Goal: Information Seeking & Learning: Find specific fact

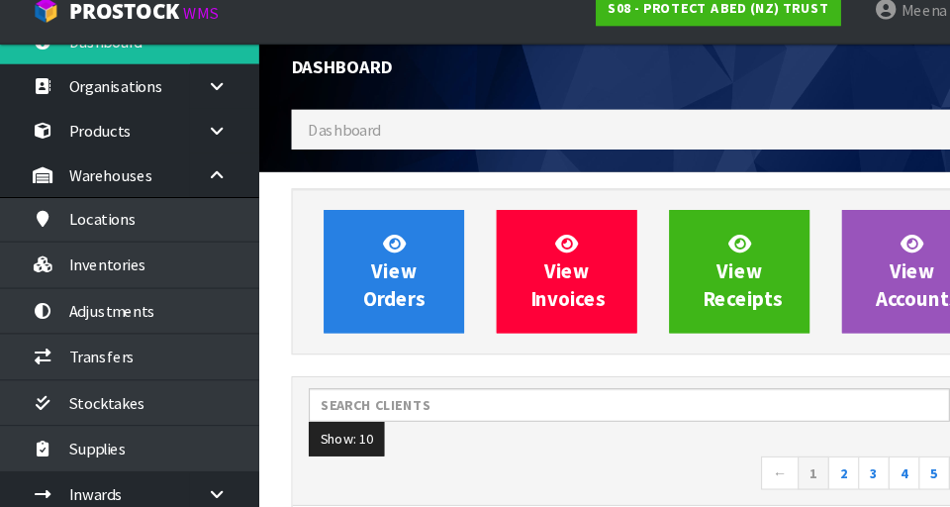
scroll to position [1613, 683]
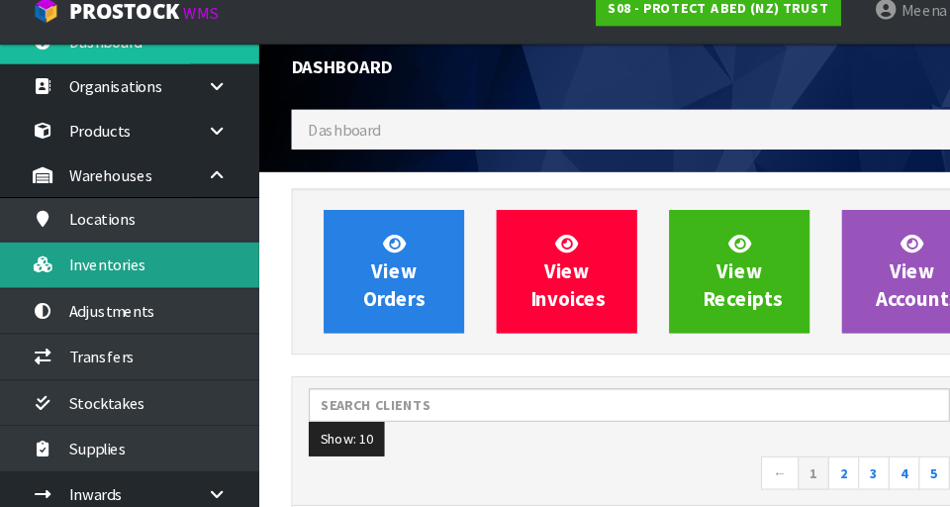
click at [157, 262] on link "Inventories" at bounding box center [119, 262] width 238 height 41
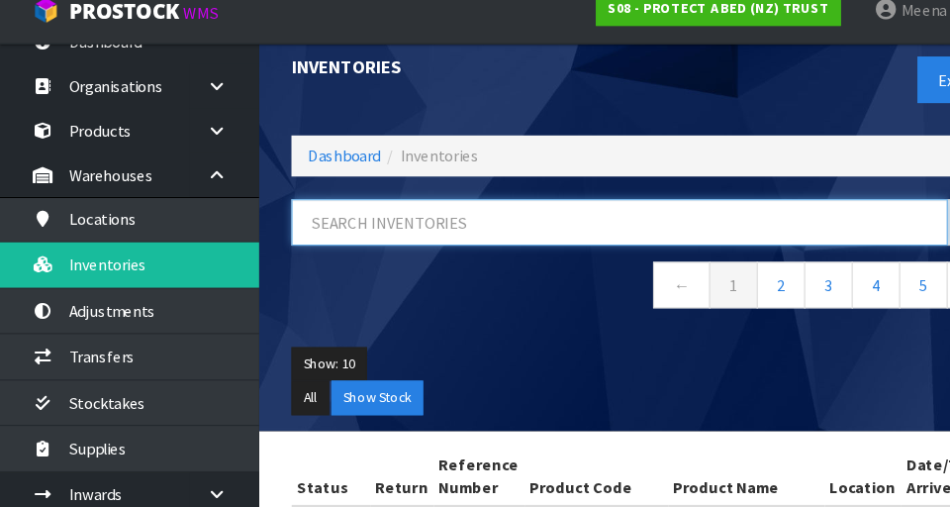
click at [387, 223] on input "text" at bounding box center [568, 223] width 602 height 43
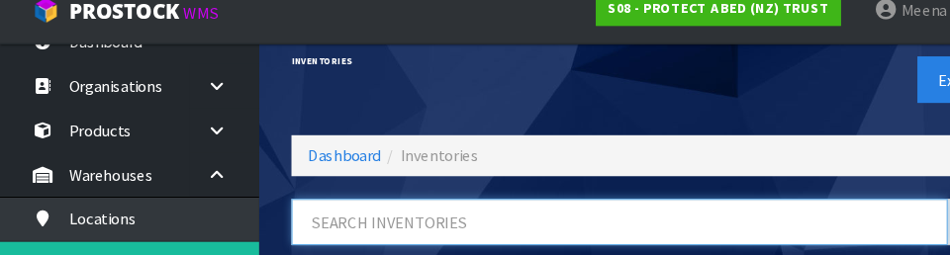
click at [497, 215] on input "text" at bounding box center [568, 223] width 602 height 43
type input "384"
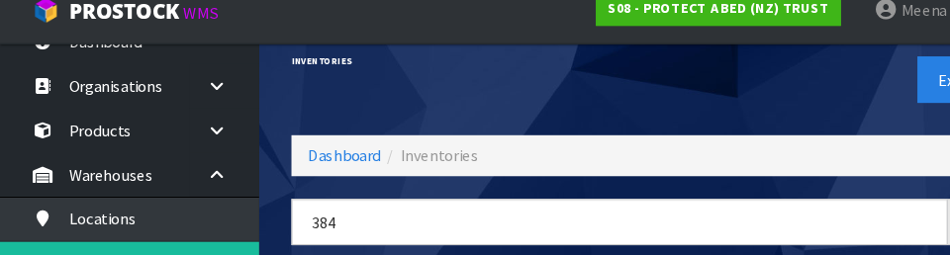
click at [593, 100] on div "Export" at bounding box center [765, 93] width 342 height 102
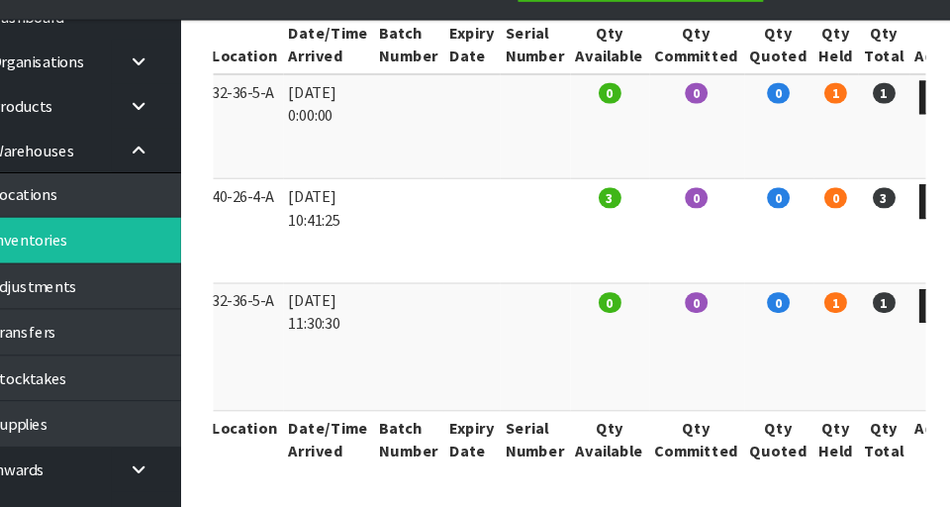
scroll to position [434, 0]
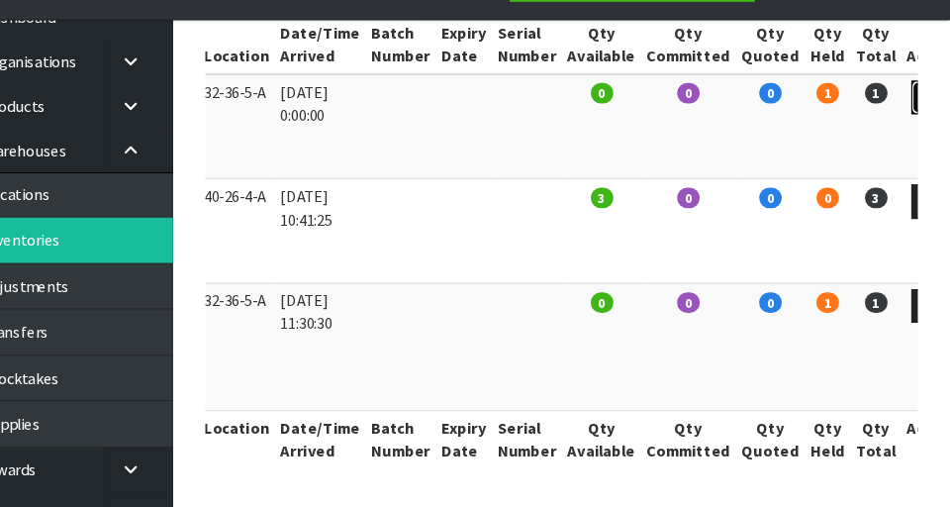
click at [593, 116] on link at bounding box center [933, 132] width 37 height 32
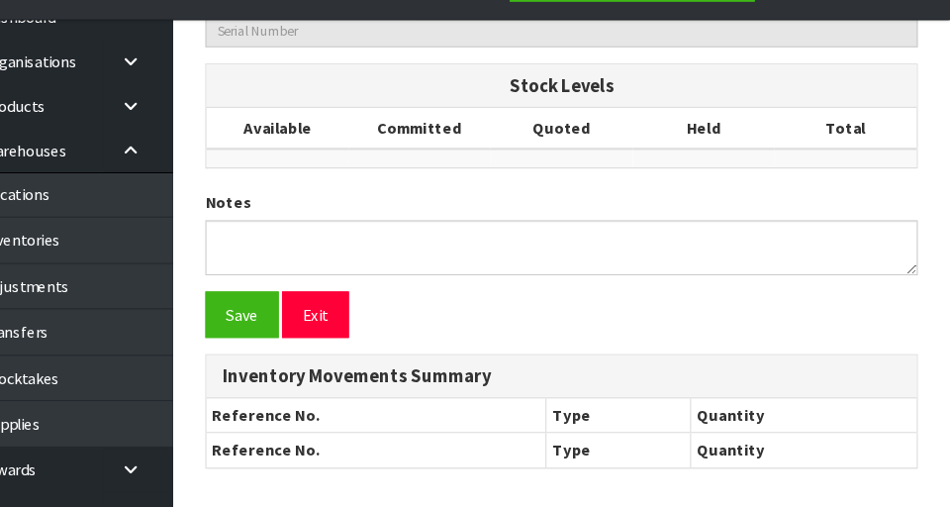
type input "CM_MKT00384"
type input "MODULAR STAND 2/3 HEIGHT UNIT"
type input "32-36-5-A"
type input "S08-IRY0006884"
type textarea "PICKER COULD NOT LOCATE"
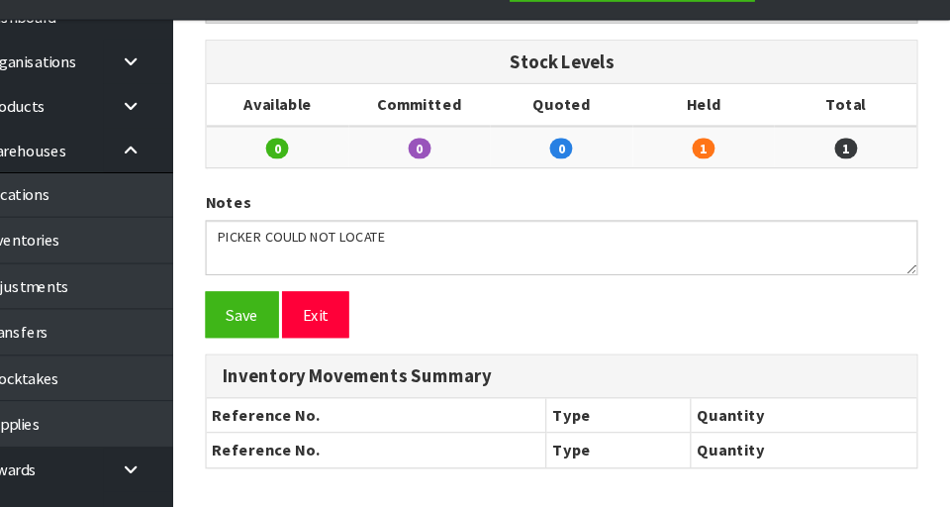
scroll to position [1033, 0]
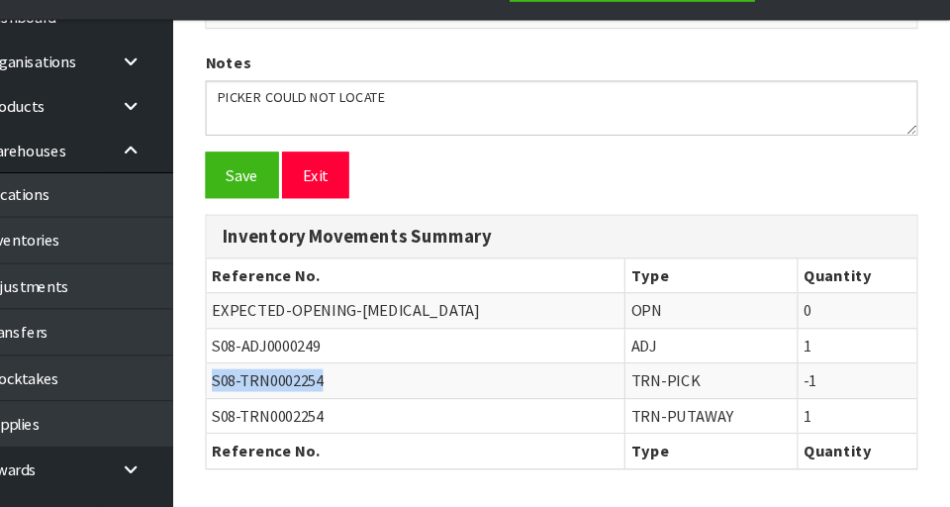
copy span "S08-TRN0002254"
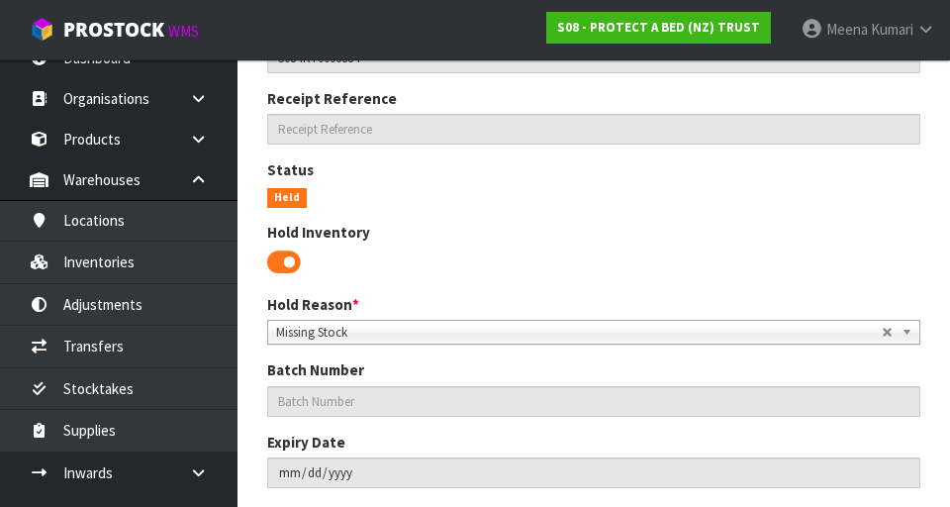
scroll to position [411, 0]
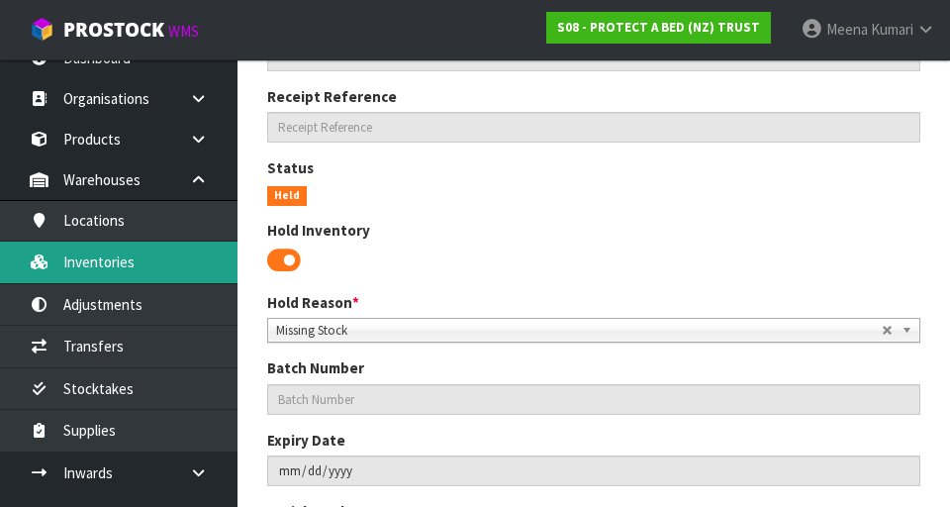
click at [140, 258] on link "Inventories" at bounding box center [119, 262] width 238 height 41
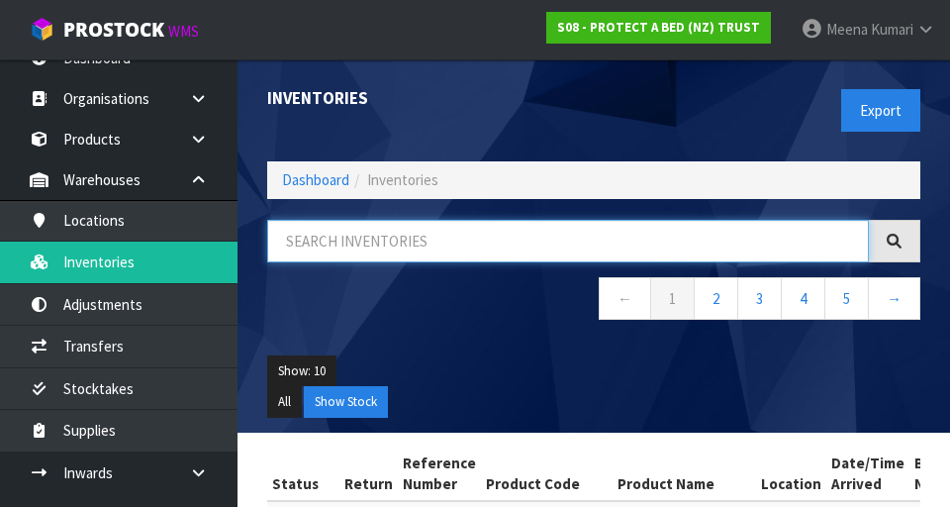
paste input "S08-TRN0002254"
type input "S08-TRN0002254"
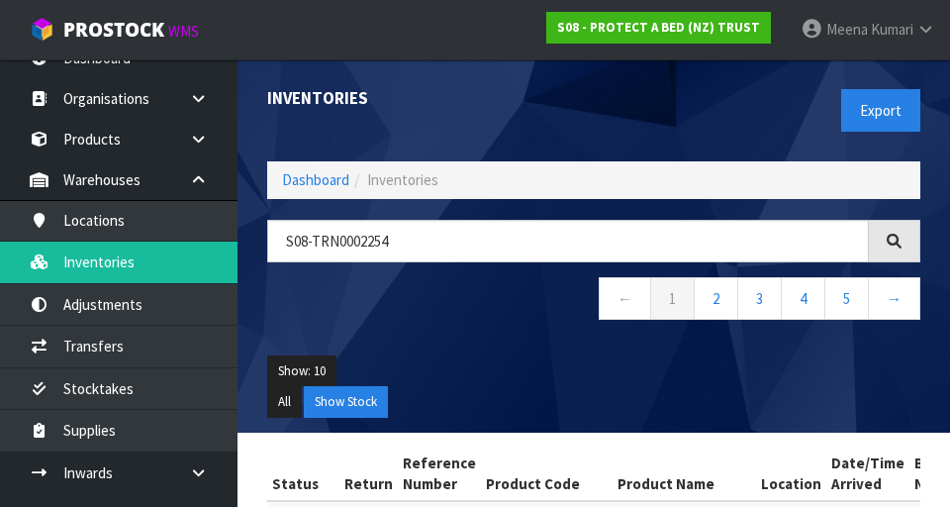
click at [507, 348] on div "Show: 10 5 10 25 50 All Show Stock" at bounding box center [593, 387] width 683 height 92
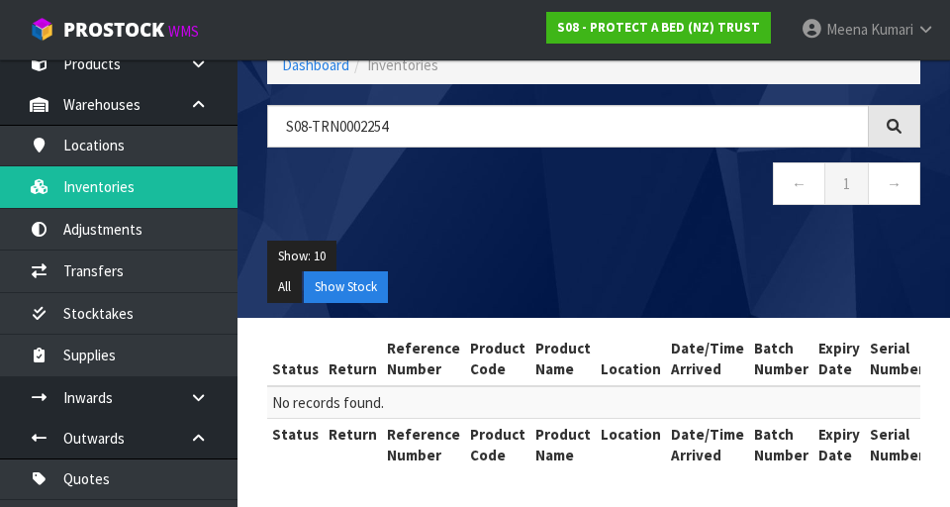
scroll to position [97, 0]
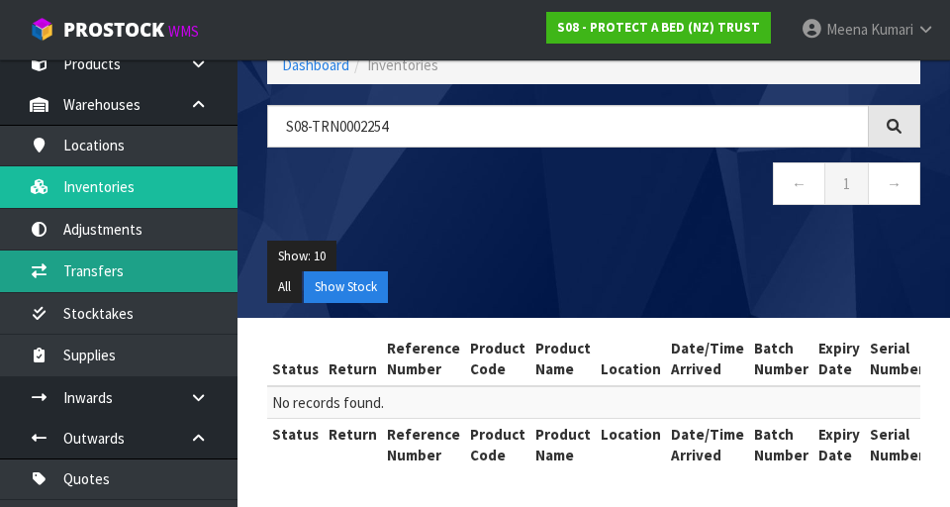
click at [158, 268] on link "Transfers" at bounding box center [119, 270] width 238 height 41
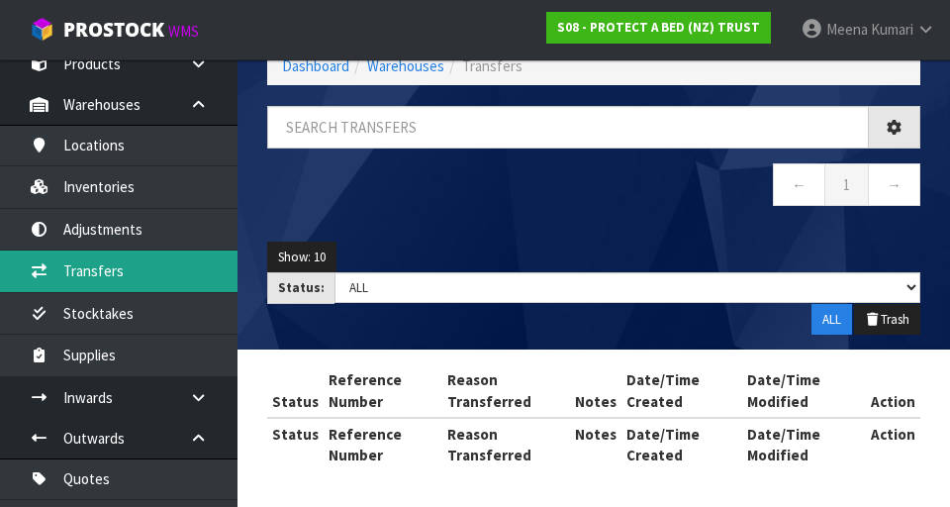
scroll to position [115, 0]
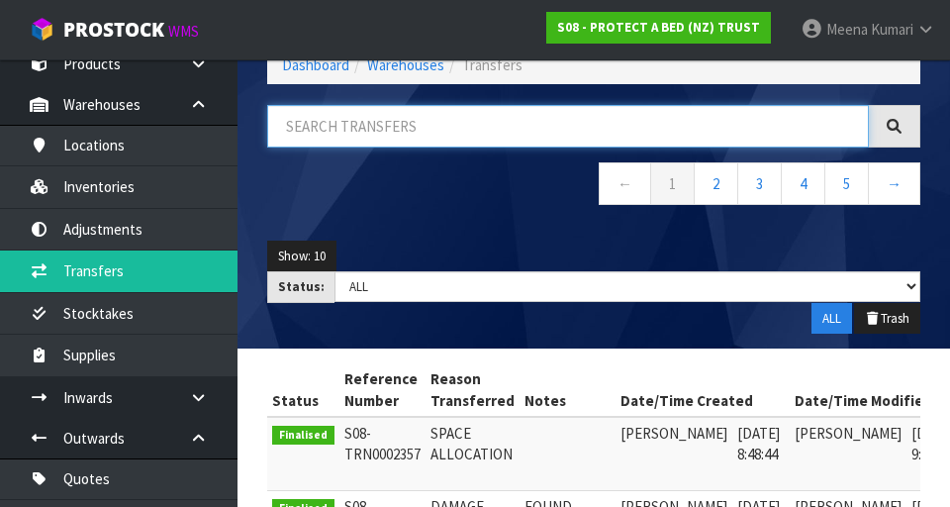
paste input "S08-TRN0002254"
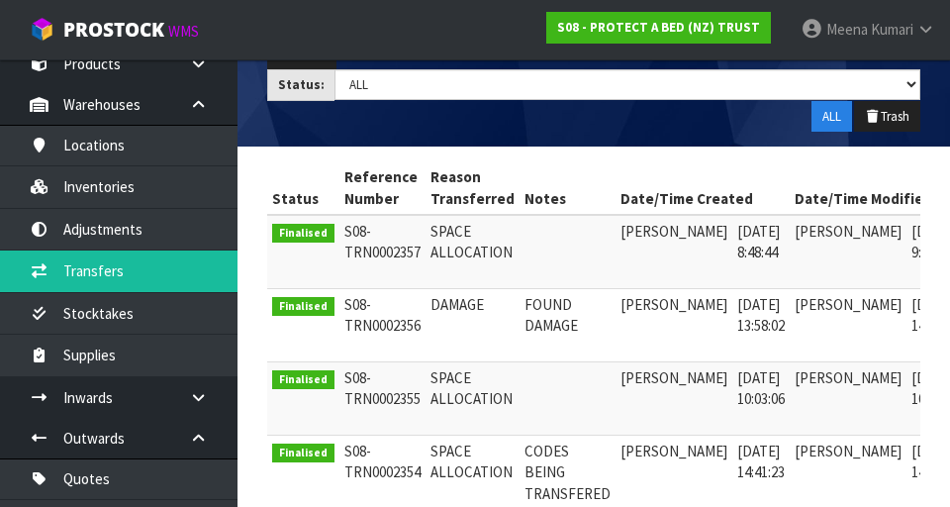
scroll to position [187, 0]
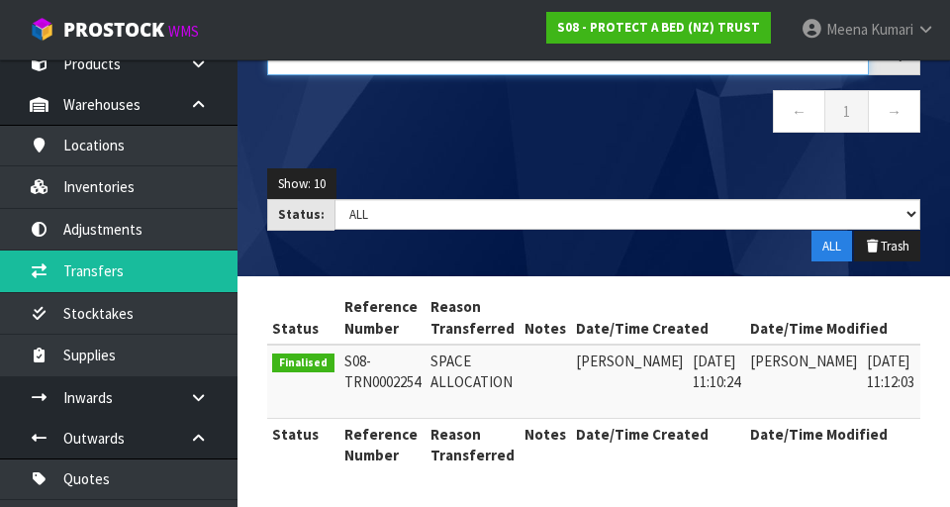
type input "S08-TRN0002254"
click at [593, 363] on link at bounding box center [947, 366] width 37 height 32
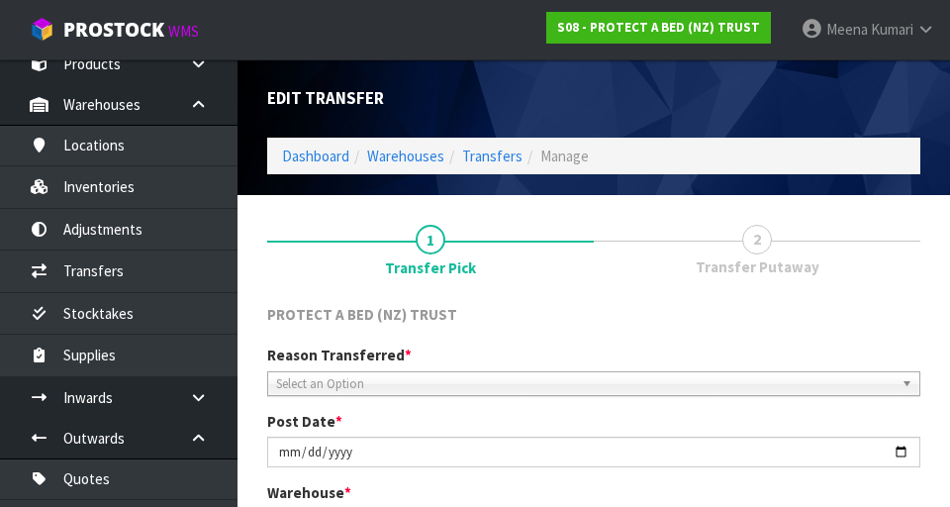
type input "2025-06-27"
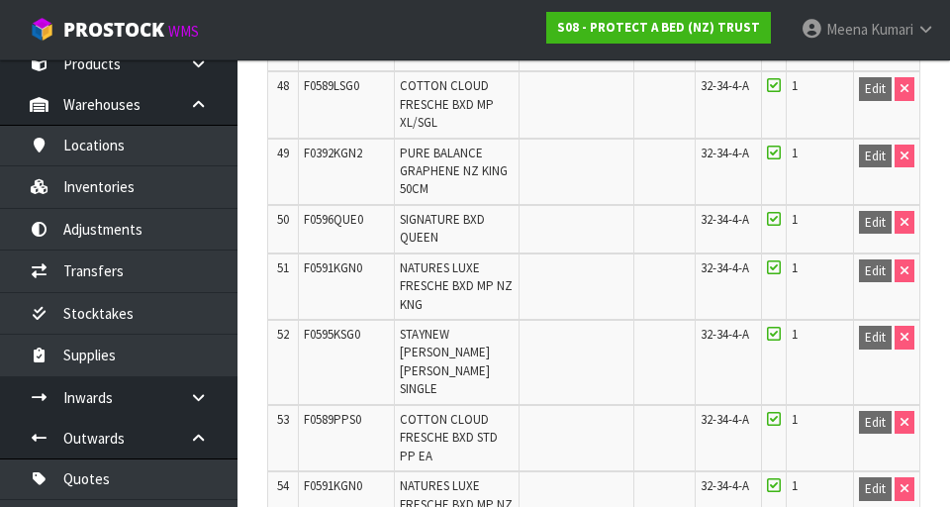
scroll to position [3485, 0]
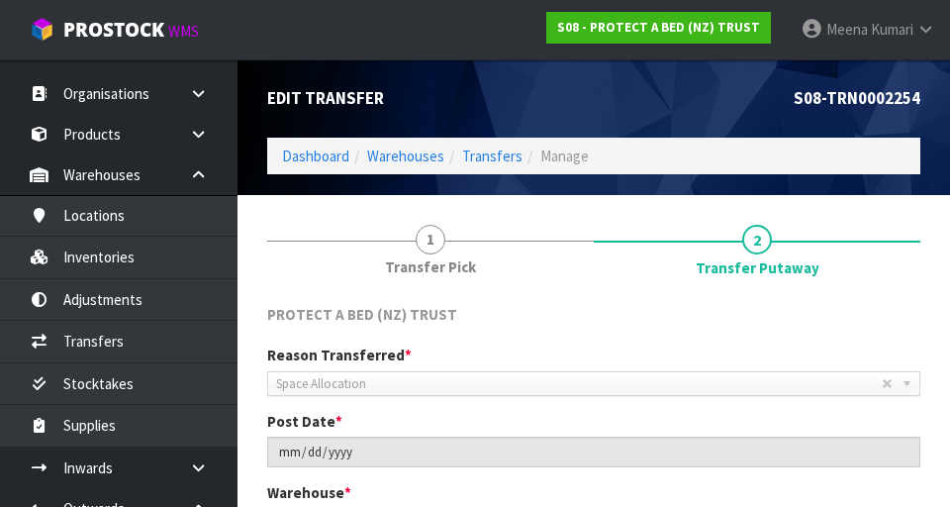
scroll to position [22, 0]
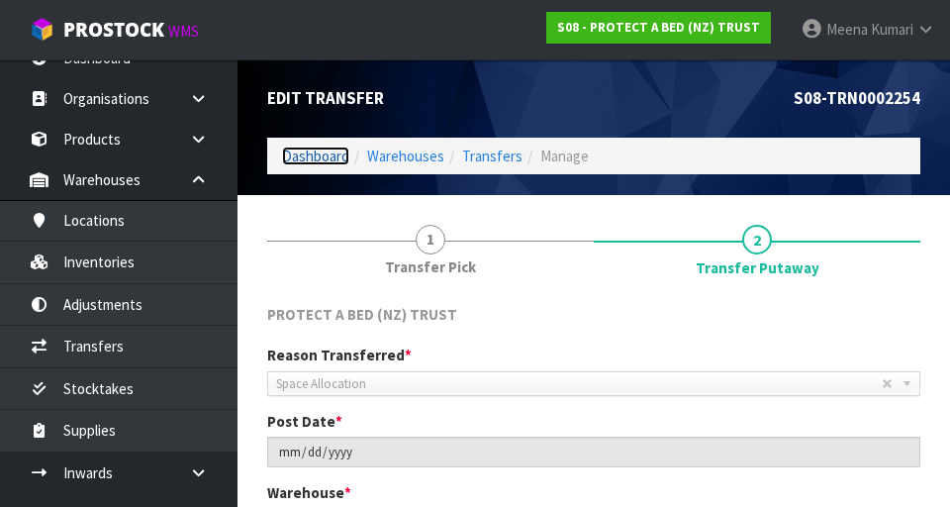
click at [323, 152] on link "Dashboard" at bounding box center [315, 156] width 67 height 19
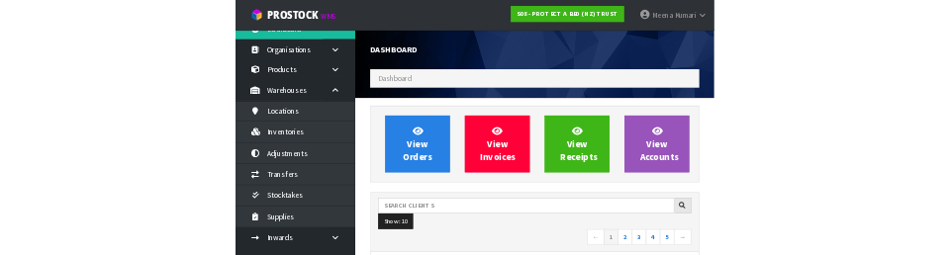
scroll to position [1613, 683]
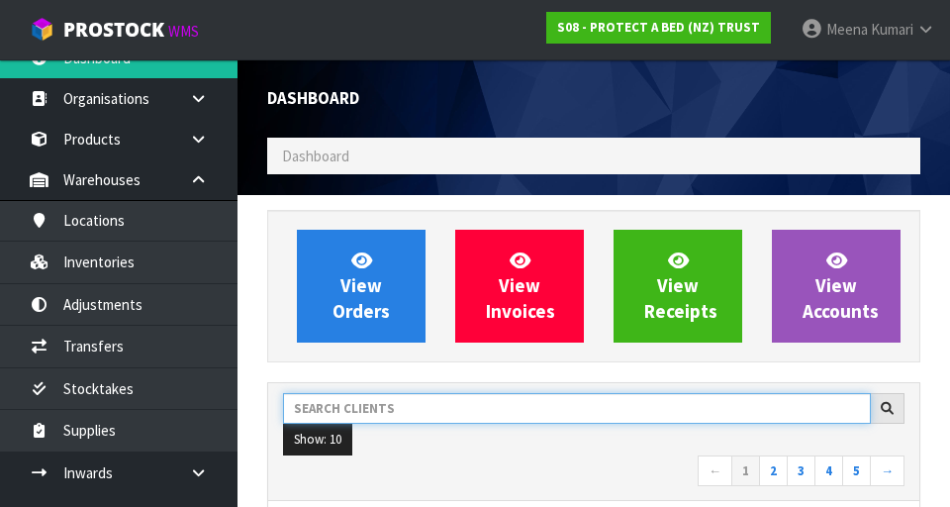
click at [405, 412] on input "text" at bounding box center [577, 408] width 588 height 31
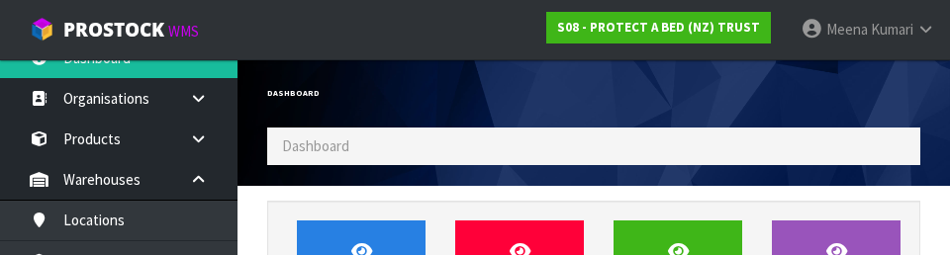
scroll to position [271, 0]
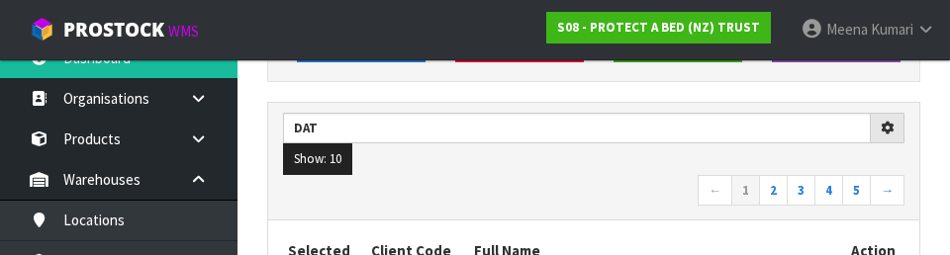
click at [562, 189] on nav "← 1 2 3 4 5 →" at bounding box center [594, 192] width 622 height 35
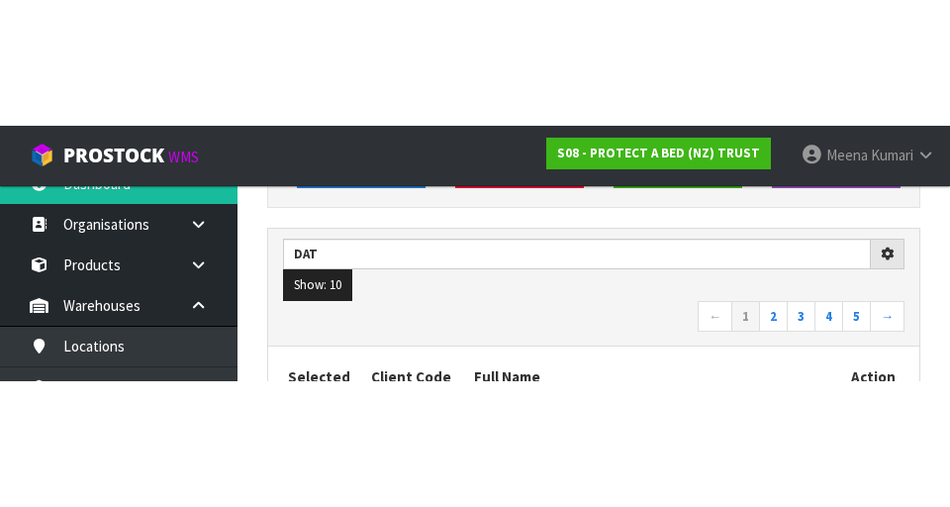
scroll to position [280, 0]
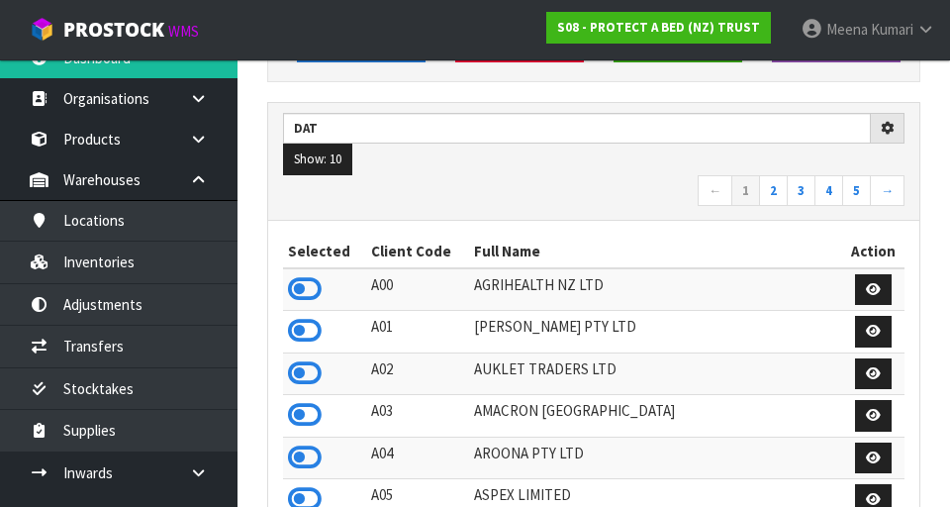
type input "DAT"
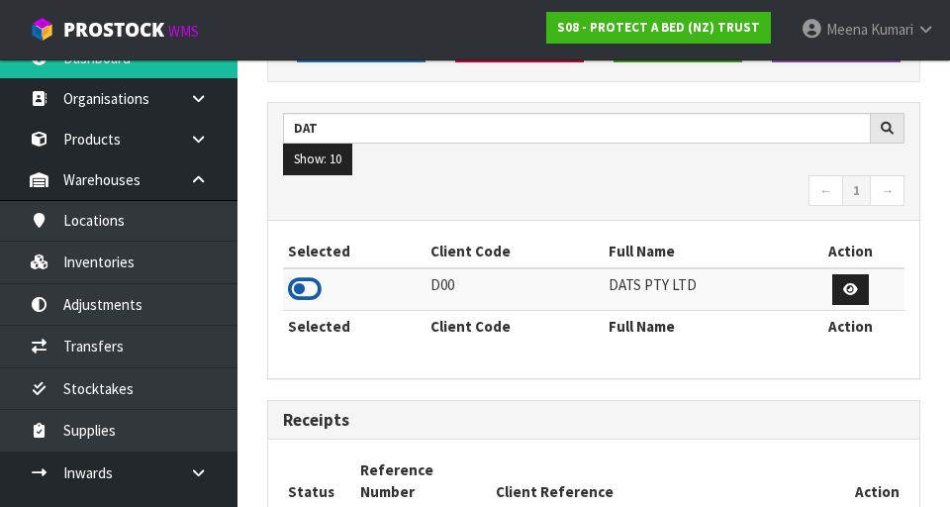
click at [301, 297] on icon at bounding box center [305, 289] width 34 height 30
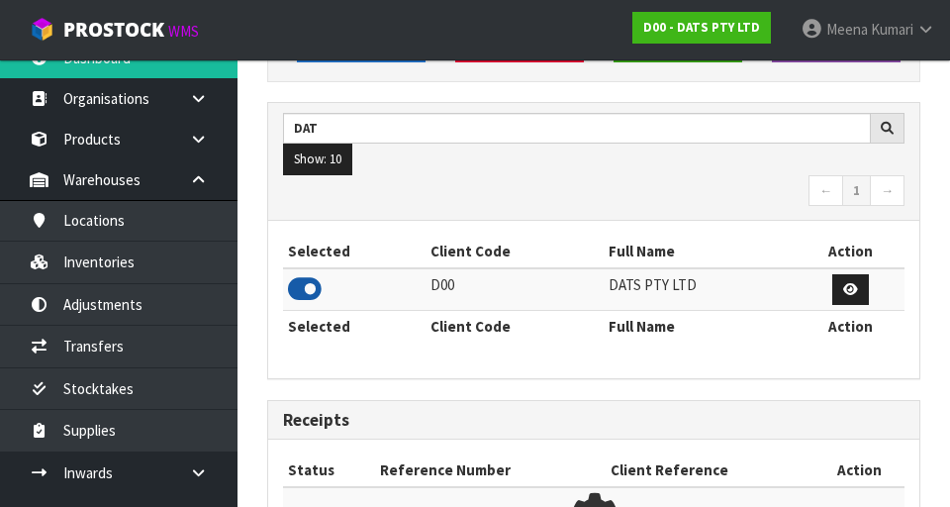
scroll to position [1305, 683]
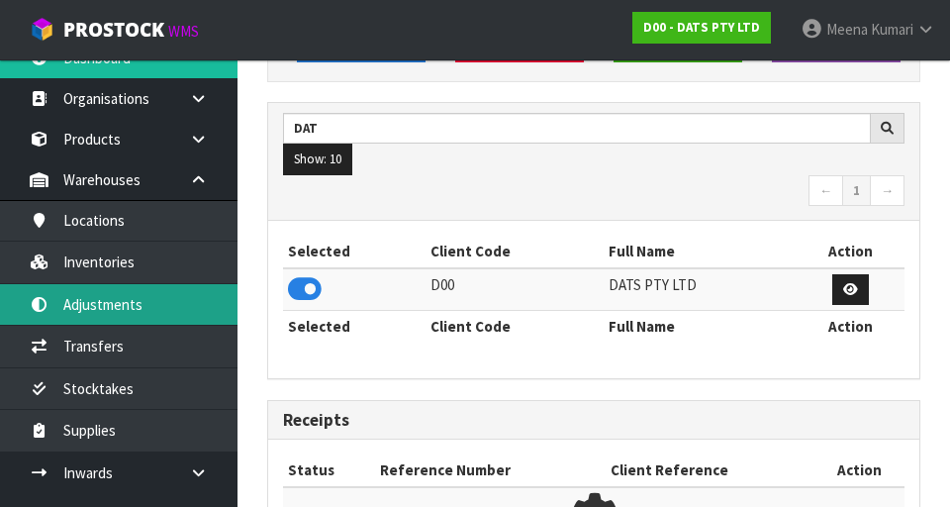
click at [150, 290] on link "Adjustments" at bounding box center [119, 304] width 238 height 41
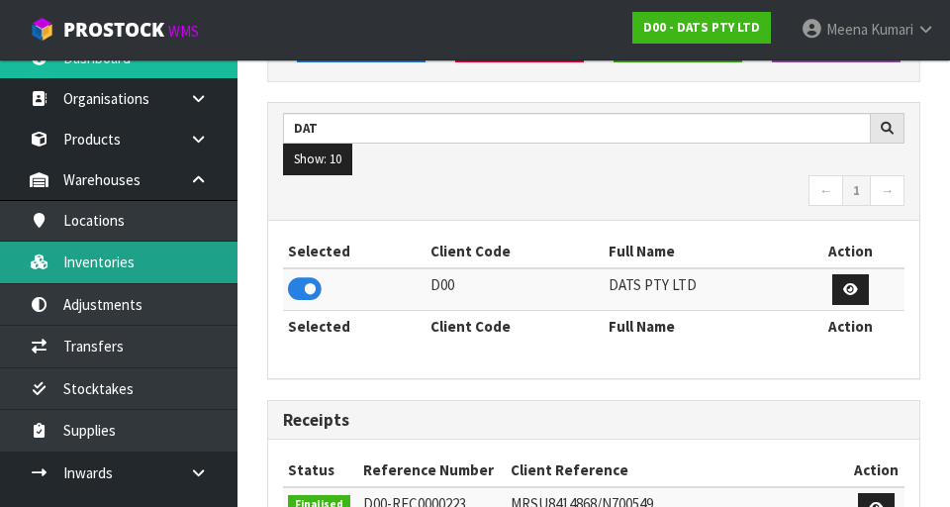
click at [180, 259] on link "Inventories" at bounding box center [119, 262] width 238 height 41
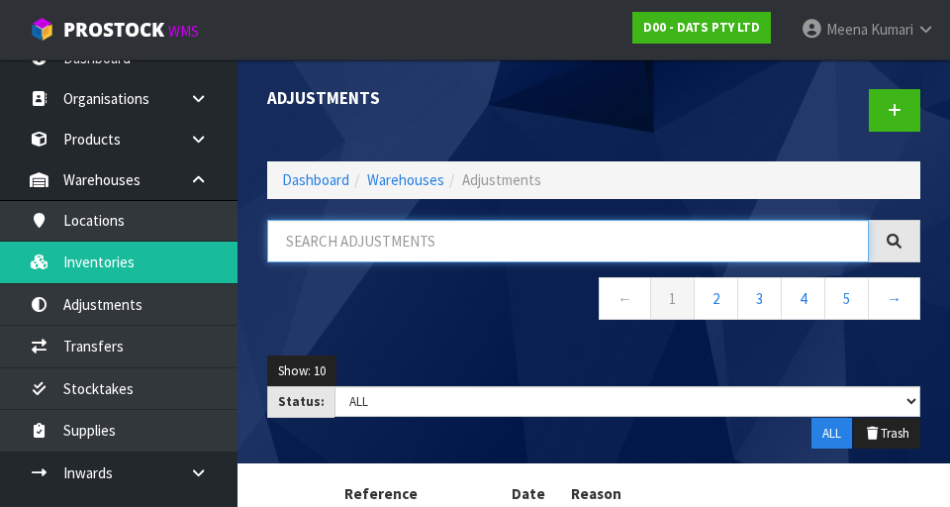
click at [434, 247] on input "text" at bounding box center [568, 241] width 602 height 43
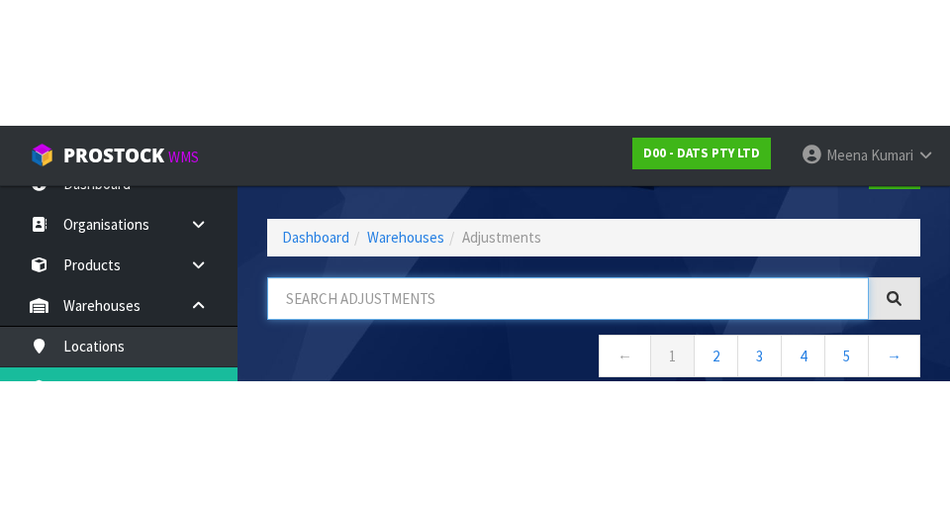
scroll to position [113, 0]
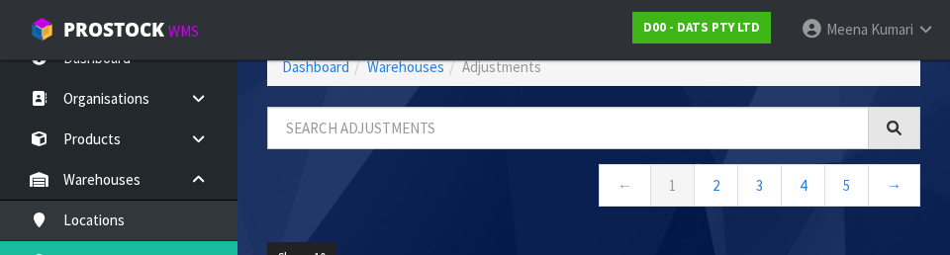
click at [306, 195] on nav "← 1 2 3 4 5 →" at bounding box center [593, 188] width 653 height 49
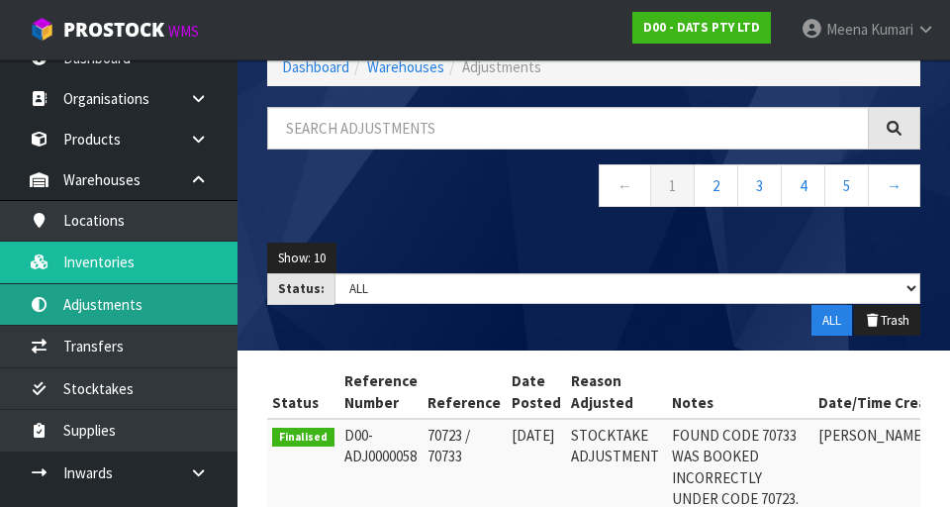
click at [159, 304] on link "Adjustments" at bounding box center [119, 304] width 238 height 41
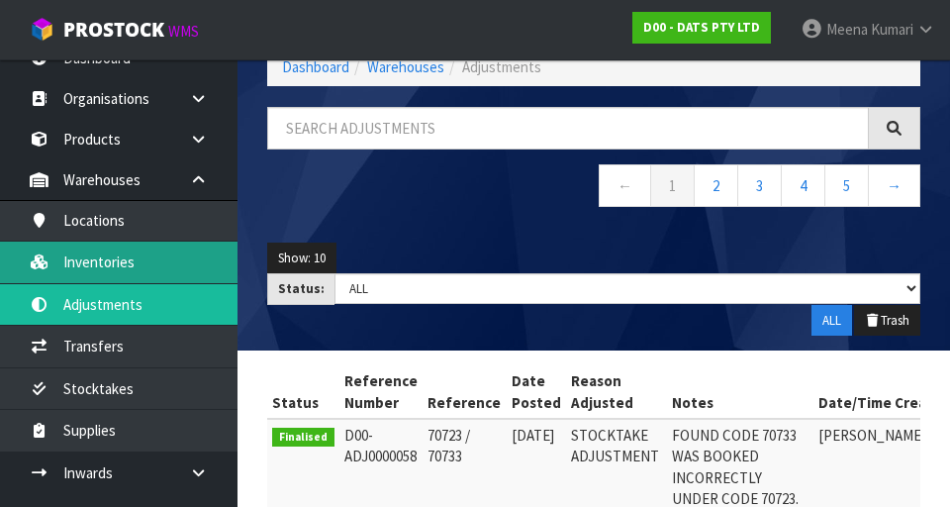
click at [151, 273] on link "Inventories" at bounding box center [119, 262] width 238 height 41
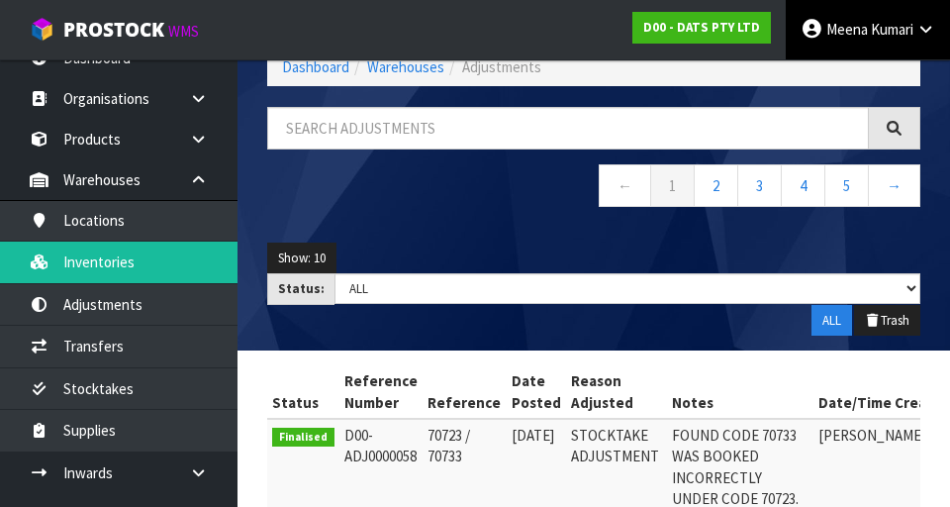
click at [593, 23] on icon at bounding box center [926, 29] width 19 height 15
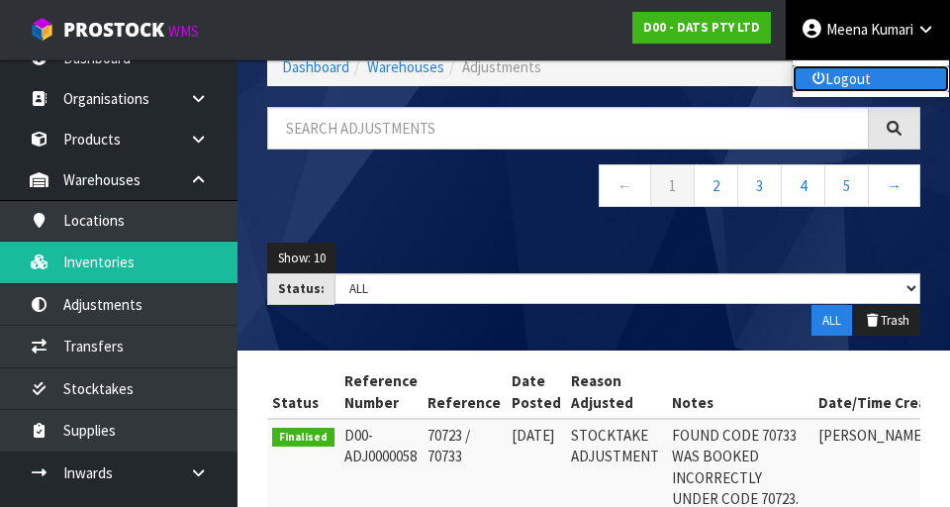
click at [593, 80] on link "Logout" at bounding box center [871, 78] width 156 height 27
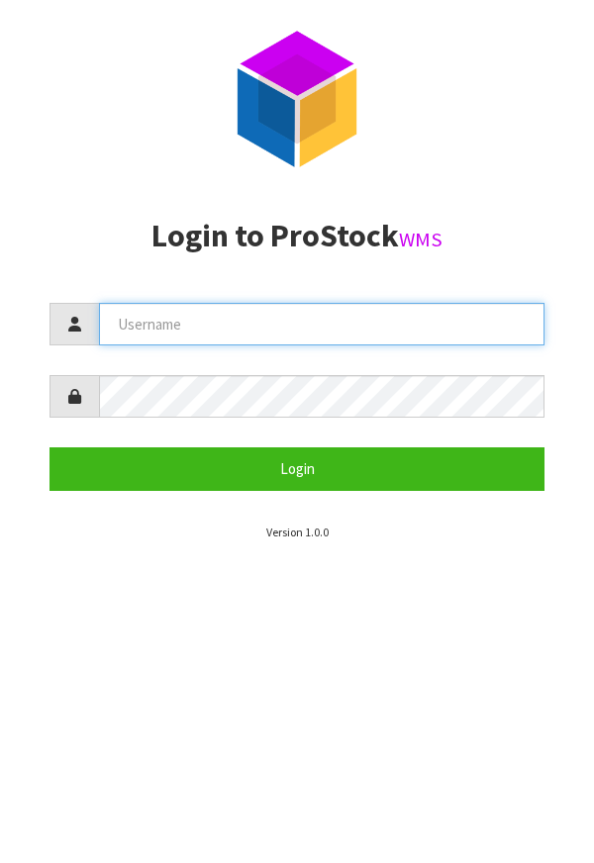
click at [359, 330] on input "text" at bounding box center [321, 324] width 445 height 43
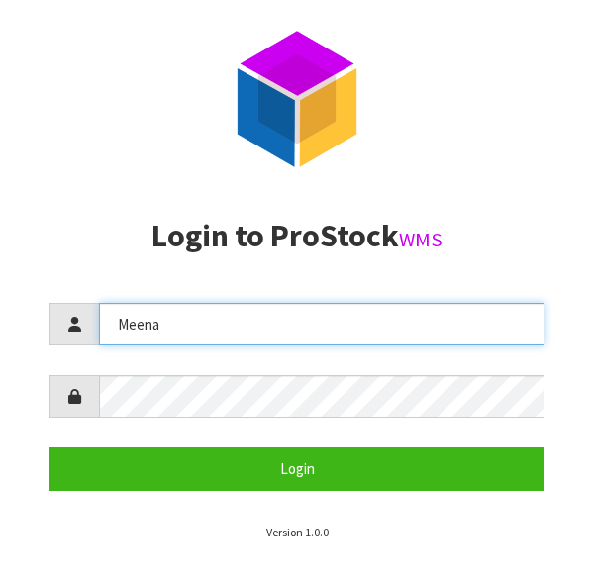
type input "Meena"
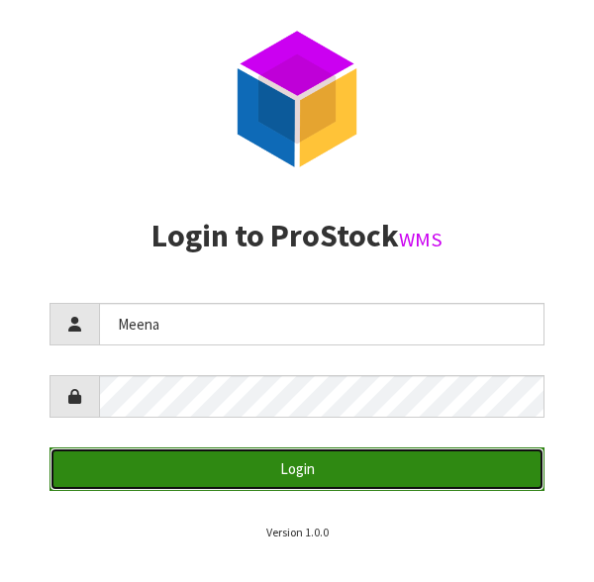
click at [396, 471] on button "Login" at bounding box center [296, 468] width 495 height 43
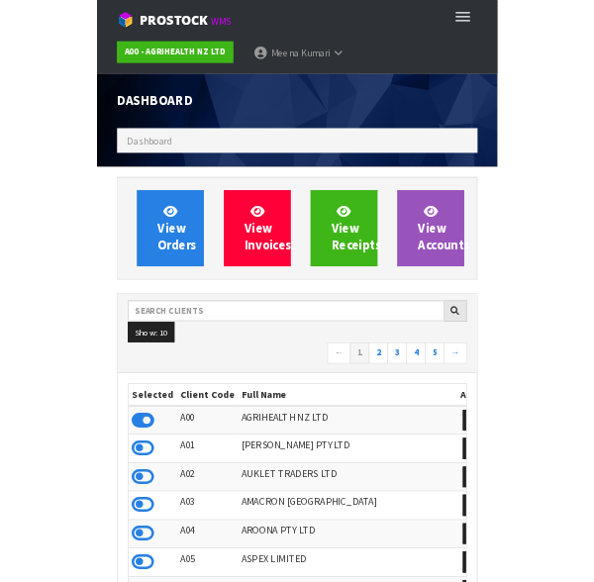
scroll to position [1567, 564]
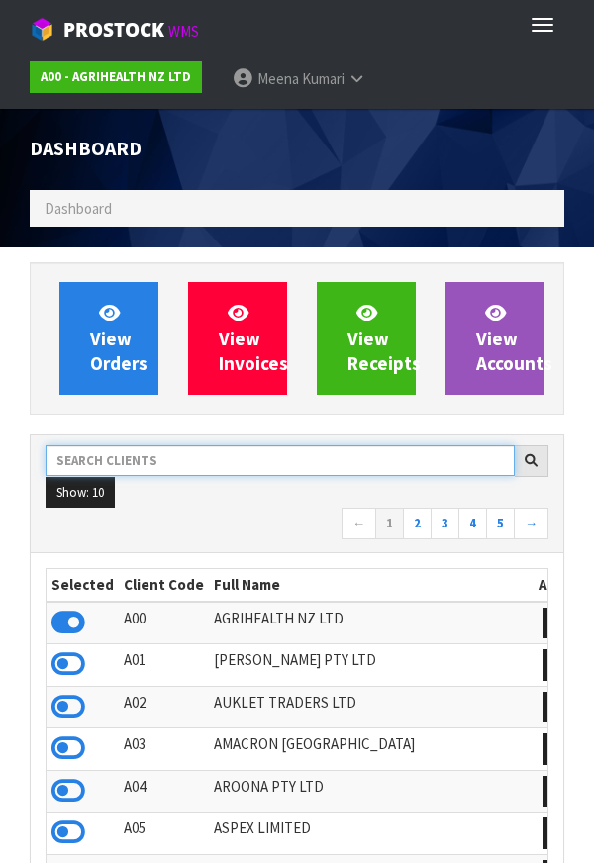
click at [184, 466] on input "text" at bounding box center [280, 460] width 469 height 31
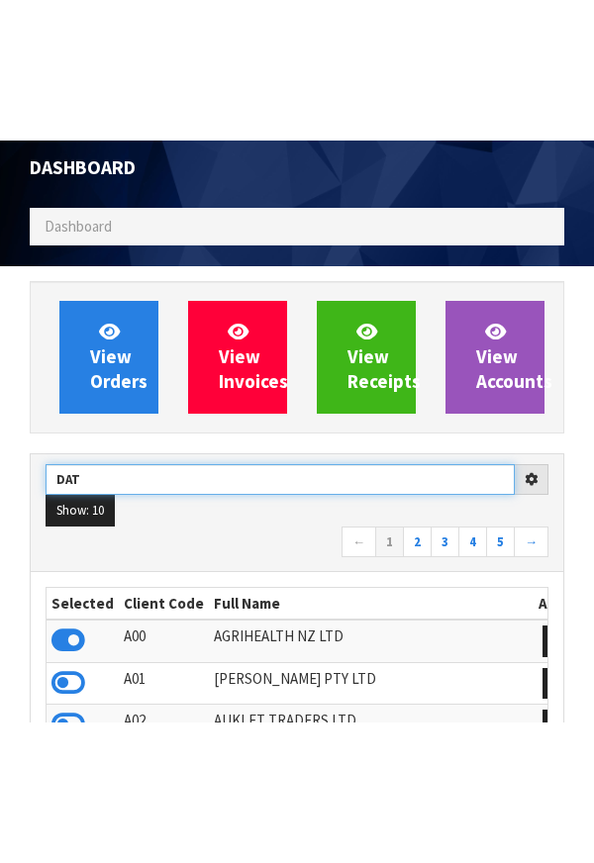
scroll to position [249, 0]
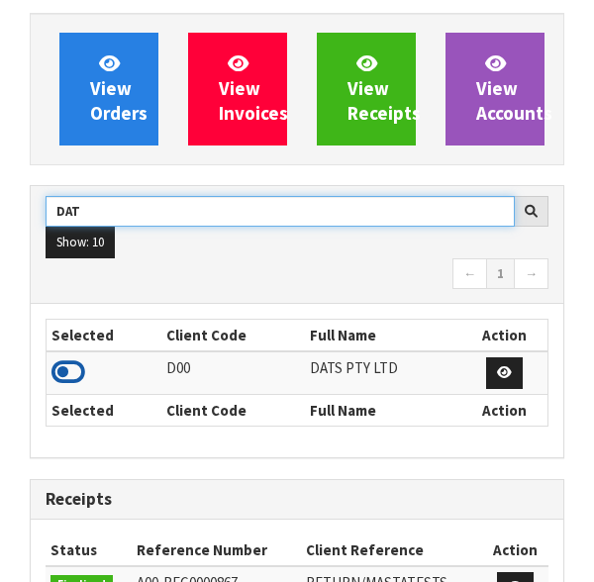
type input "DAT"
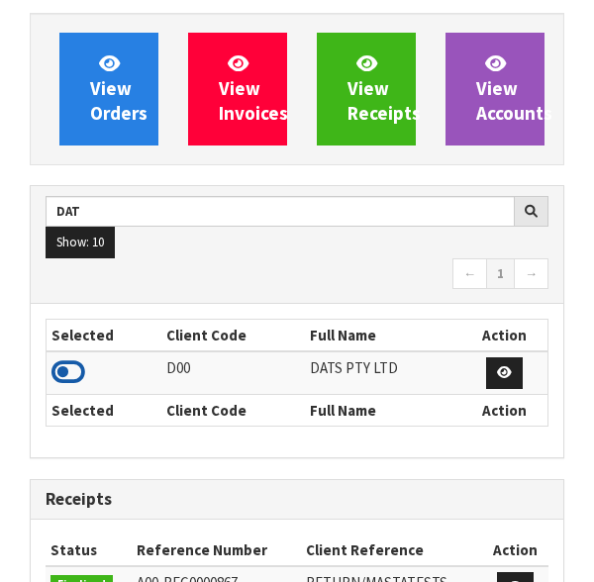
click at [79, 380] on icon at bounding box center [68, 372] width 34 height 30
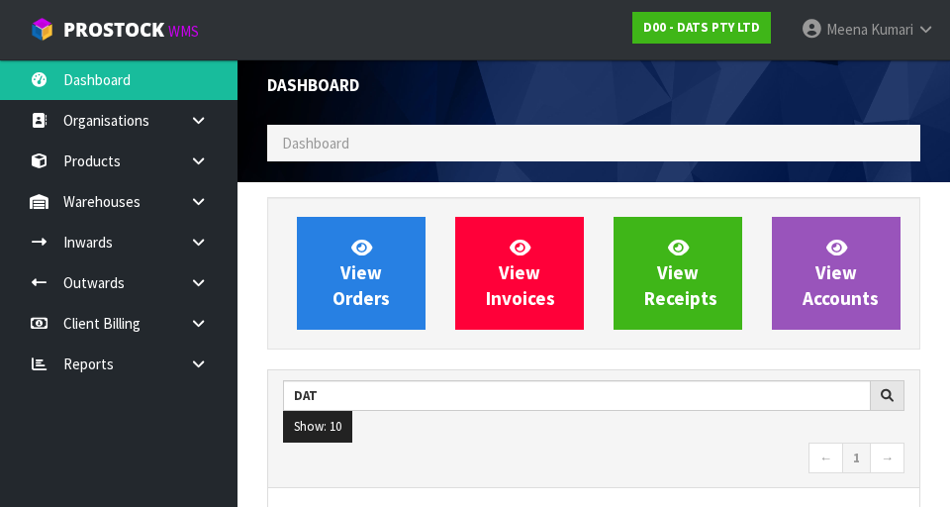
scroll to position [0, 0]
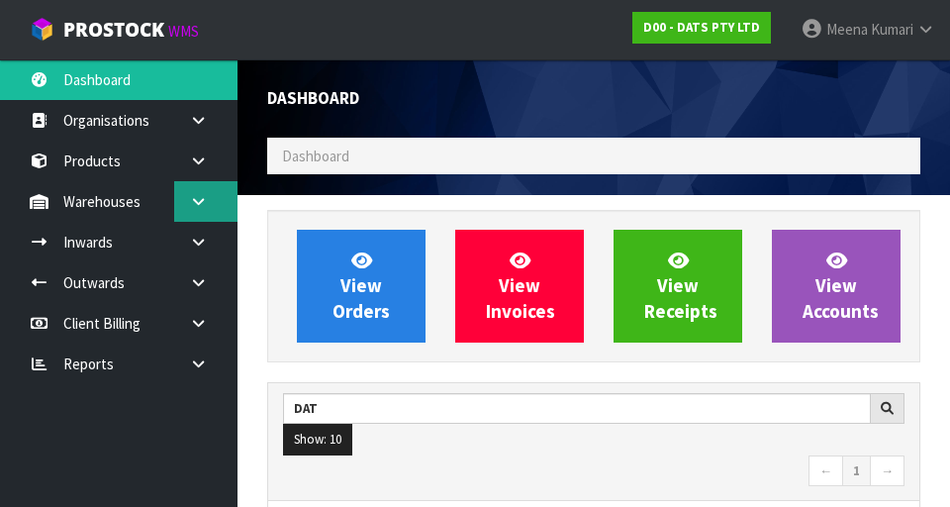
click at [199, 210] on link at bounding box center [205, 201] width 63 height 41
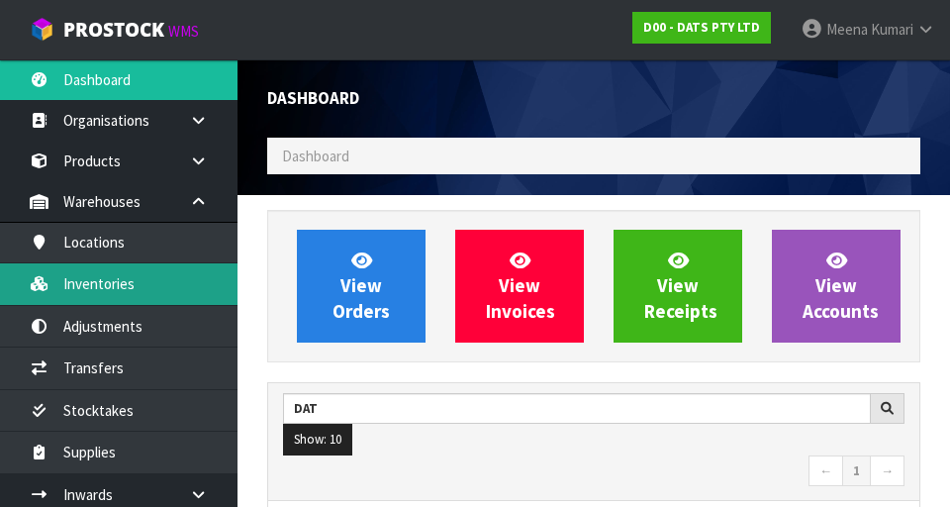
click at [136, 285] on link "Inventories" at bounding box center [119, 283] width 238 height 41
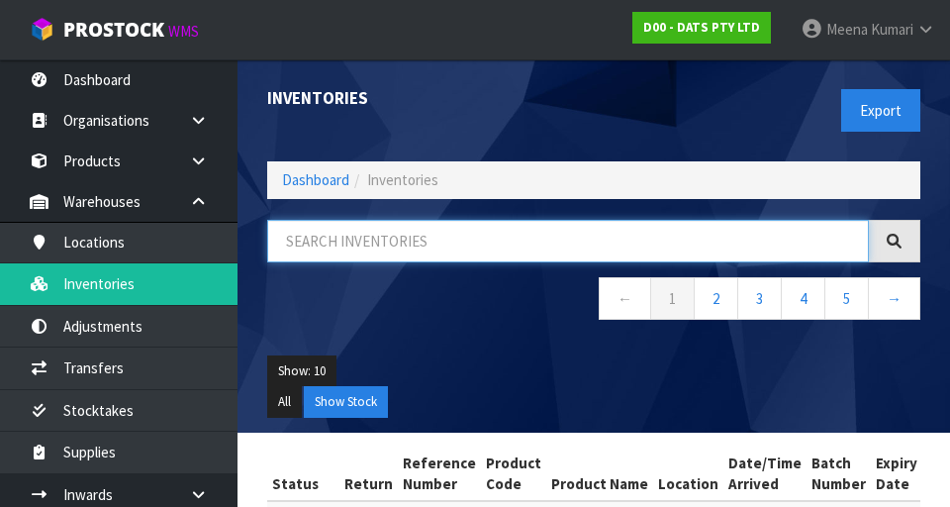
click at [458, 261] on input "text" at bounding box center [568, 241] width 602 height 43
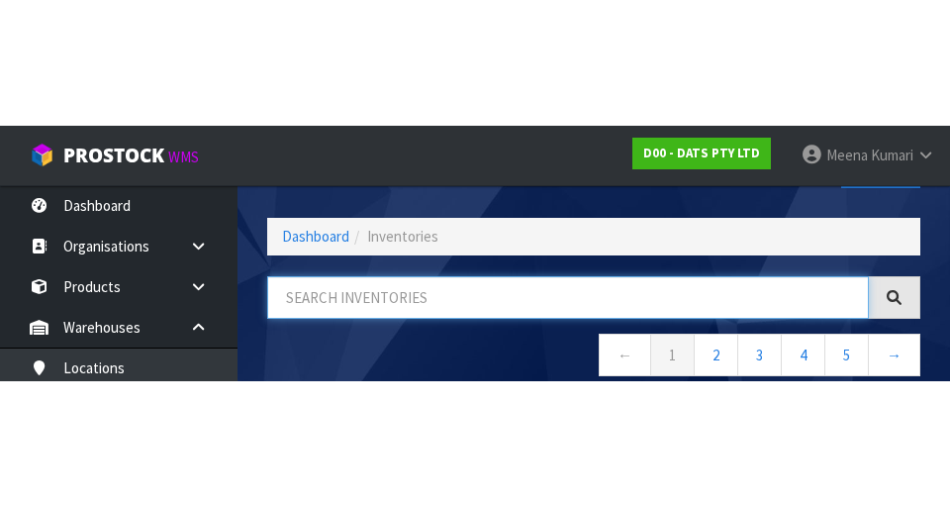
scroll to position [113, 0]
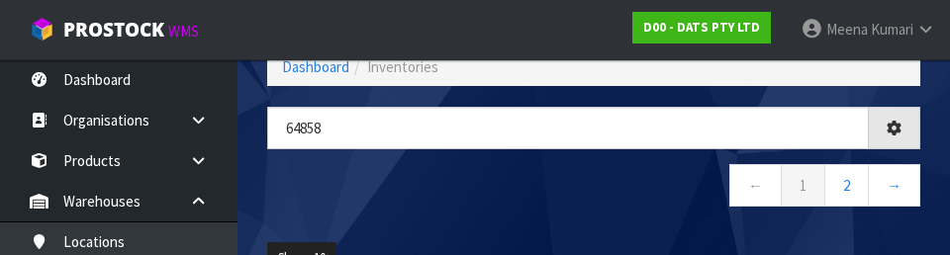
click at [481, 163] on div "64858 ← 1 2 →" at bounding box center [593, 167] width 683 height 121
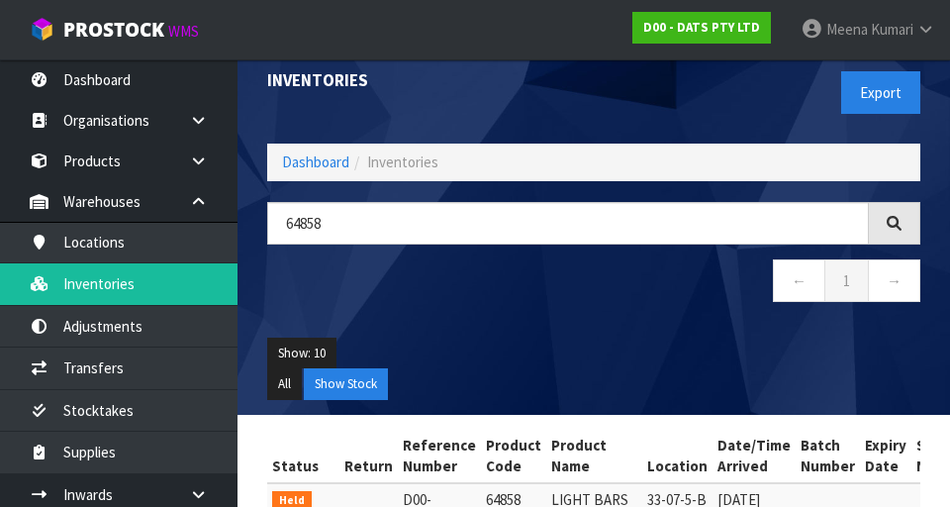
scroll to position [0, 0]
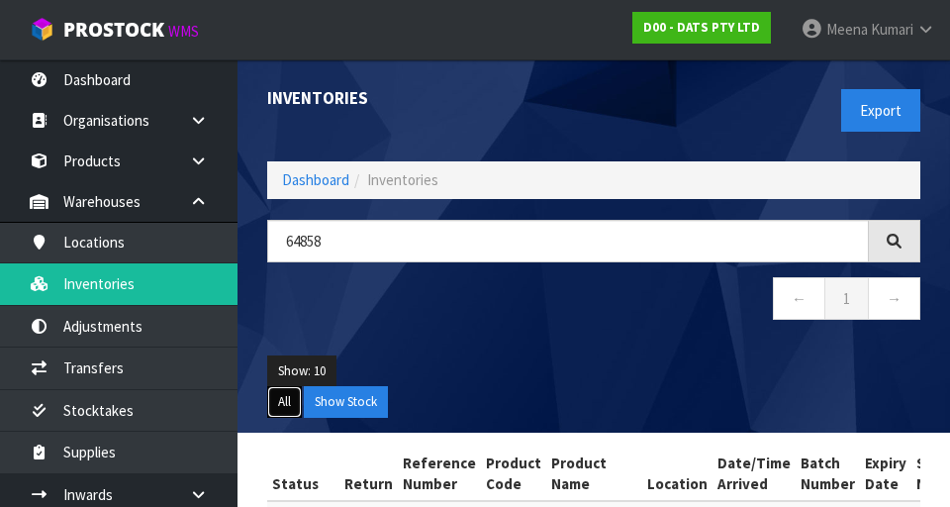
click at [292, 393] on button "All" at bounding box center [284, 402] width 35 height 32
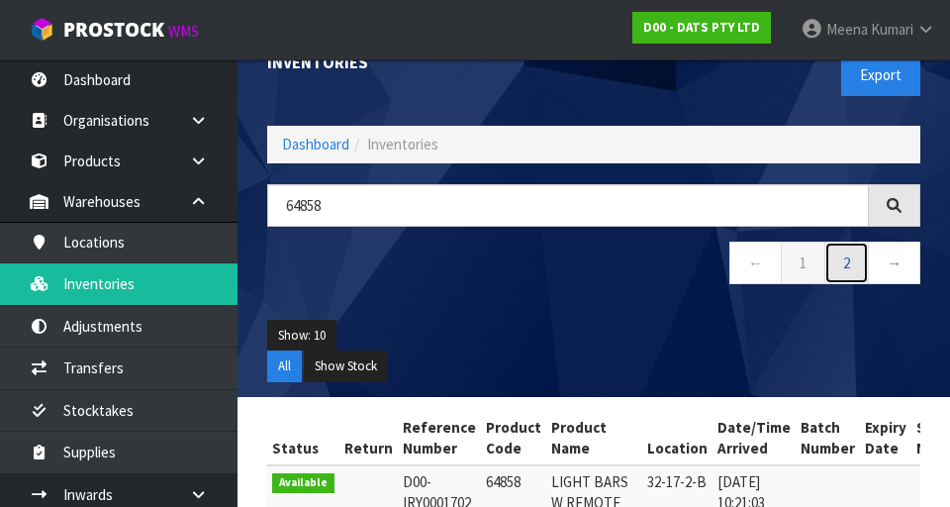
click at [842, 267] on link "2" at bounding box center [847, 263] width 45 height 43
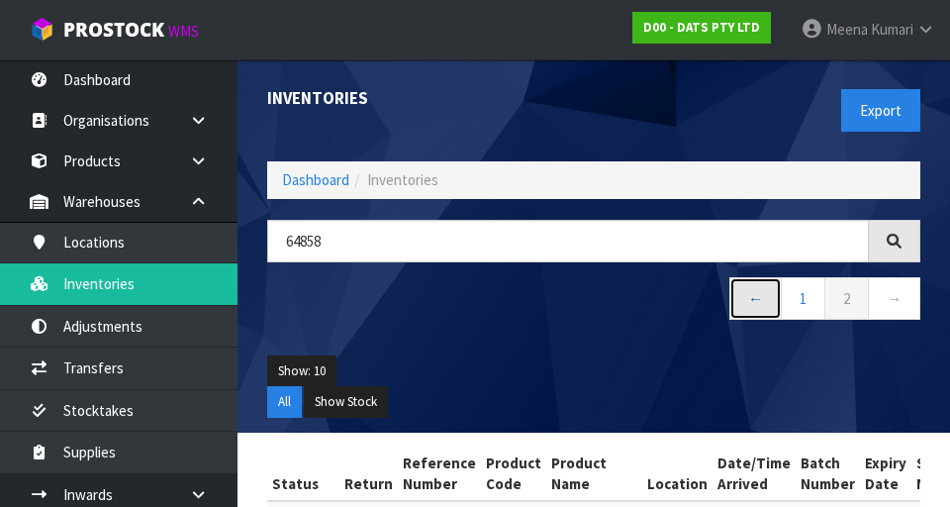
click at [762, 291] on link "←" at bounding box center [756, 298] width 52 height 43
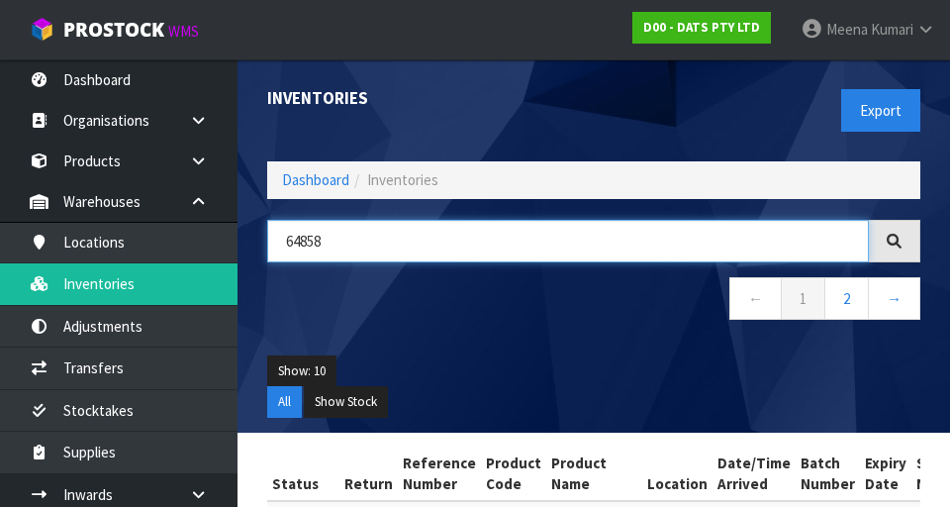
click at [467, 223] on input "64858" at bounding box center [568, 241] width 602 height 43
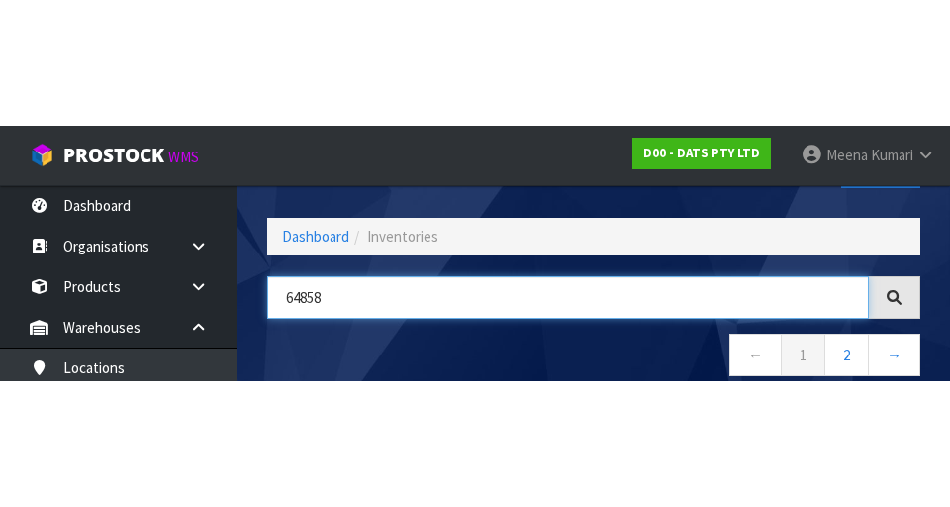
scroll to position [113, 0]
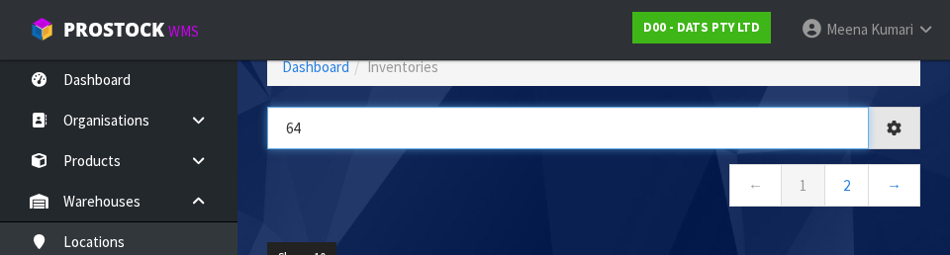
type input "6"
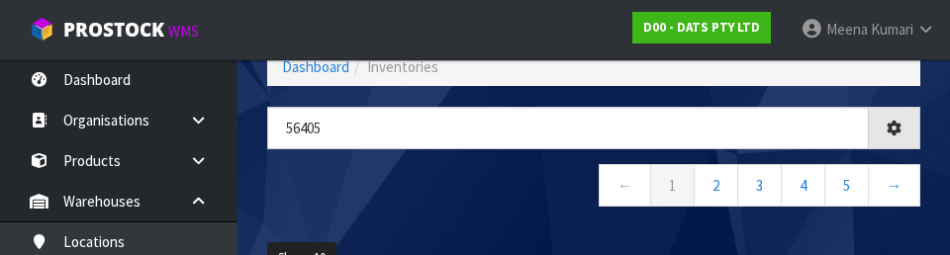
click at [481, 187] on nav "← 1 2 3 4 5 →" at bounding box center [593, 188] width 653 height 49
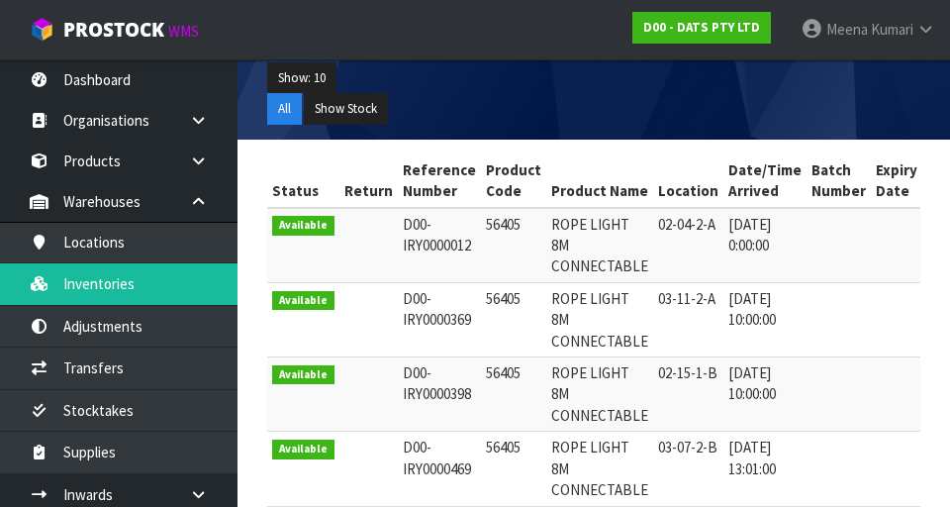
scroll to position [295, 0]
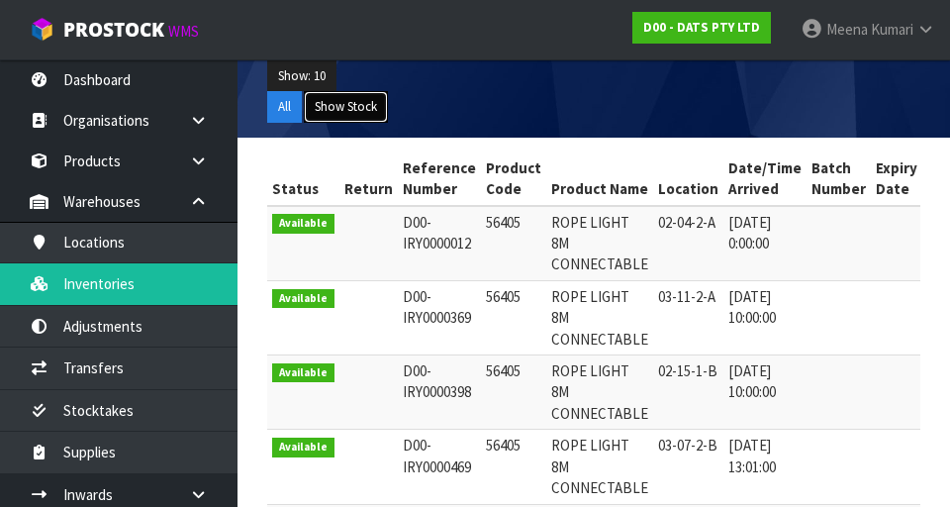
click at [366, 92] on button "Show Stock" at bounding box center [346, 107] width 84 height 32
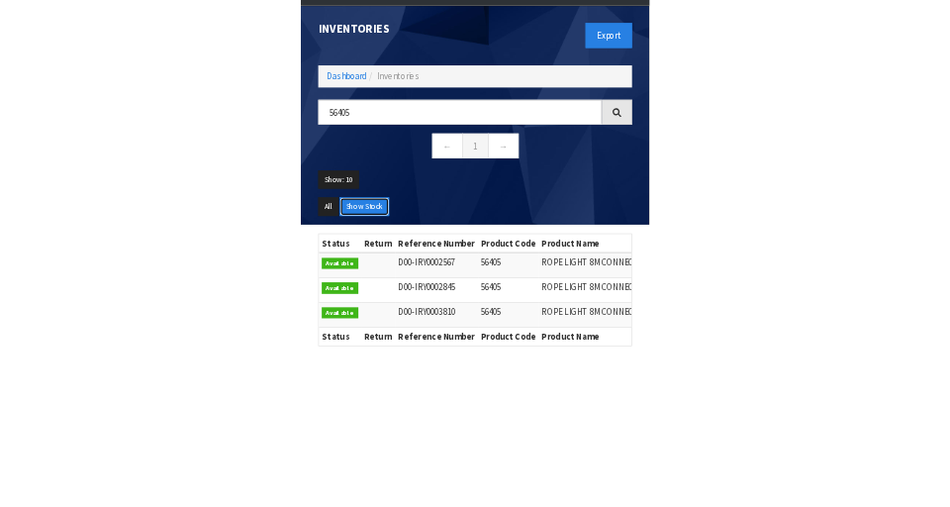
scroll to position [151, 0]
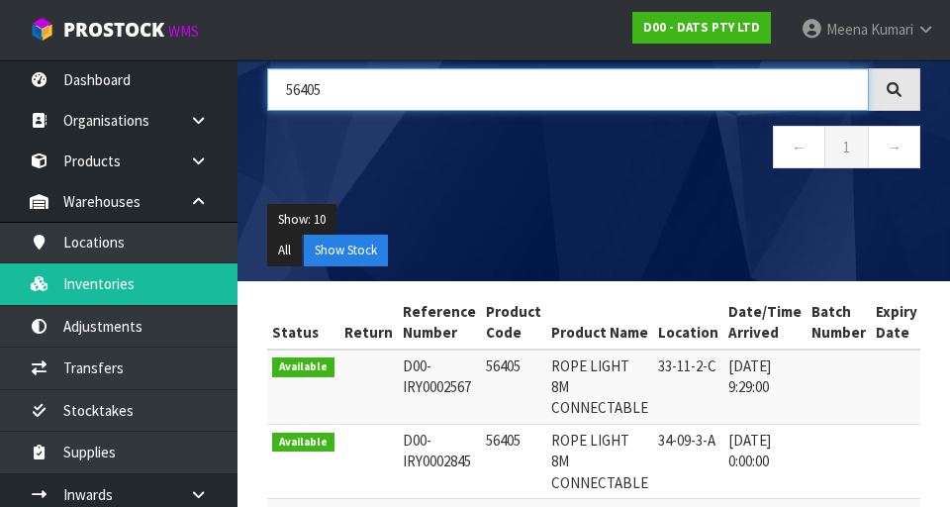
click at [441, 82] on input "56405" at bounding box center [568, 89] width 602 height 43
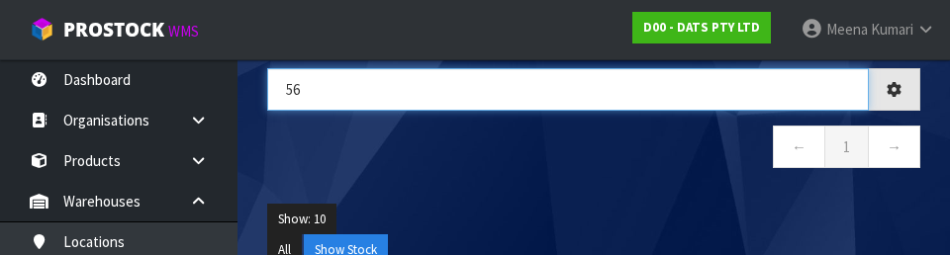
type input "5"
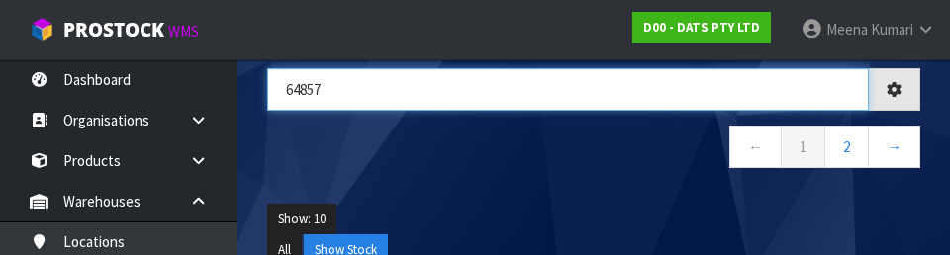
type input "64857"
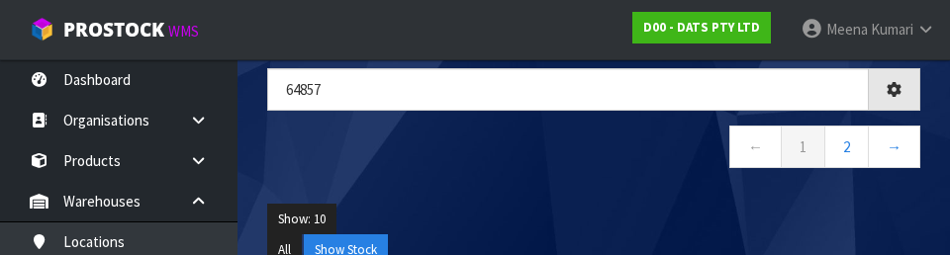
click at [488, 169] on nav "← 1 2 →" at bounding box center [593, 150] width 653 height 49
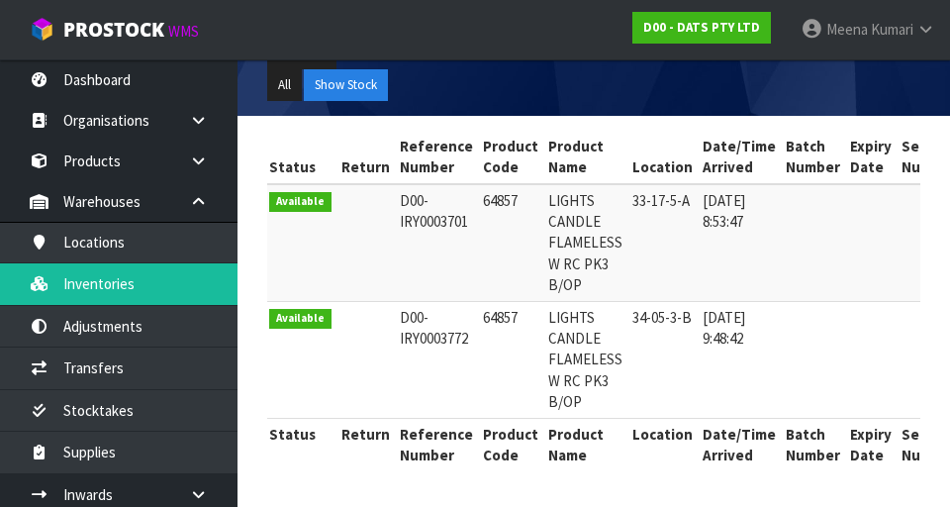
scroll to position [0, 0]
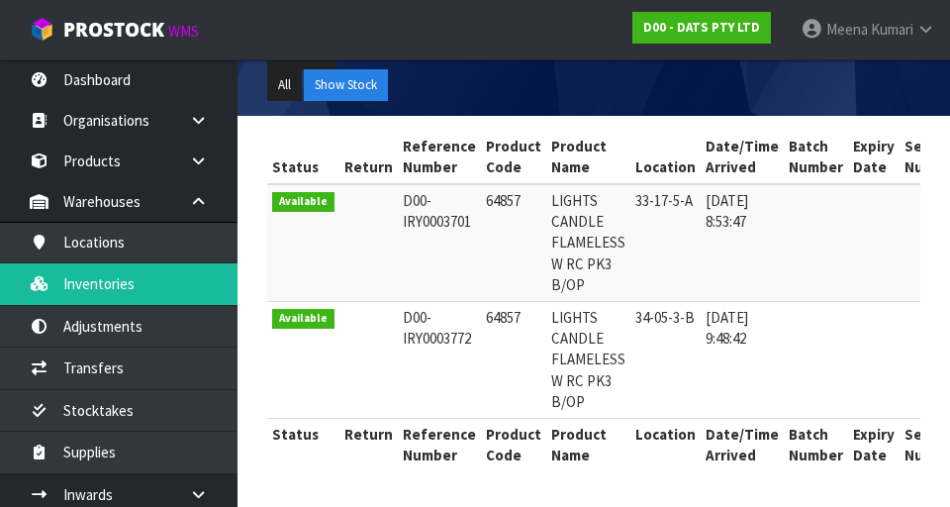
copy td "64857"
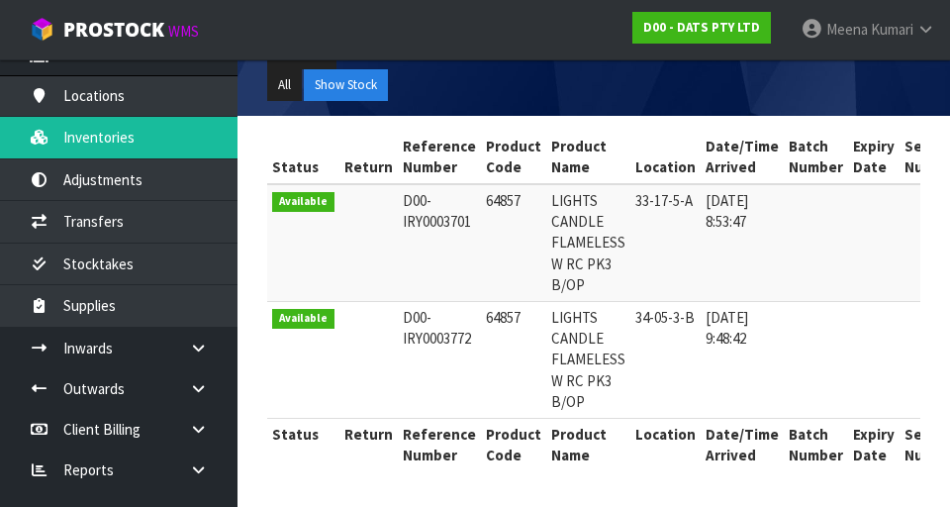
scroll to position [160, 0]
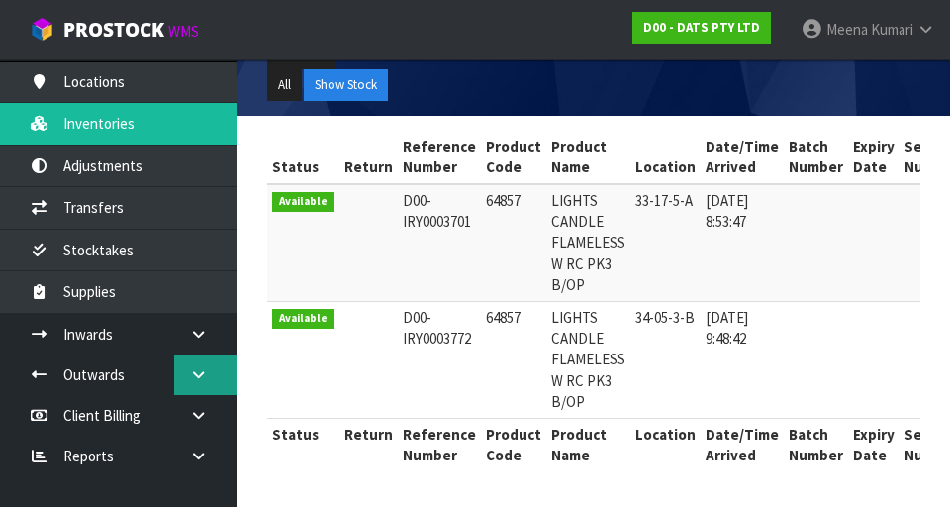
click at [198, 387] on link at bounding box center [205, 374] width 63 height 41
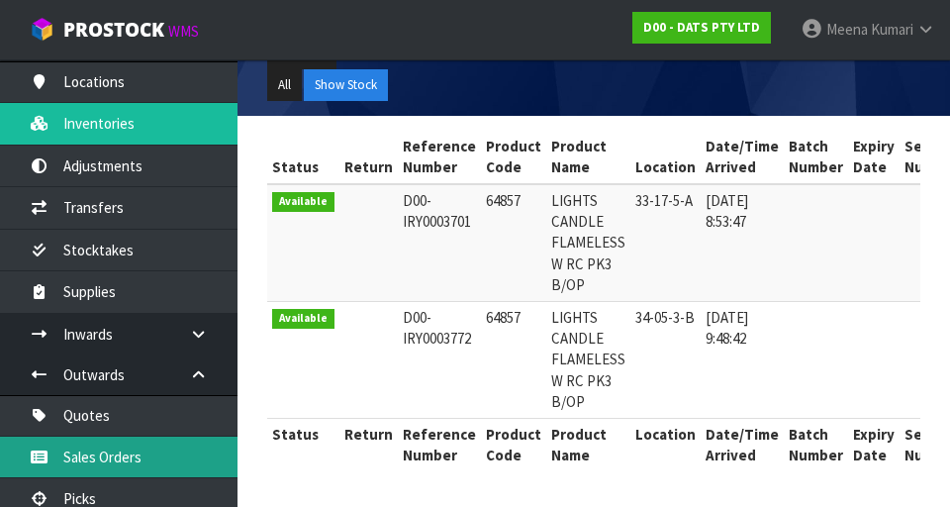
click at [156, 440] on link "Sales Orders" at bounding box center [119, 457] width 238 height 41
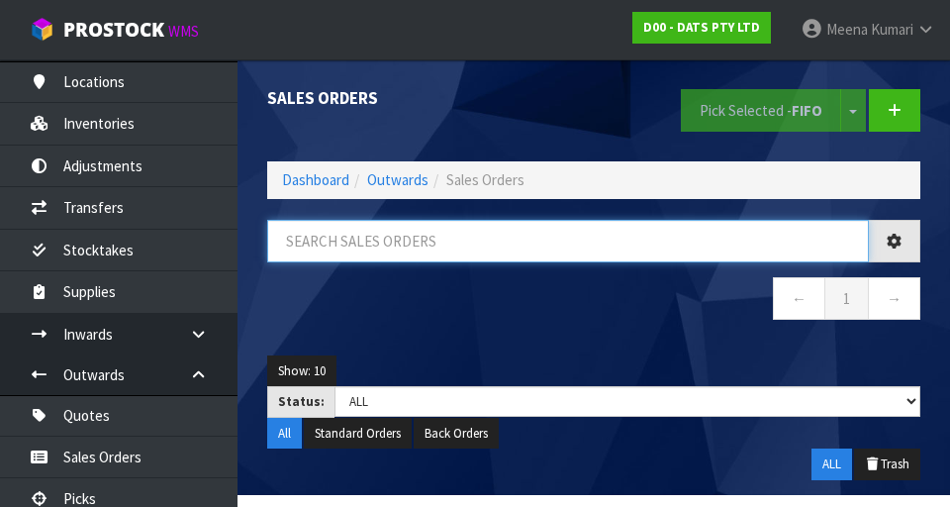
paste input "64857"
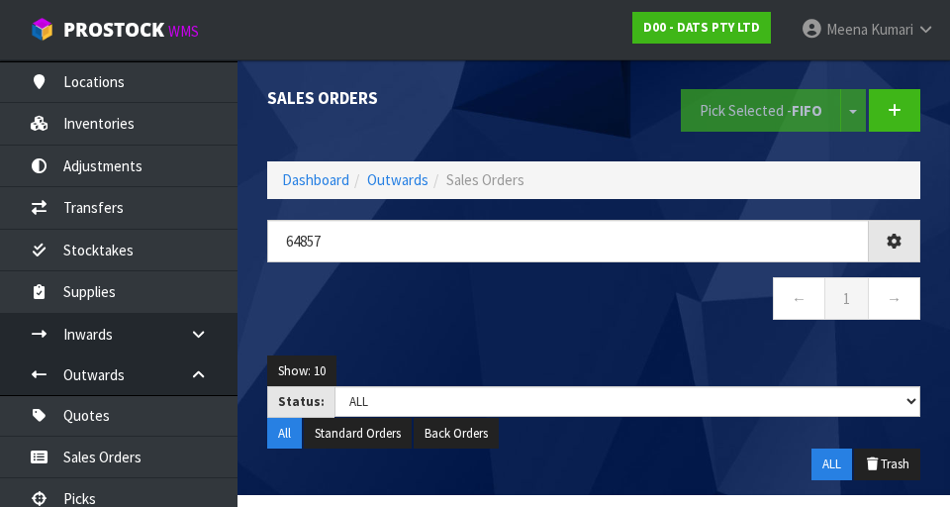
click at [494, 323] on nav "← 1 →" at bounding box center [593, 301] width 653 height 49
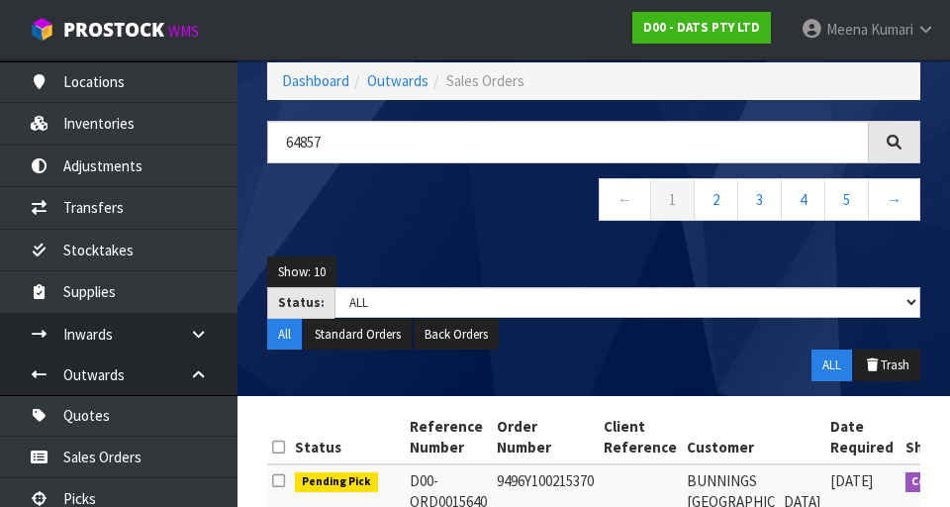
scroll to position [22, 0]
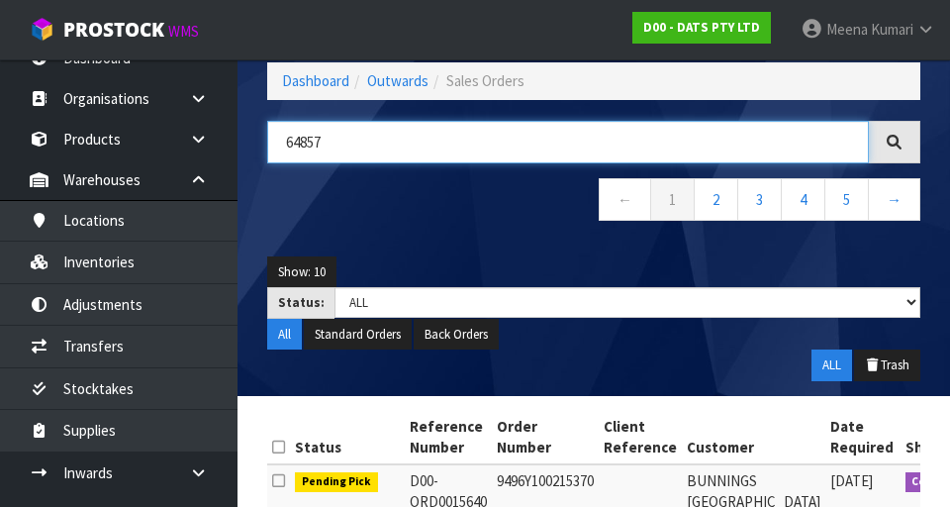
click at [407, 149] on input "64857" at bounding box center [568, 142] width 602 height 43
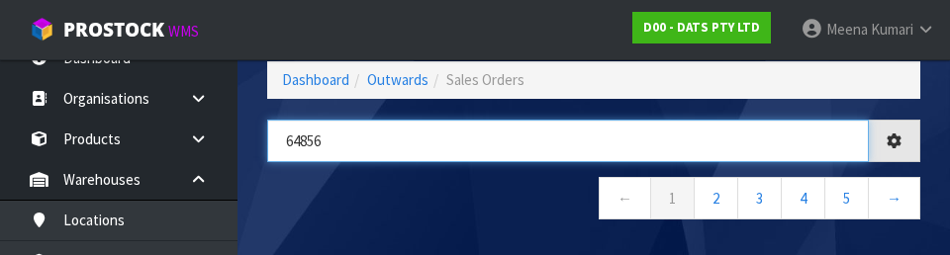
type input "64856"
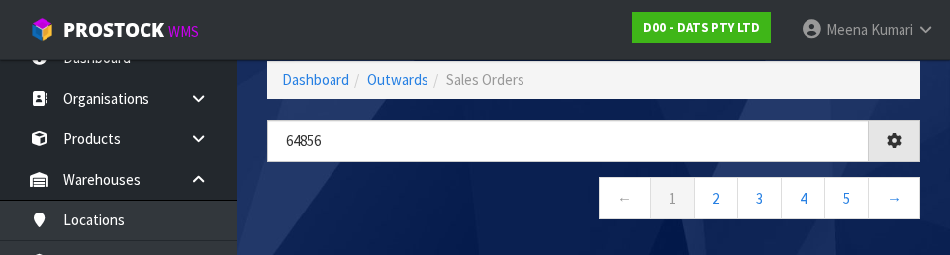
click at [504, 207] on nav "← 1 2 3 4 5 →" at bounding box center [593, 201] width 653 height 49
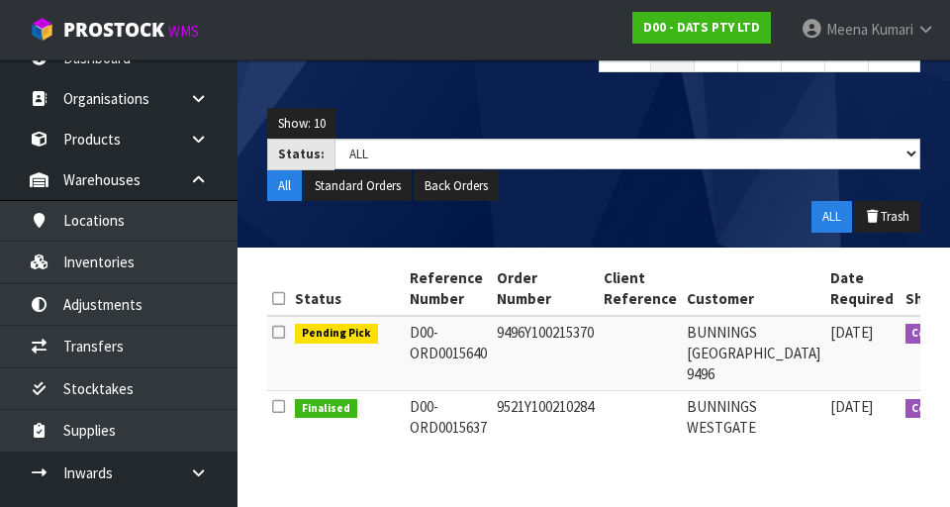
scroll to position [254, 0]
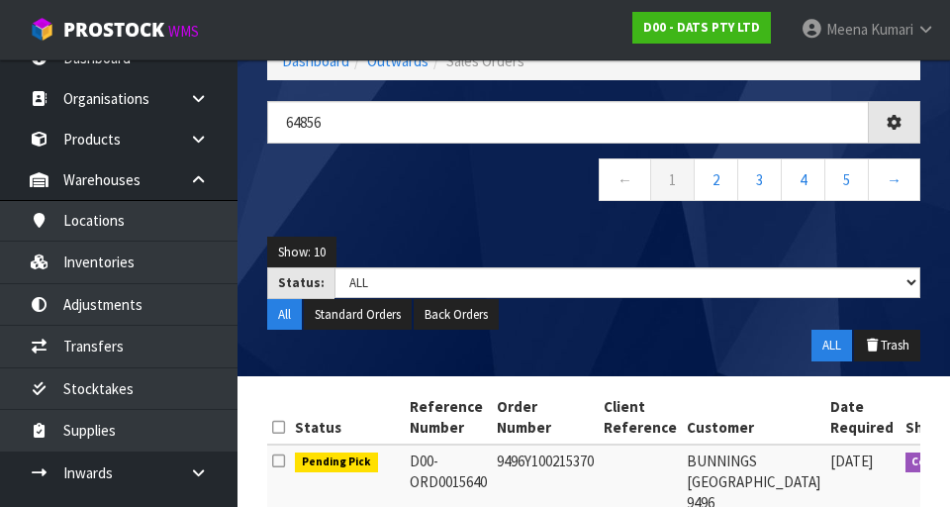
click at [878, 320] on ul "All Standard Orders Back Orders" at bounding box center [593, 315] width 653 height 32
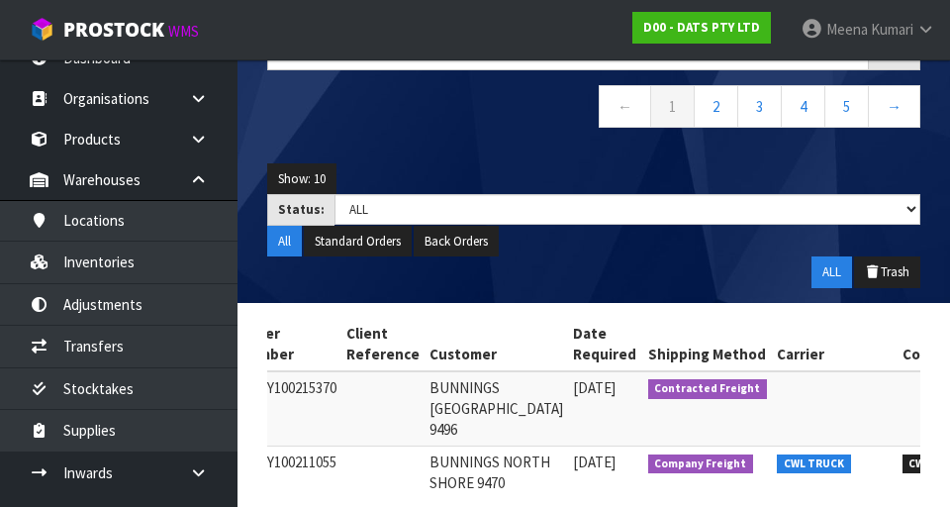
scroll to position [0, 493]
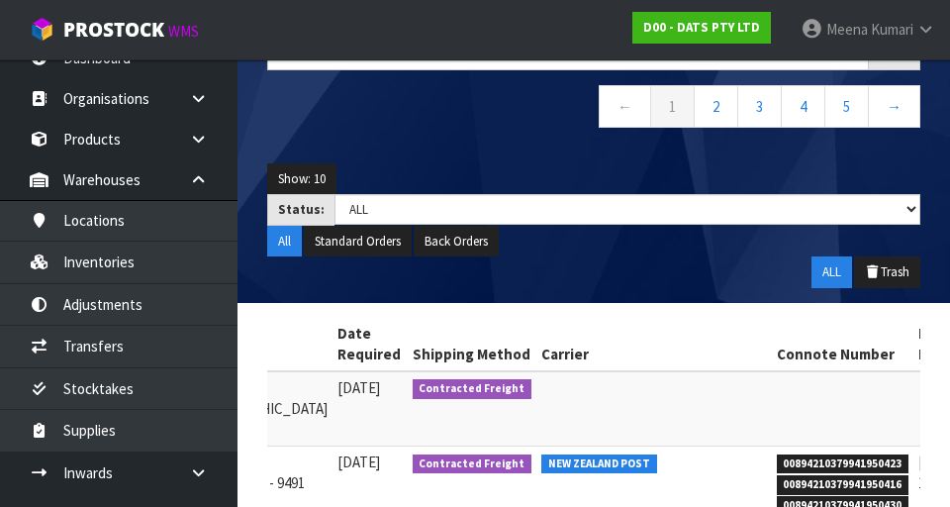
click at [914, 385] on td at bounding box center [955, 408] width 83 height 75
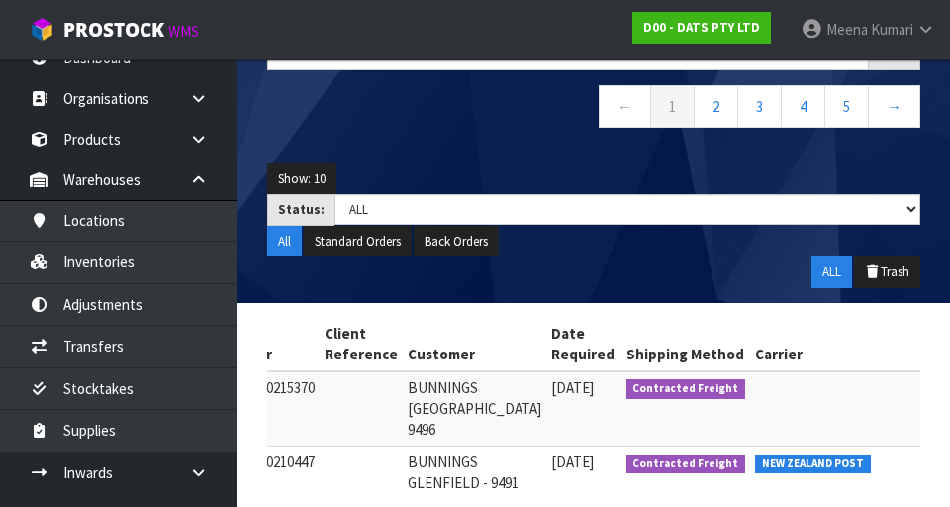
scroll to position [0, 594]
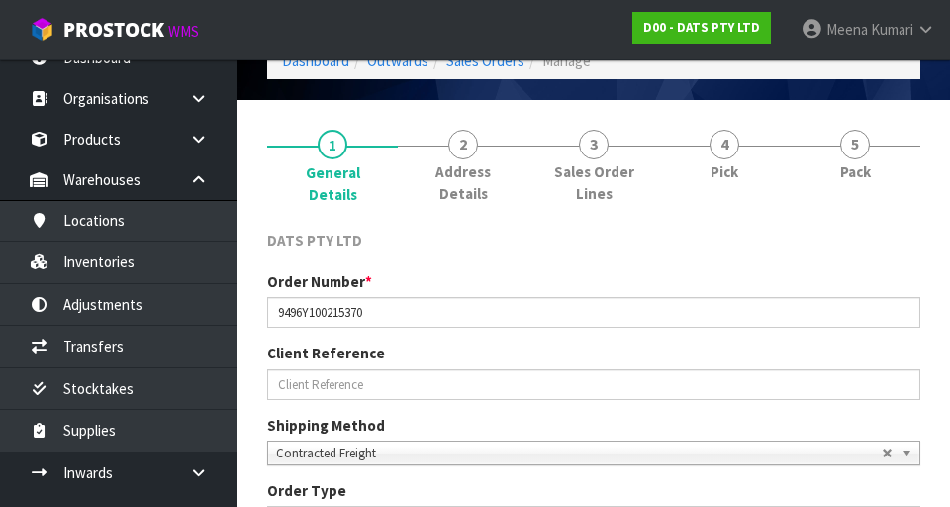
scroll to position [92, 0]
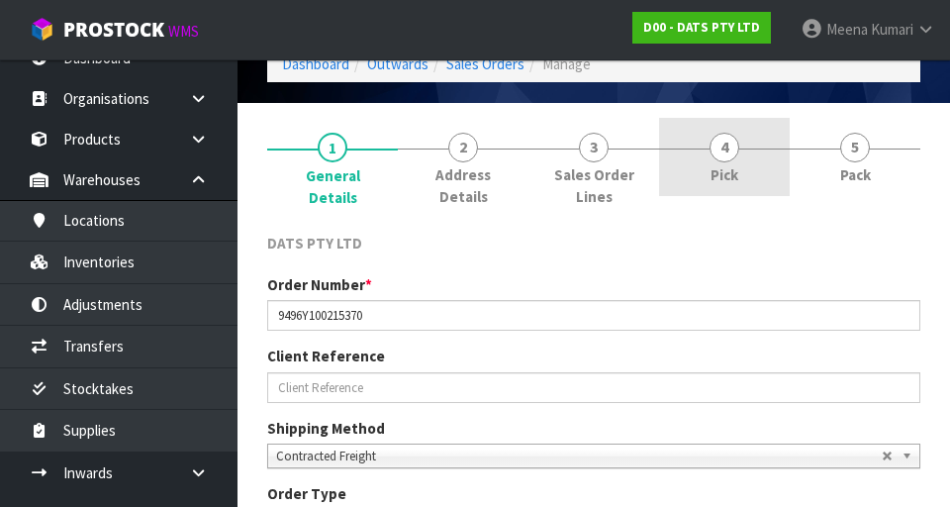
click at [732, 147] on span "4" at bounding box center [725, 148] width 30 height 30
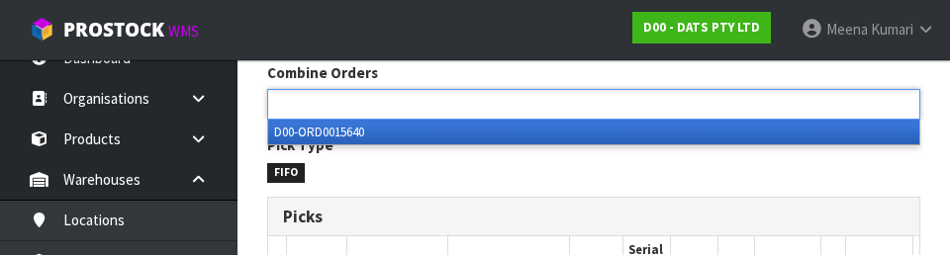
click at [926, 169] on div "Pick Type FIFO" at bounding box center [593, 159] width 683 height 48
type input "Select Some Options"
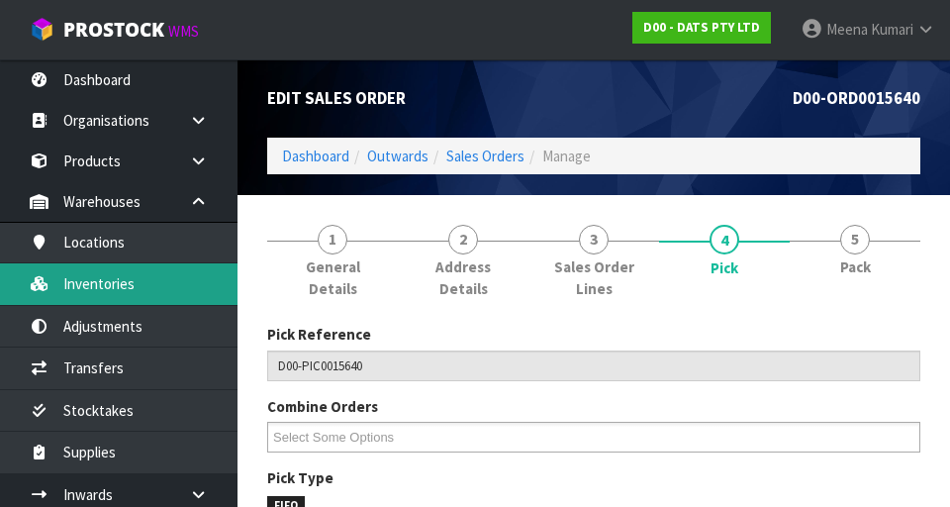
click at [152, 294] on link "Inventories" at bounding box center [119, 283] width 238 height 41
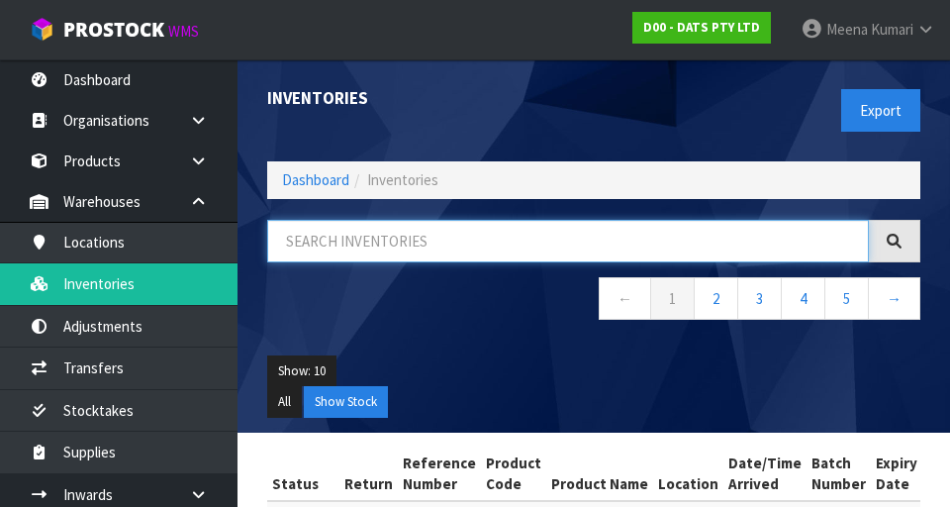
click at [396, 241] on input "text" at bounding box center [568, 241] width 602 height 43
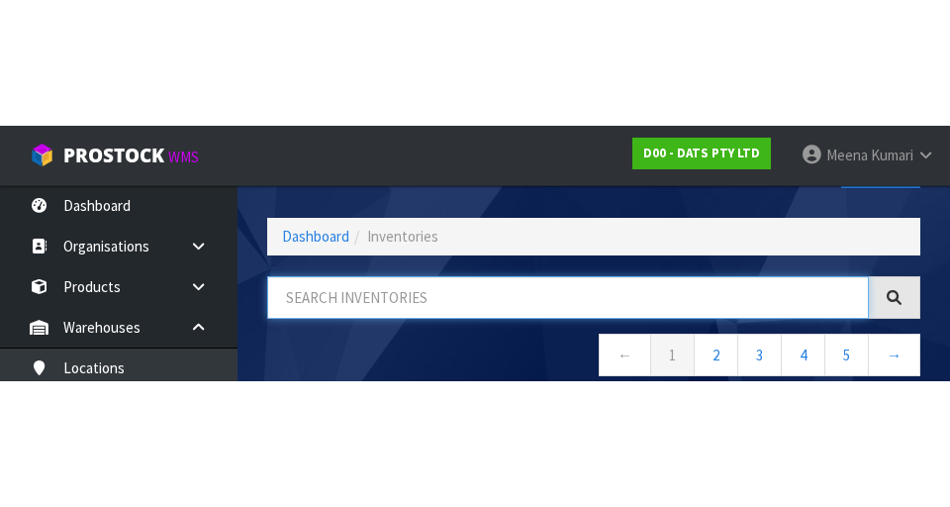
scroll to position [113, 0]
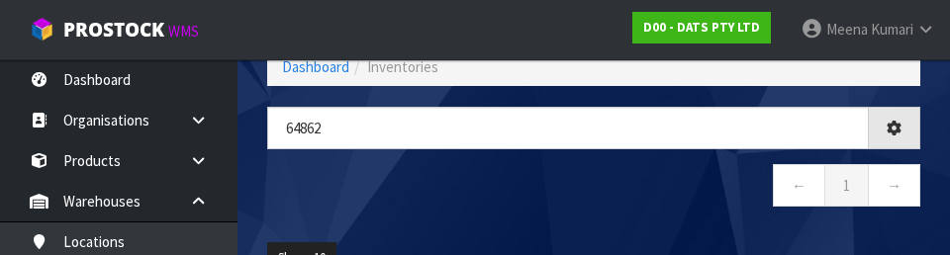
click at [498, 195] on nav "← 1 →" at bounding box center [593, 188] width 653 height 49
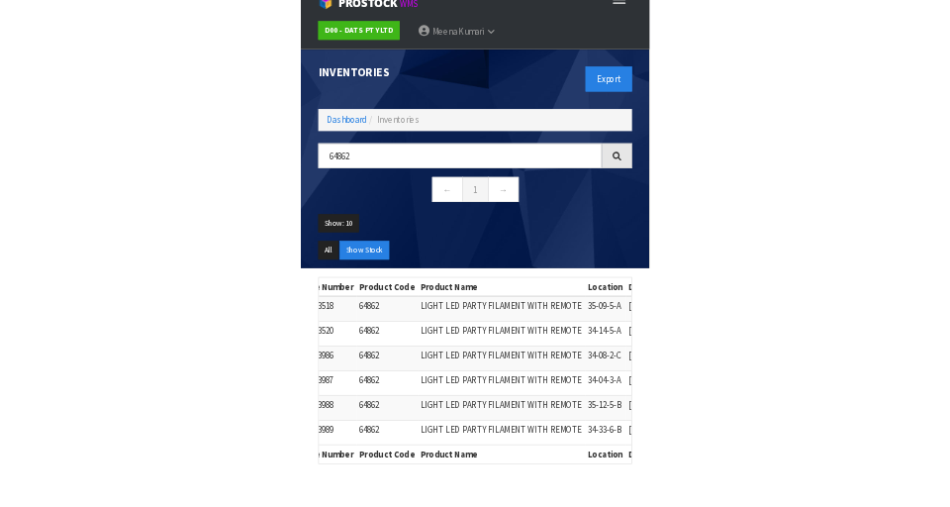
scroll to position [49, 0]
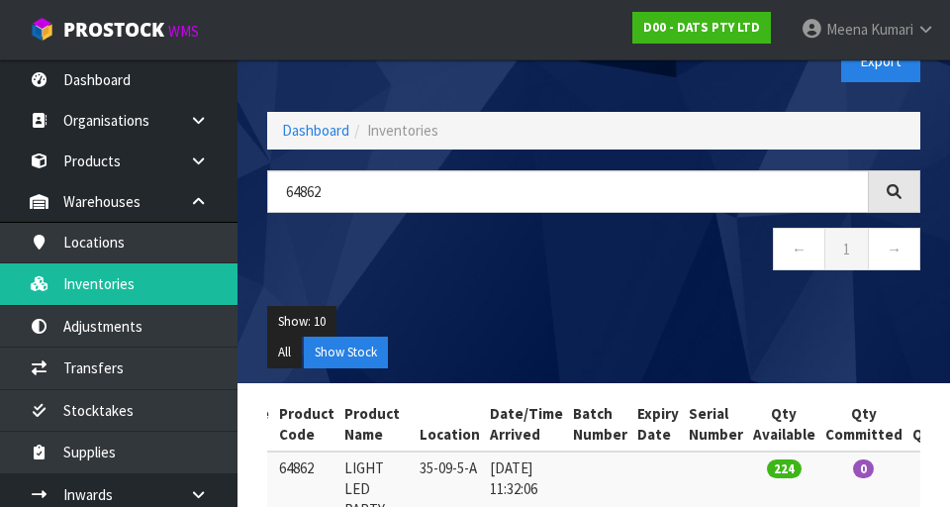
click at [692, 334] on ul "Show: 10 5 10 25 50" at bounding box center [593, 322] width 653 height 32
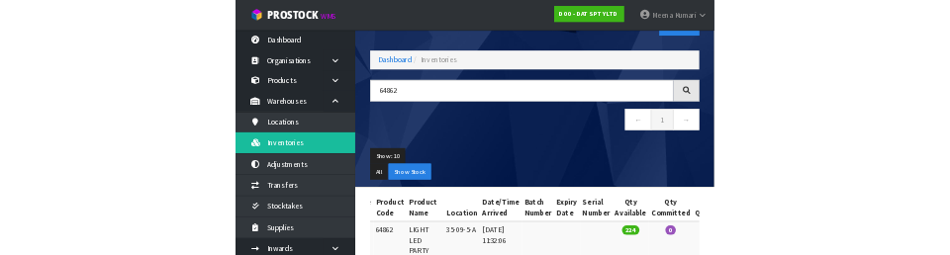
scroll to position [62, 0]
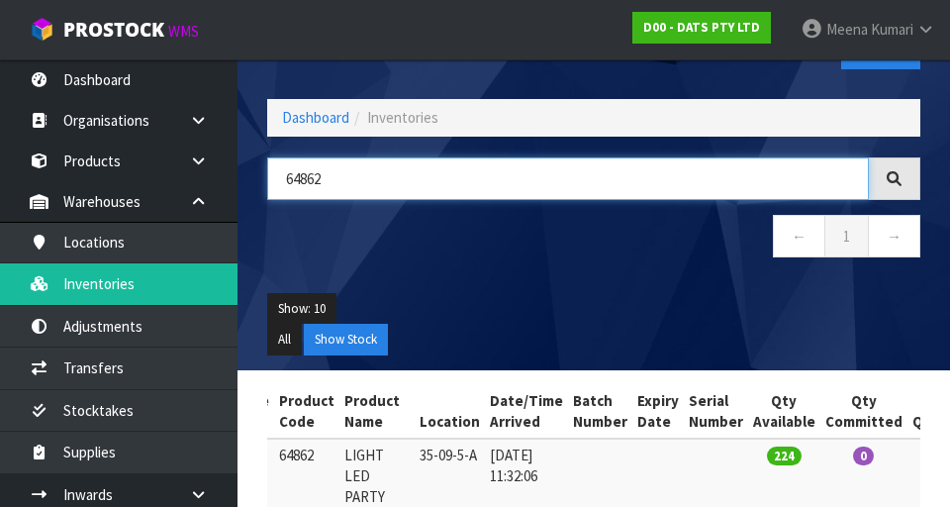
click at [713, 187] on input "64862" at bounding box center [568, 178] width 602 height 43
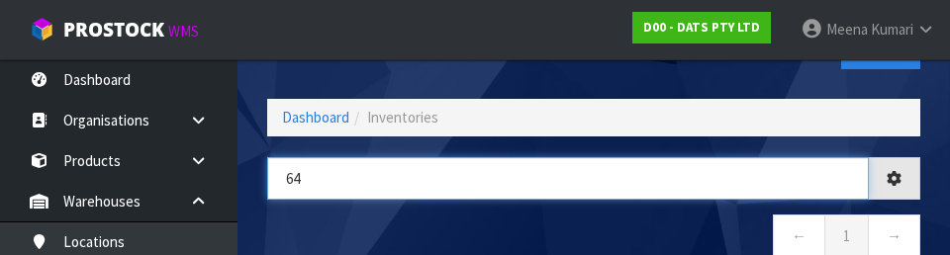
type input "6"
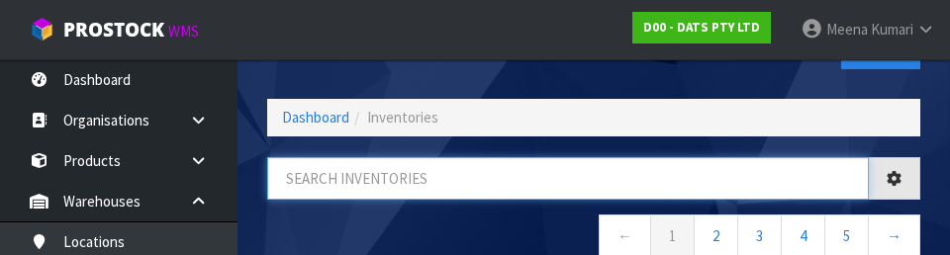
scroll to position [0, 0]
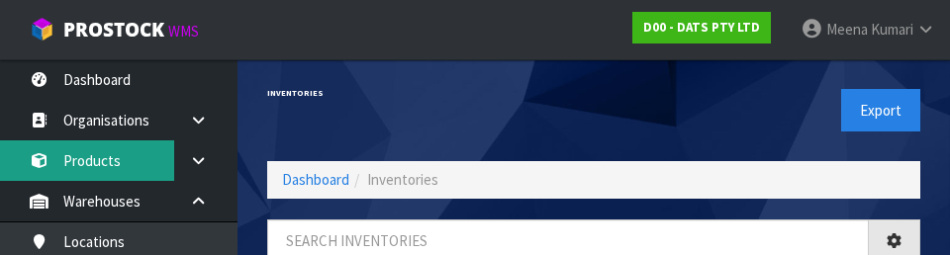
click at [107, 161] on link "Products" at bounding box center [119, 161] width 238 height 41
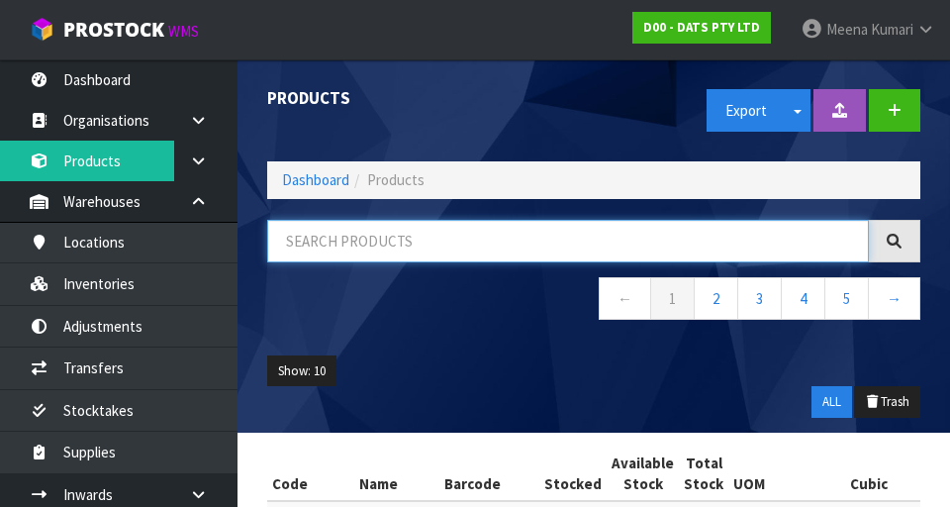
click at [440, 240] on input "text" at bounding box center [568, 241] width 602 height 43
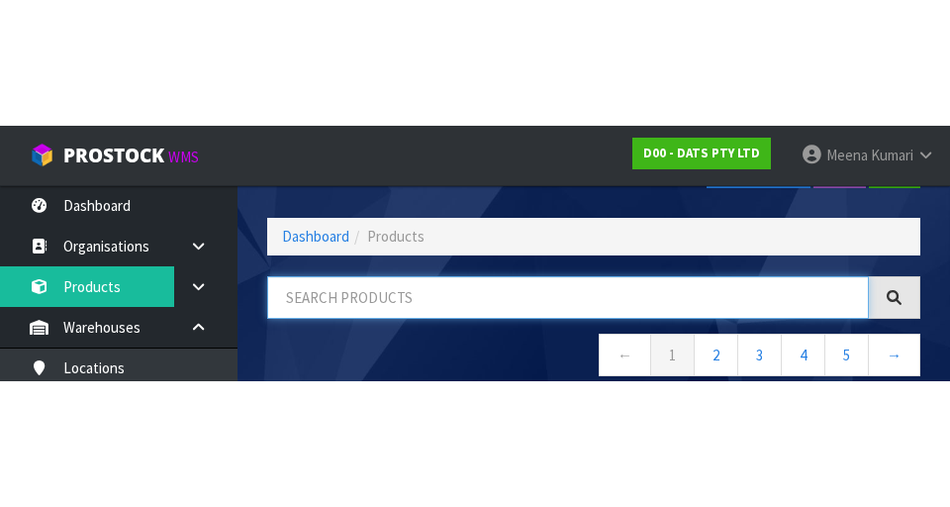
scroll to position [113, 0]
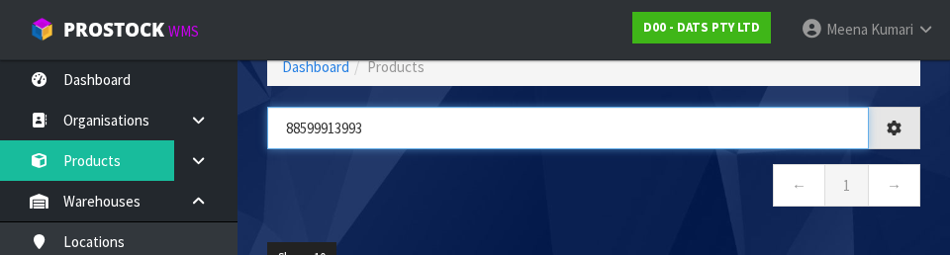
type input "88599913993"
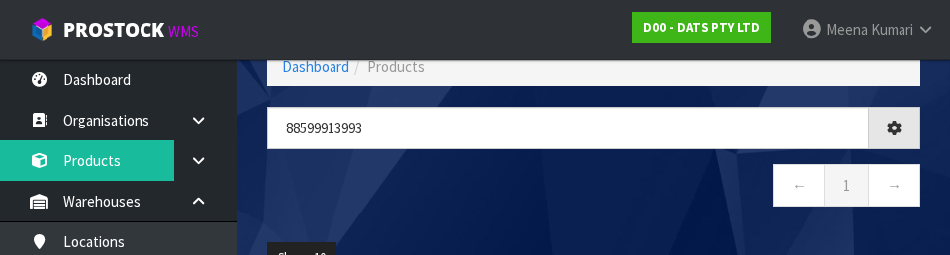
click at [471, 196] on nav "← 1 →" at bounding box center [593, 188] width 653 height 49
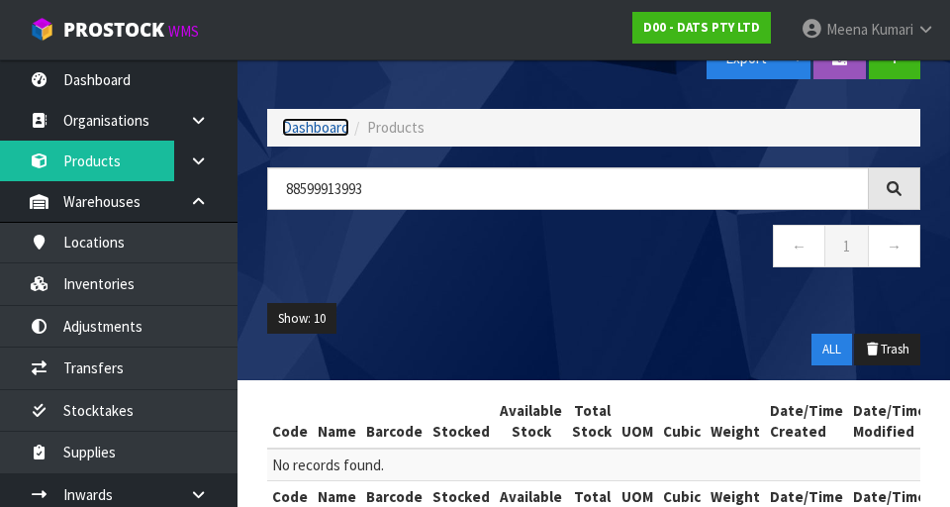
click at [296, 131] on link "Dashboard" at bounding box center [315, 127] width 67 height 19
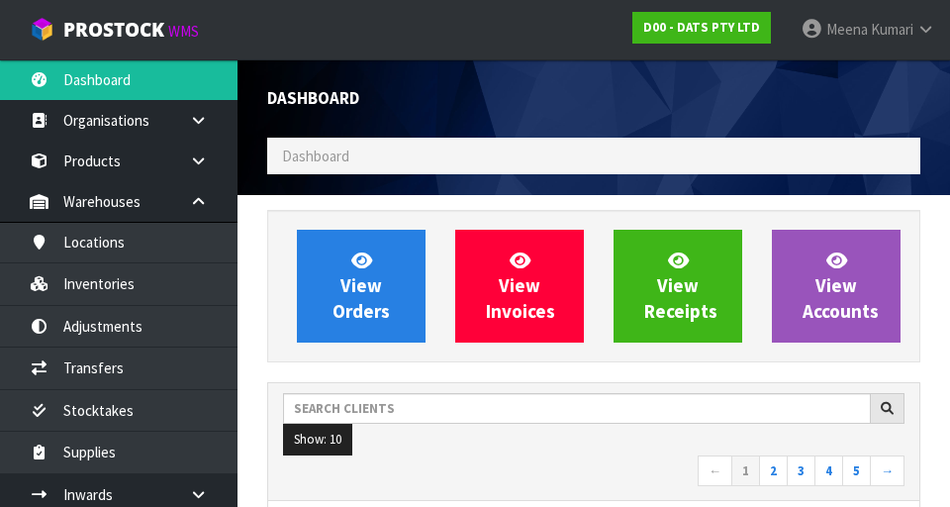
scroll to position [1571, 683]
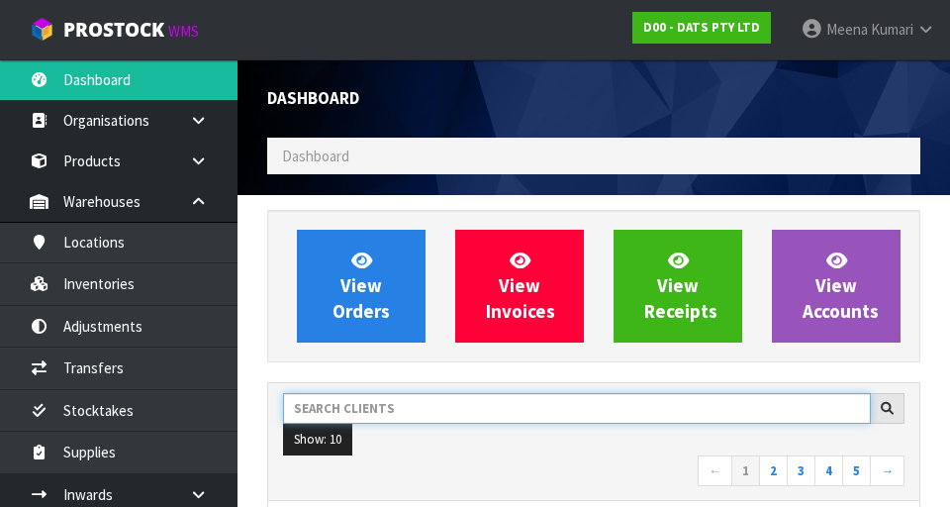
click at [368, 404] on input "text" at bounding box center [577, 408] width 588 height 31
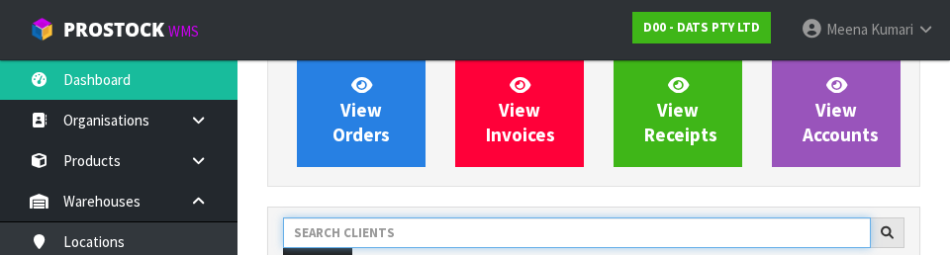
scroll to position [271, 0]
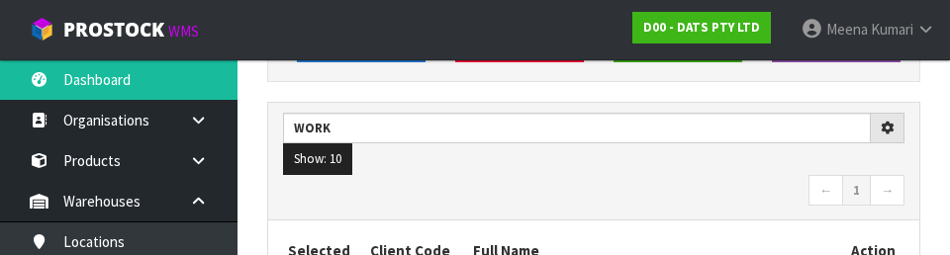
click at [629, 175] on nav "← 1 →" at bounding box center [594, 192] width 622 height 35
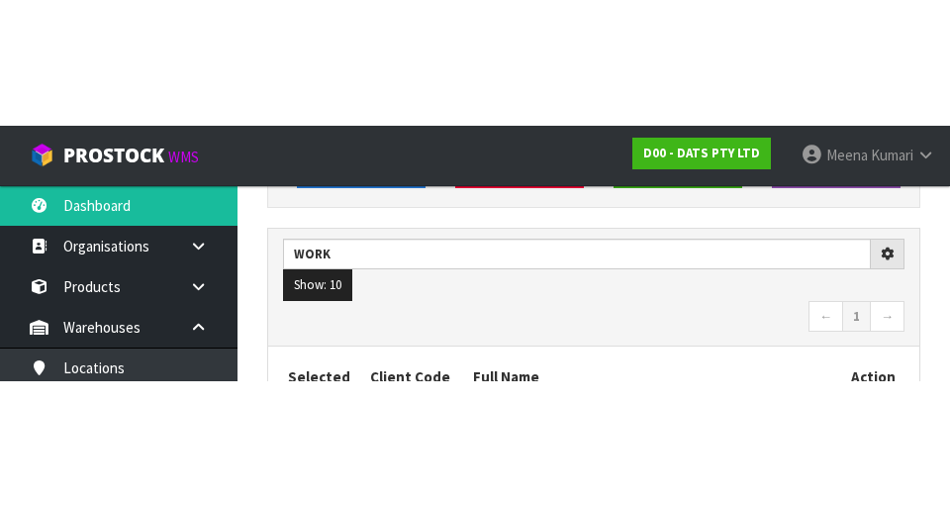
scroll to position [280, 0]
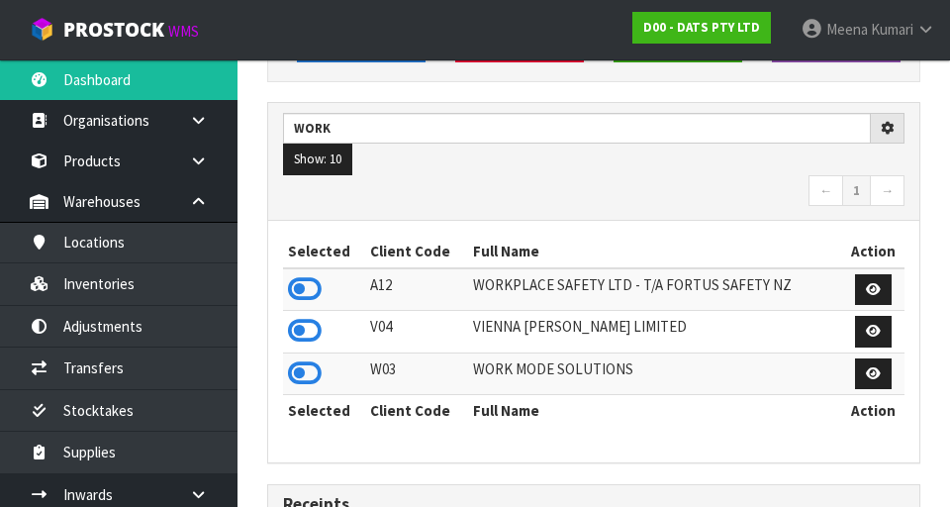
type input "WORK"
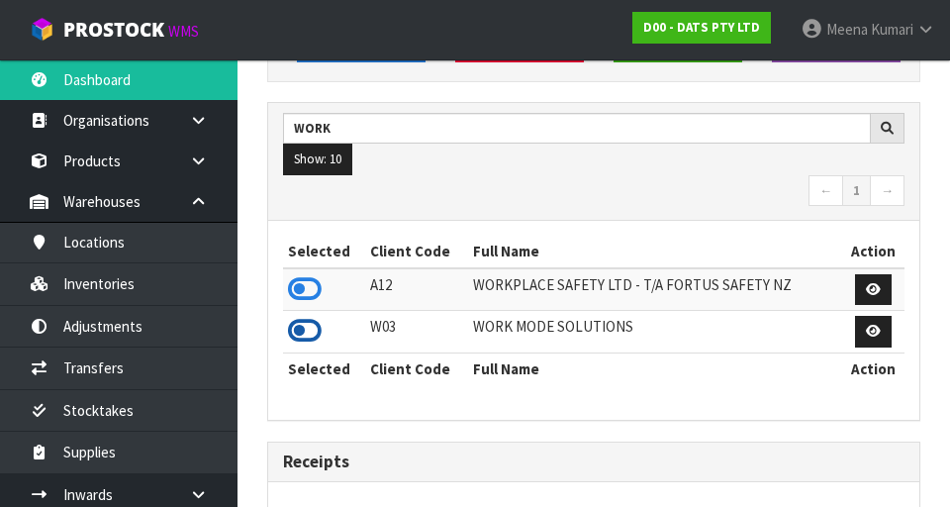
click at [298, 328] on icon at bounding box center [305, 331] width 34 height 30
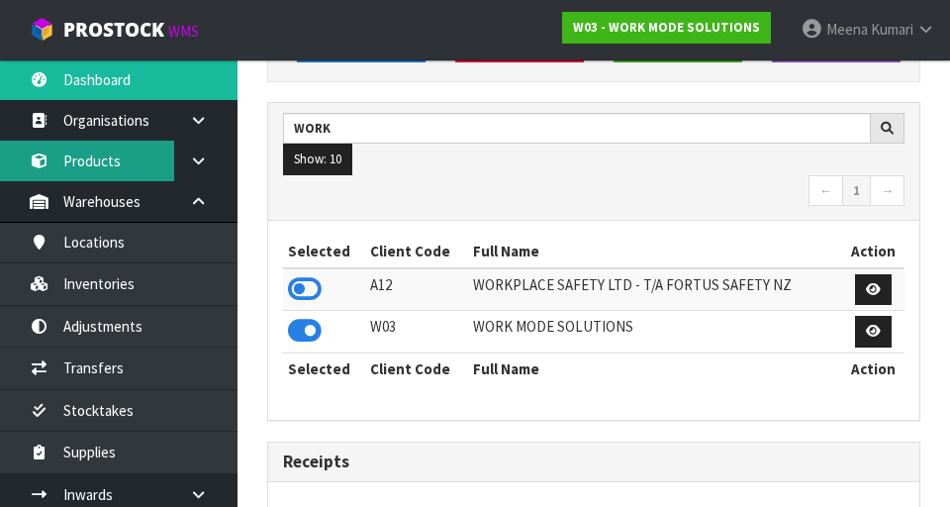
click at [115, 162] on link "Products" at bounding box center [119, 161] width 238 height 41
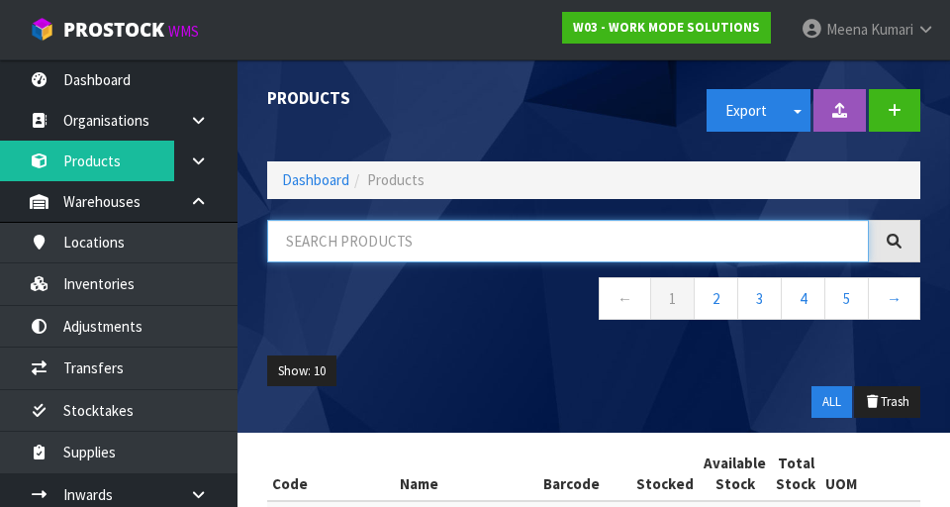
click at [403, 237] on input "text" at bounding box center [568, 241] width 602 height 43
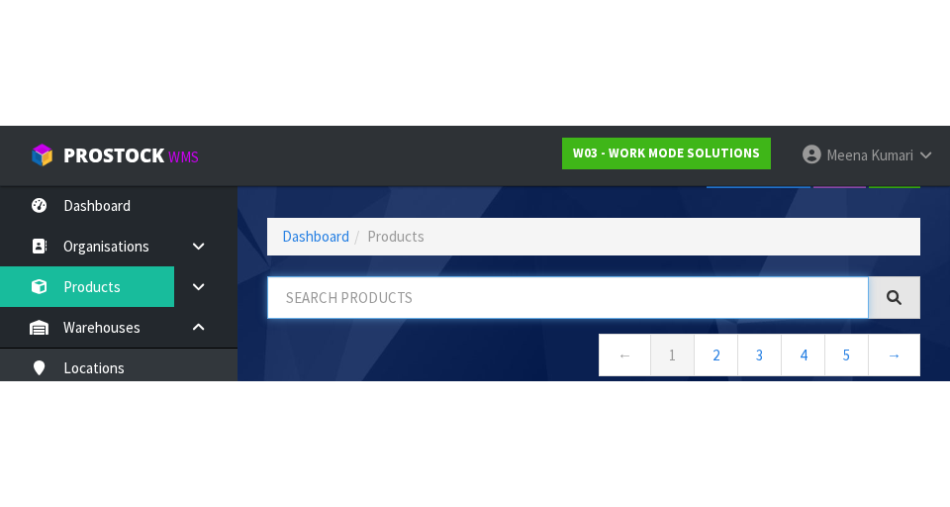
scroll to position [113, 0]
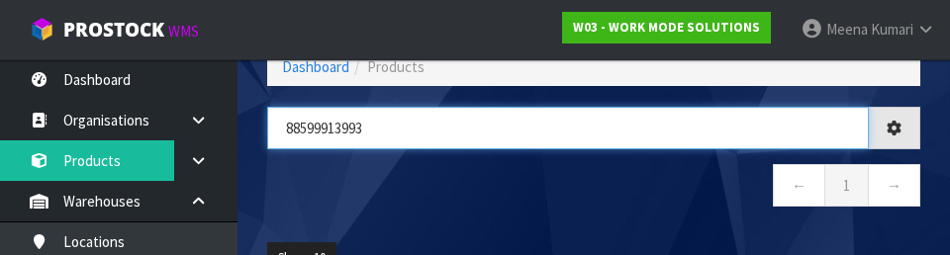
type input "88599913993"
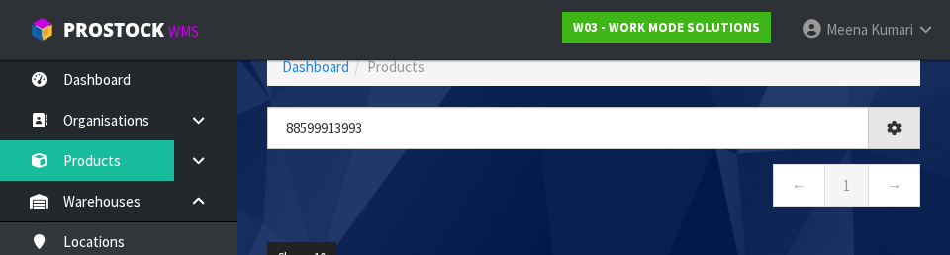
click at [522, 201] on nav "← 1 →" at bounding box center [593, 188] width 653 height 49
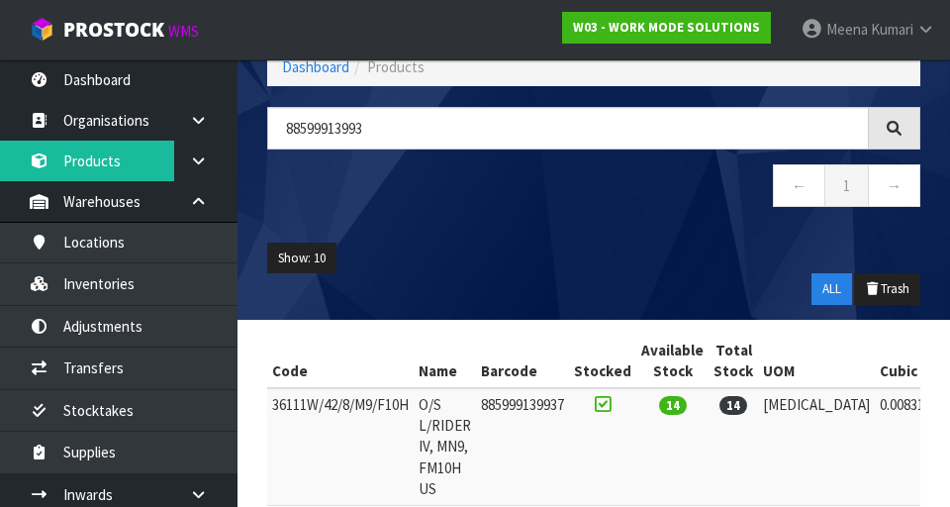
scroll to position [200, 0]
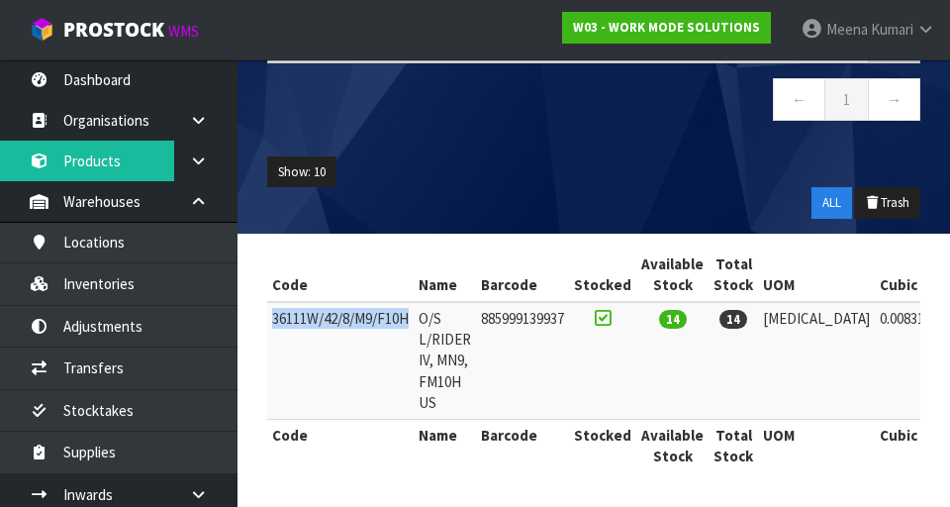
copy td "36111W/42/8/M9/F10H"
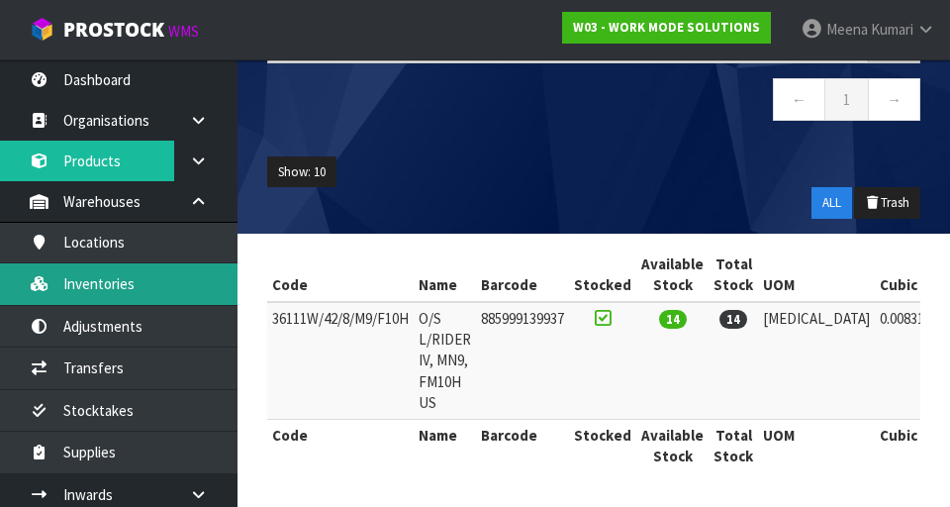
click at [154, 300] on link "Inventories" at bounding box center [119, 283] width 238 height 41
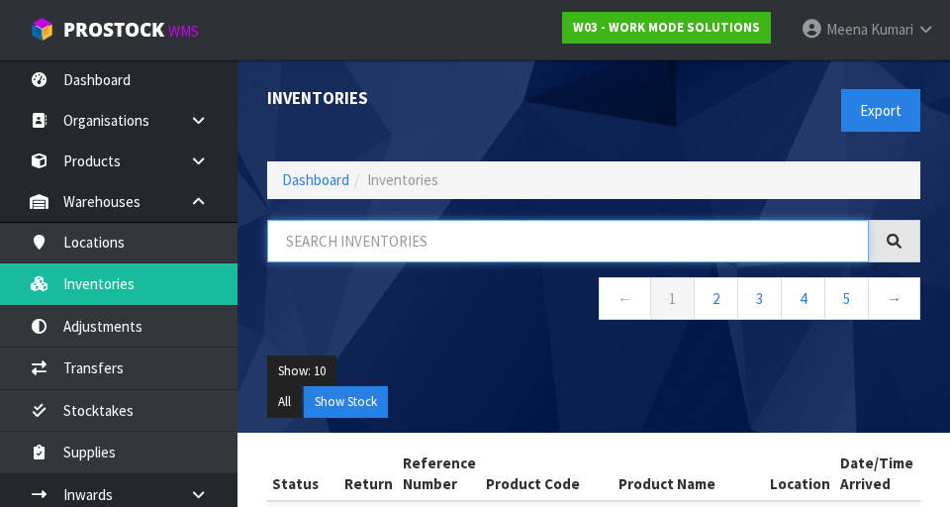
paste input "36111W/42/8/M9/F10H"
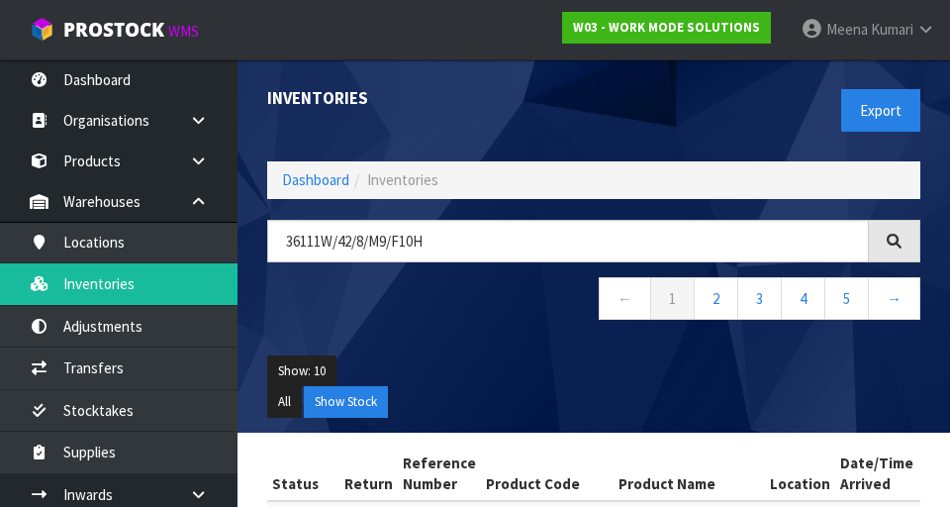
click at [532, 365] on ul "Show: 10 5 10 25 50" at bounding box center [593, 371] width 653 height 32
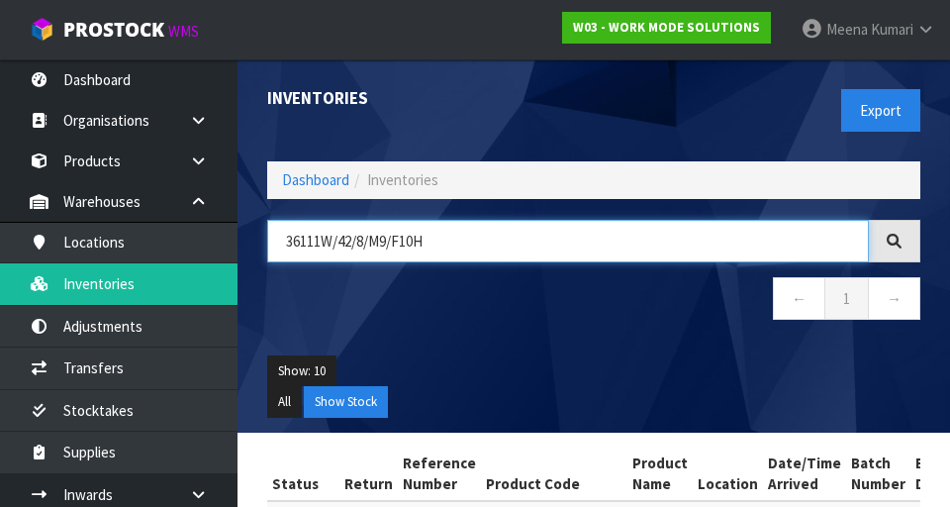
click at [463, 232] on input "36111W/42/8/M9/F10H" at bounding box center [568, 241] width 602 height 43
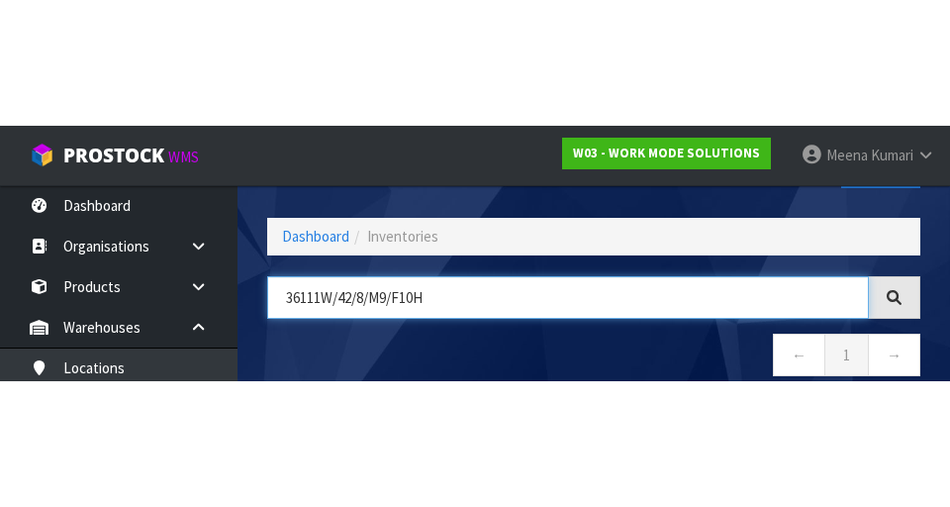
scroll to position [113, 0]
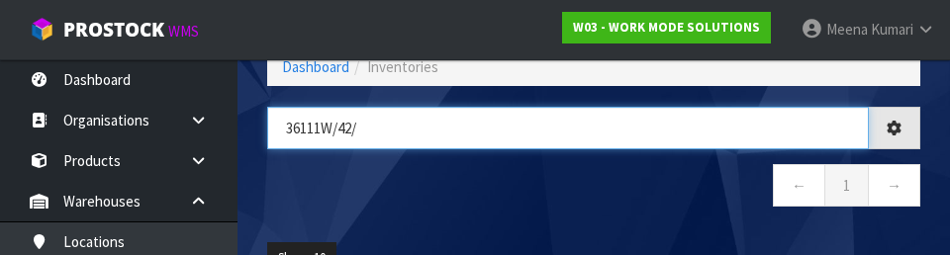
type input "36111W/42"
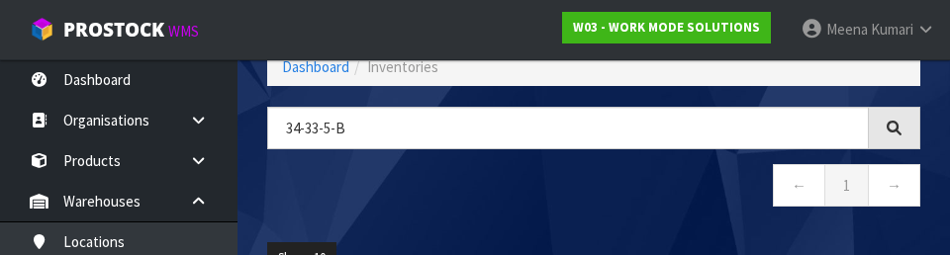
click at [547, 226] on div "34-33-5-b ← 1 →" at bounding box center [593, 167] width 683 height 121
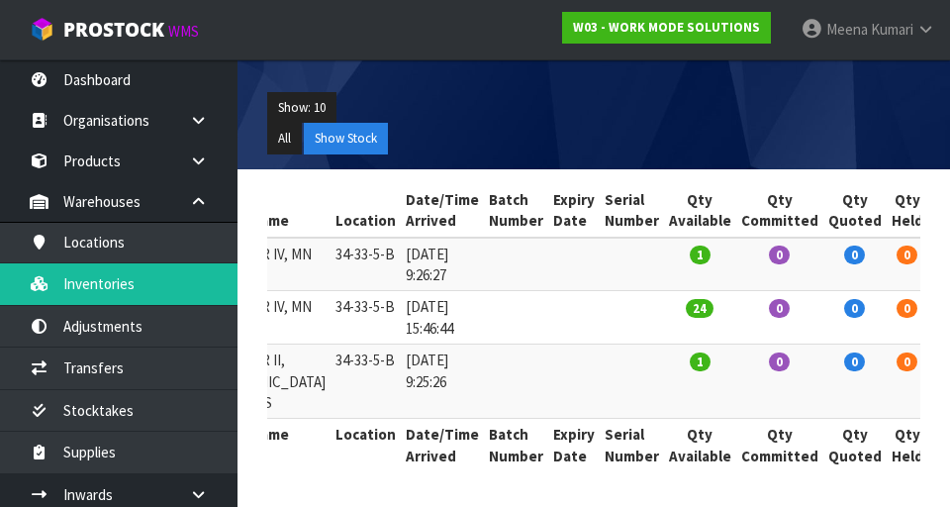
scroll to position [0, 0]
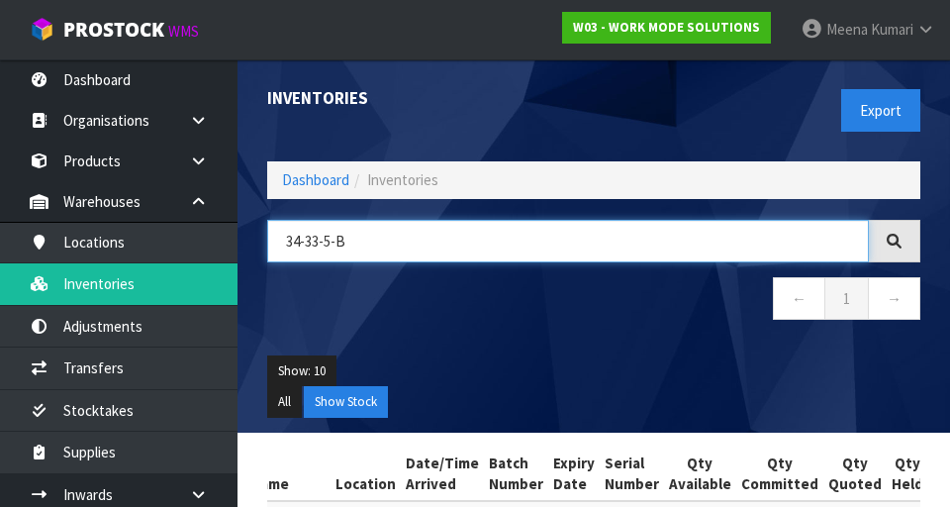
click at [455, 232] on input "34-33-5-B" at bounding box center [568, 241] width 602 height 43
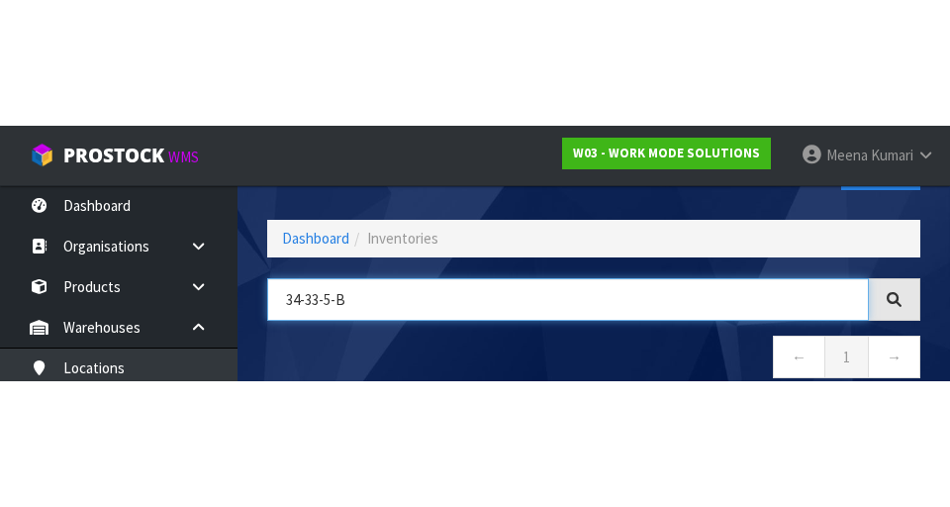
scroll to position [113, 0]
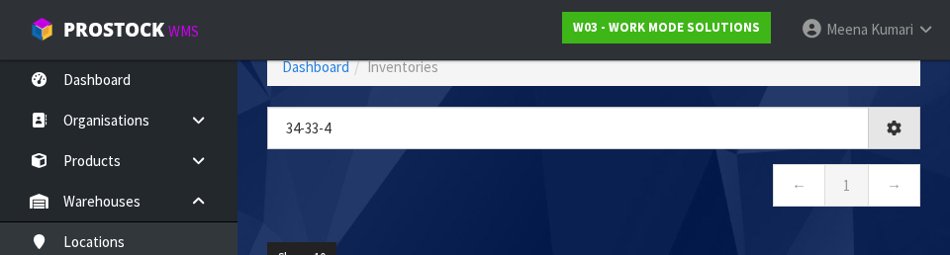
click at [511, 193] on nav "← 1 →" at bounding box center [593, 188] width 653 height 49
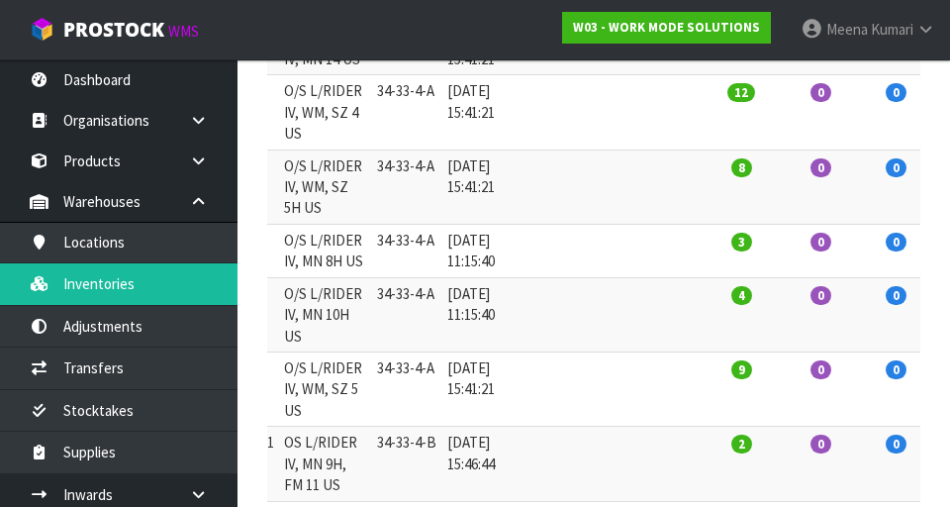
scroll to position [0, 0]
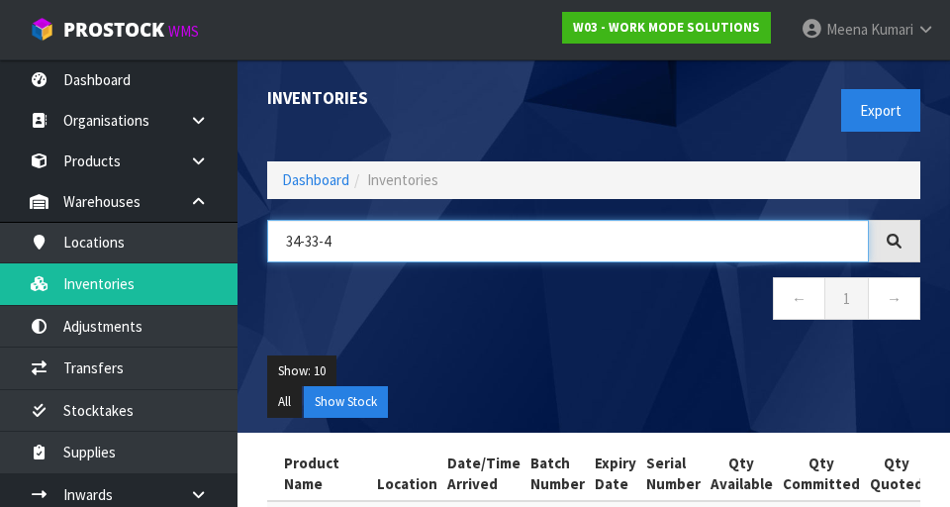
click at [387, 240] on input "34-33-4" at bounding box center [568, 241] width 602 height 43
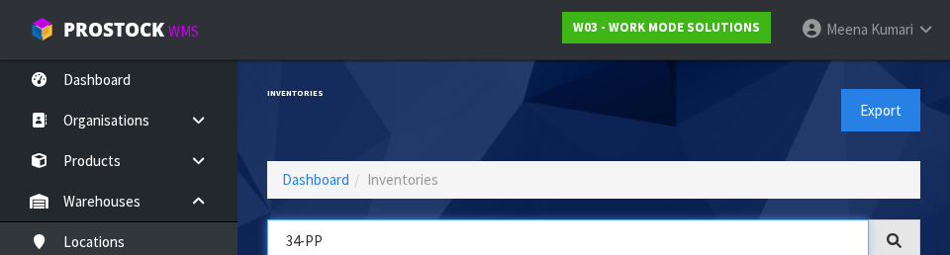
type input "34-PP"
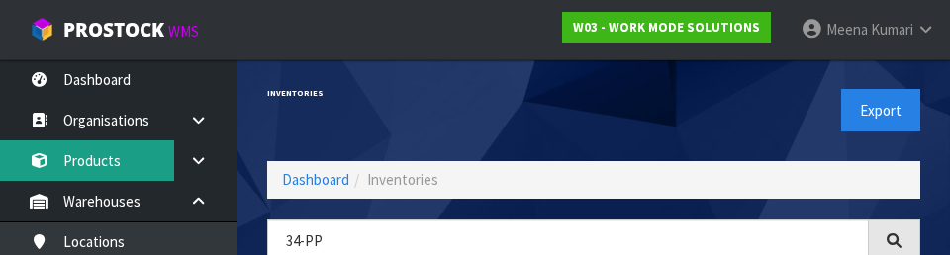
click at [116, 172] on link "Products" at bounding box center [119, 161] width 238 height 41
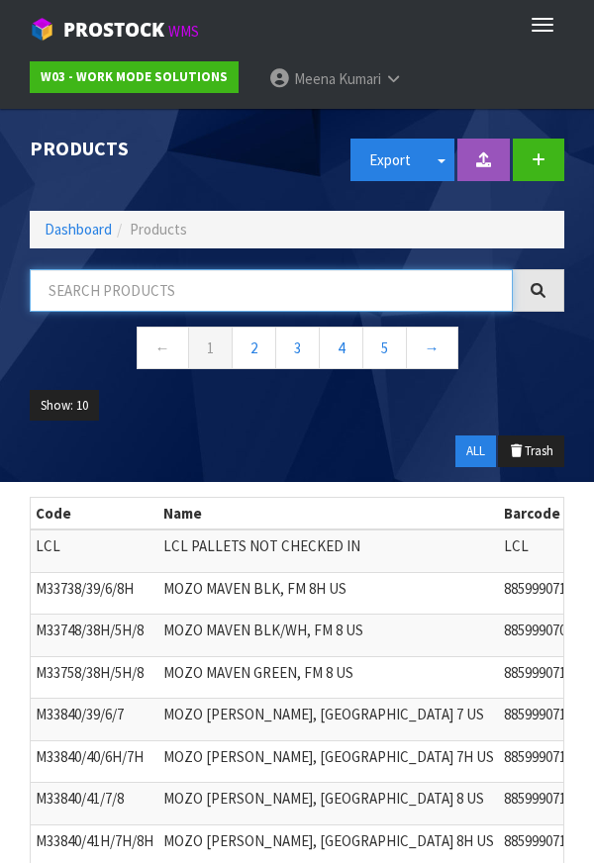
click at [199, 282] on input "text" at bounding box center [271, 290] width 483 height 43
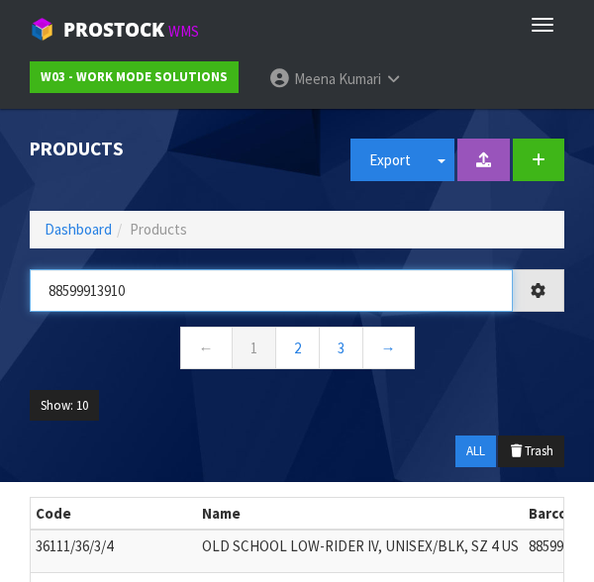
type input "88599913910"
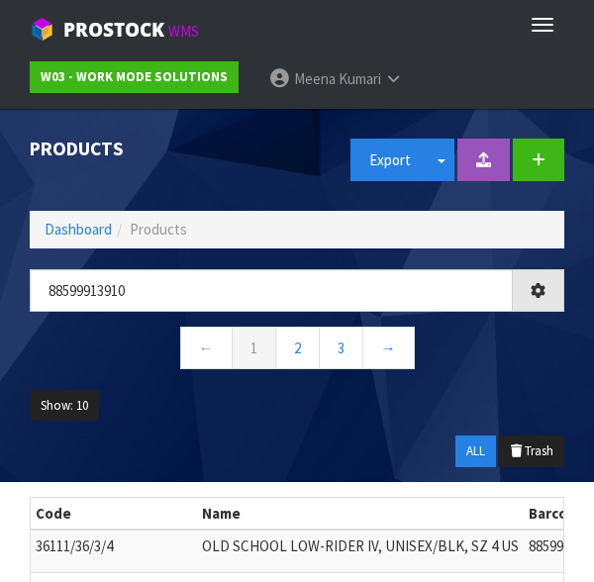
click at [437, 393] on ul "Show: 10 5 10 25 50" at bounding box center [297, 413] width 535 height 47
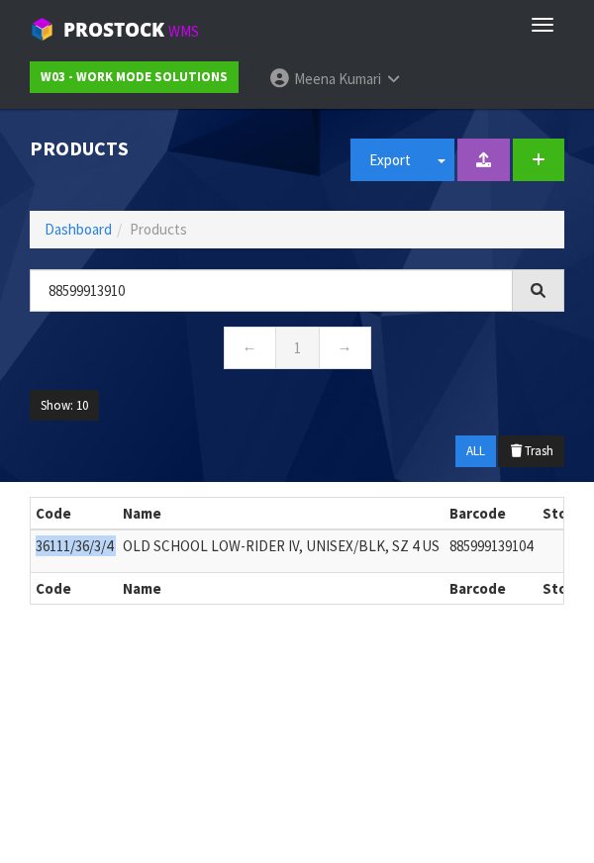
copy tr "36111/36/3/4"
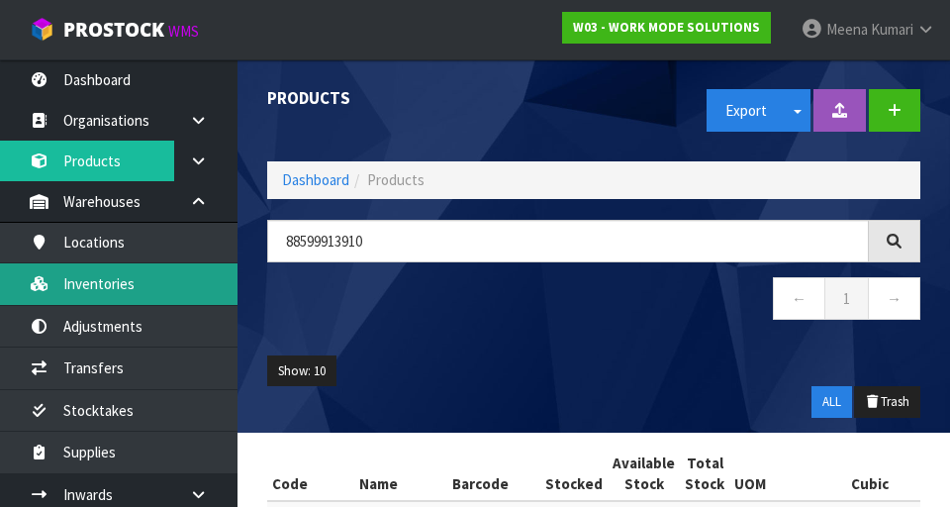
click at [138, 286] on link "Inventories" at bounding box center [119, 283] width 238 height 41
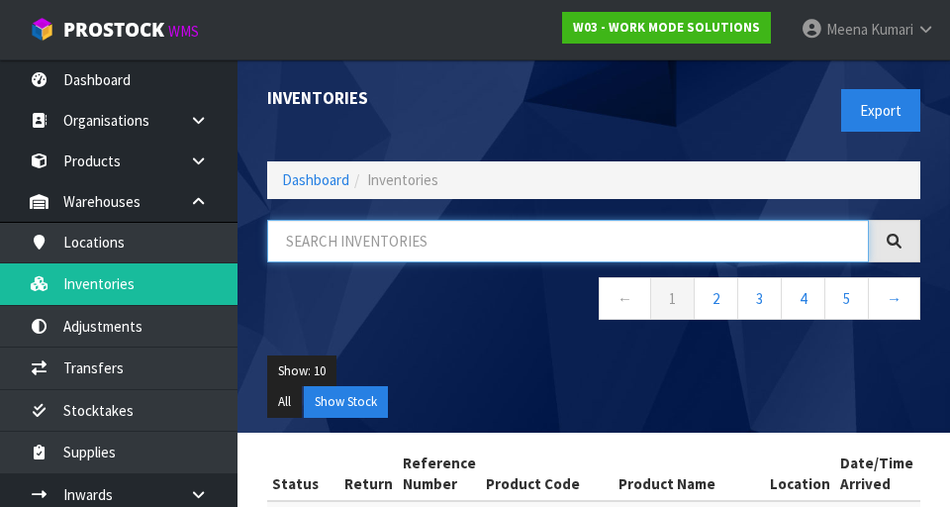
paste input "36111/36/3/4"
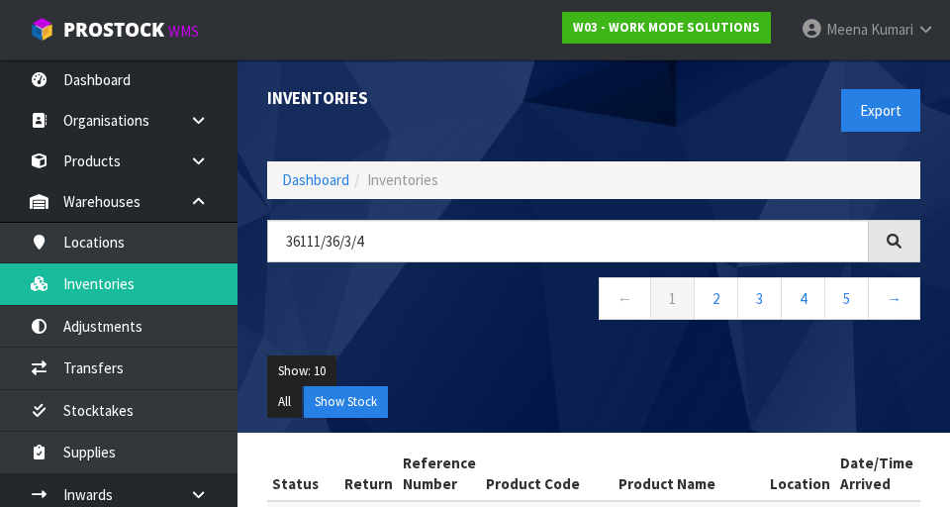
click at [504, 362] on ul "Show: 10 5 10 25 50" at bounding box center [593, 371] width 653 height 32
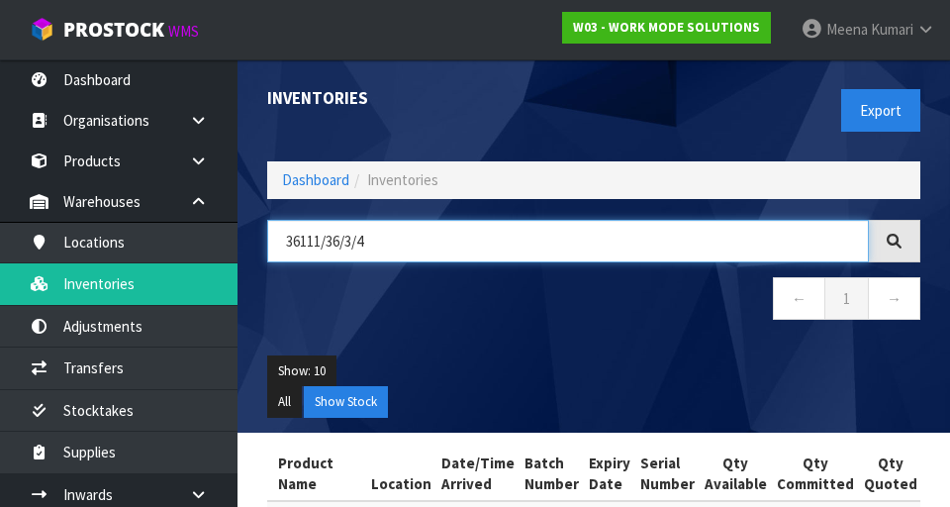
click at [686, 222] on input "36111/36/3/4" at bounding box center [568, 241] width 602 height 43
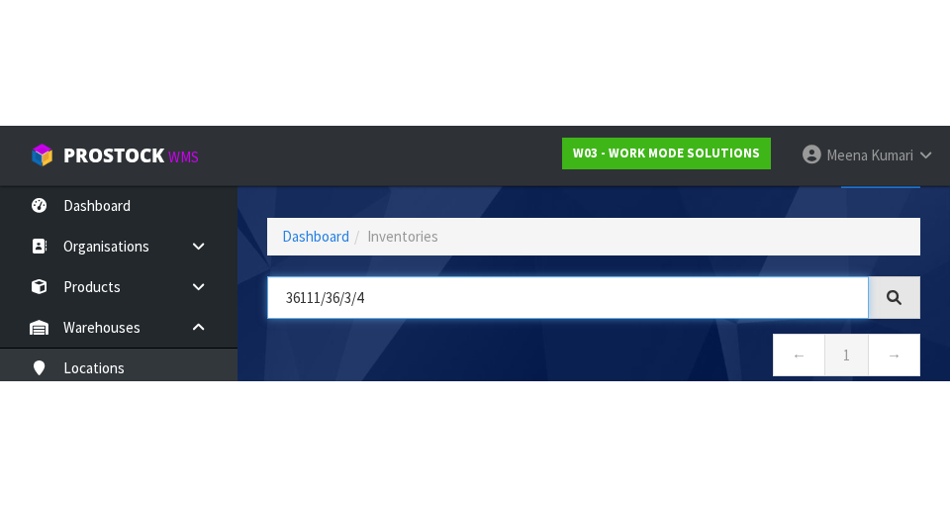
scroll to position [113, 0]
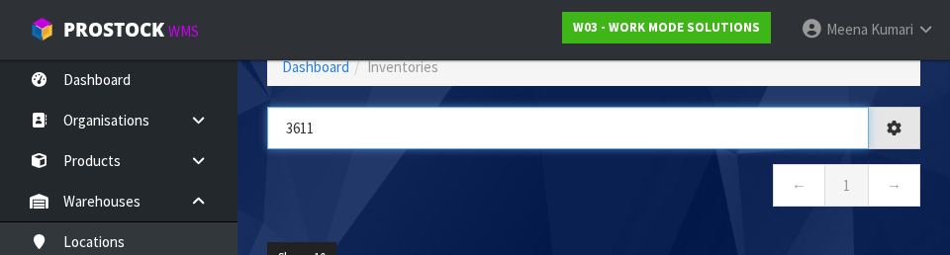
type input "361"
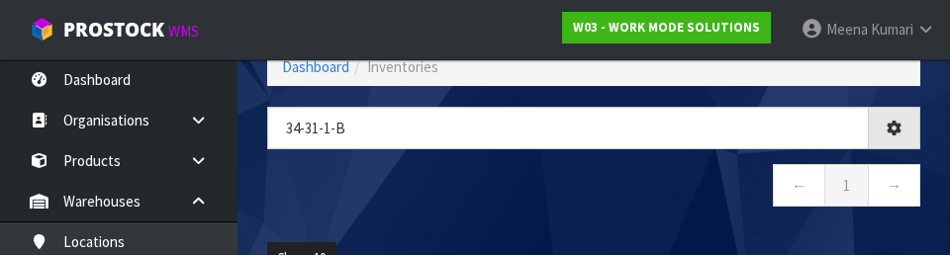
click at [515, 198] on nav "← 1 →" at bounding box center [593, 188] width 653 height 49
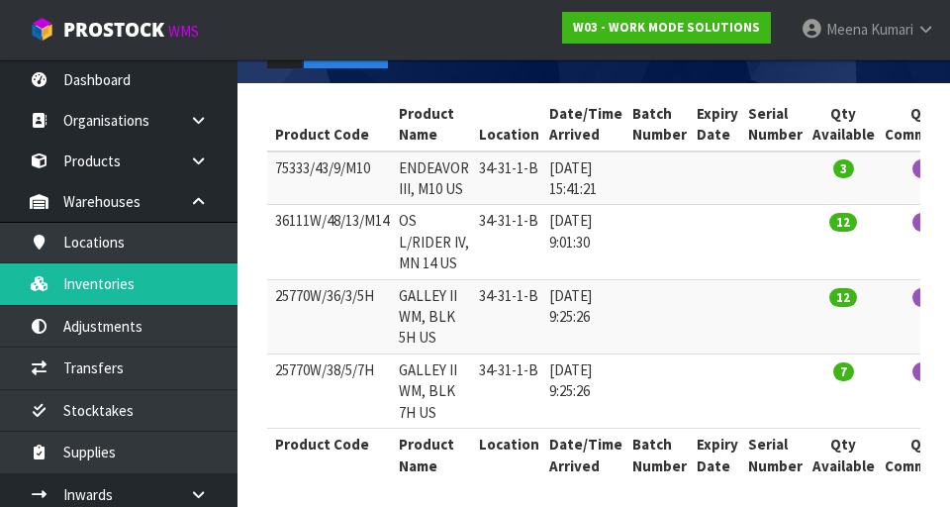
scroll to position [0, 0]
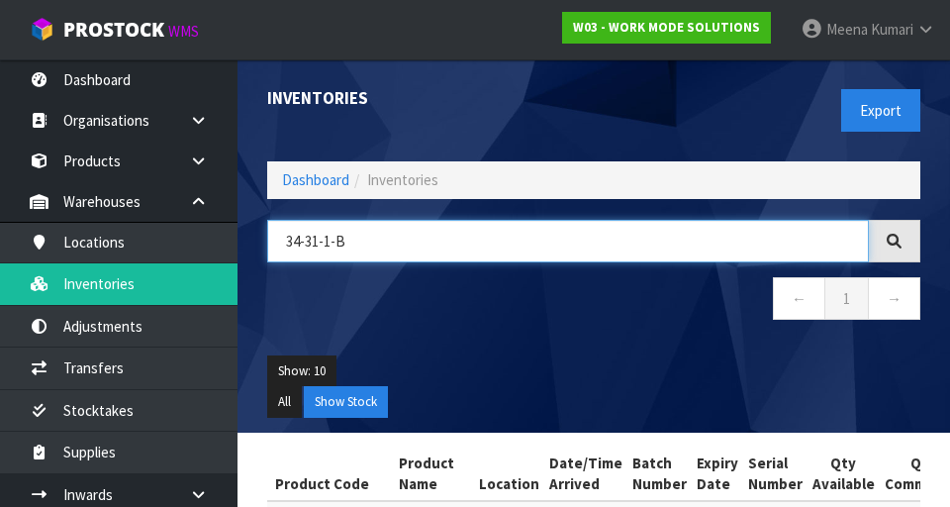
click at [491, 246] on input "34-31-1-B" at bounding box center [568, 241] width 602 height 43
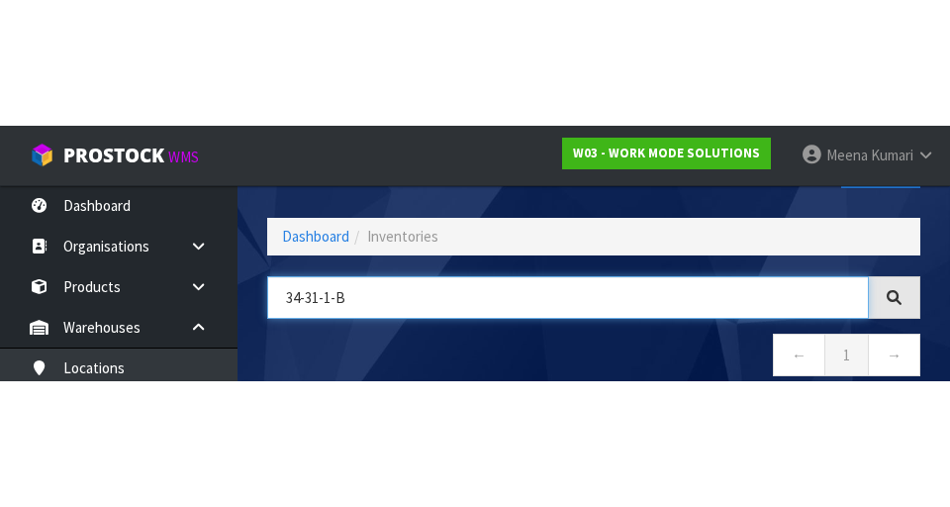
scroll to position [113, 0]
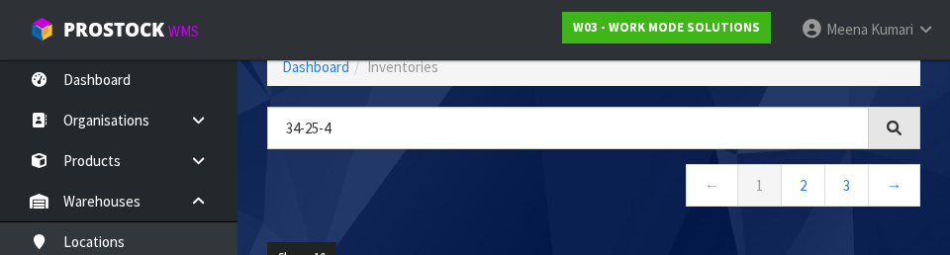
click at [506, 184] on nav "← 1 2 3 →" at bounding box center [593, 188] width 653 height 49
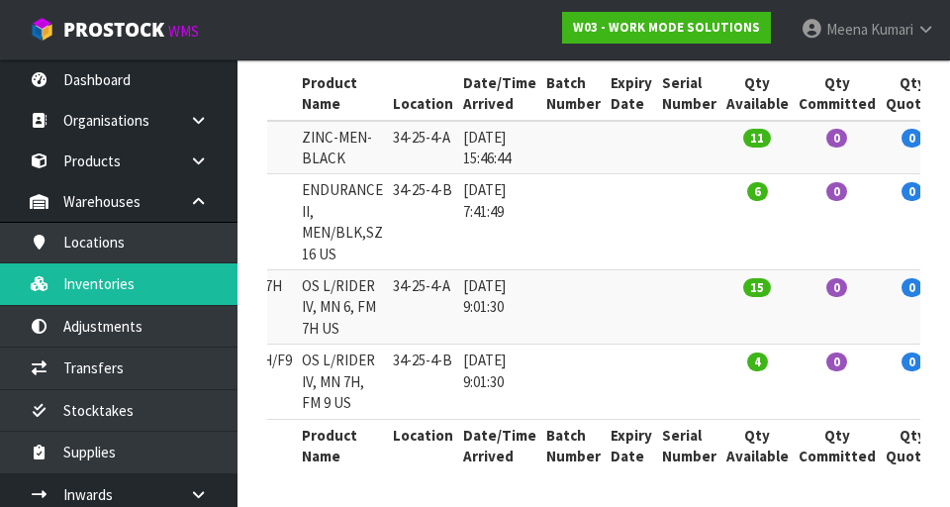
scroll to position [0, 0]
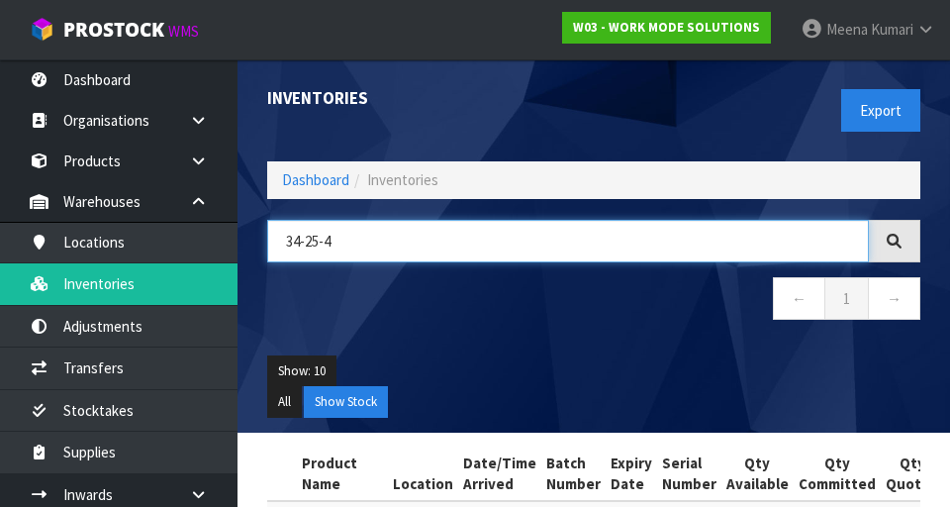
click at [384, 234] on input "34-25-4" at bounding box center [568, 241] width 602 height 43
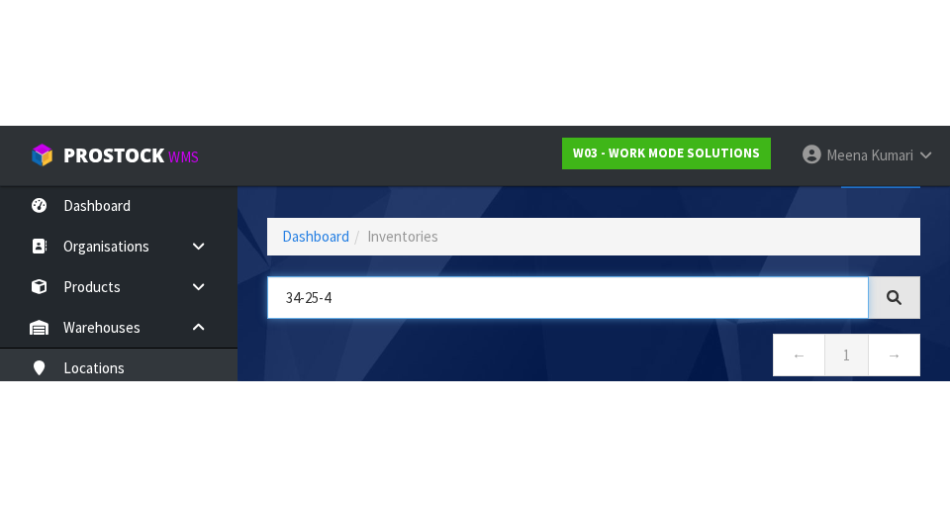
scroll to position [113, 0]
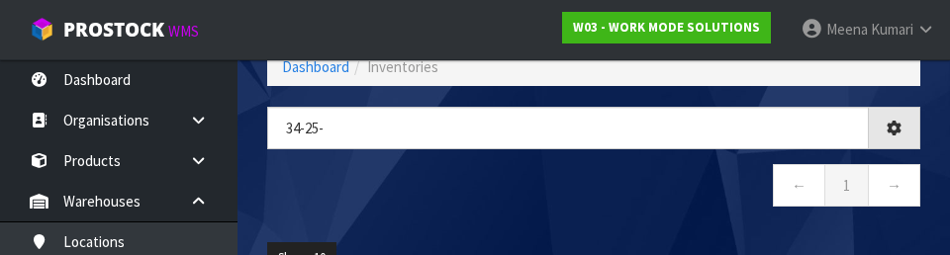
click at [631, 216] on div "34-25- ← 1 →" at bounding box center [593, 167] width 683 height 121
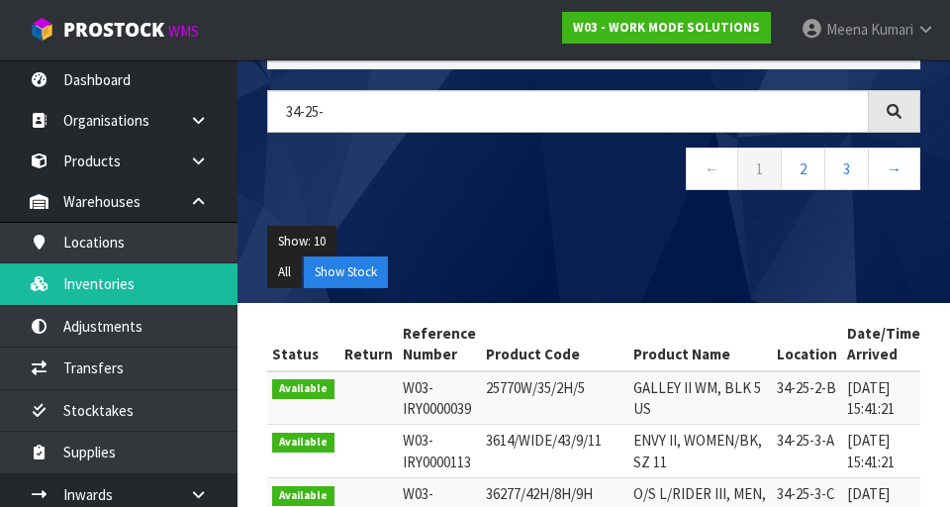
scroll to position [128, 0]
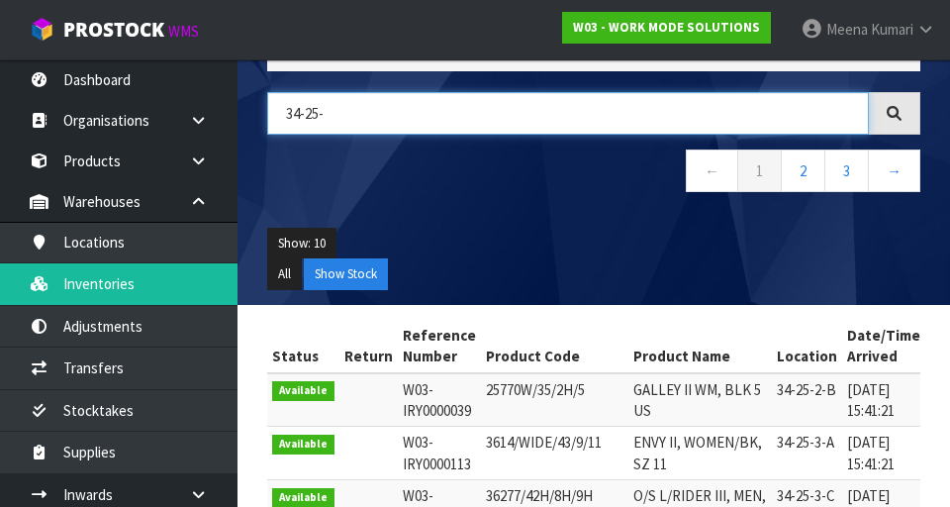
click at [603, 106] on input "34-25-" at bounding box center [568, 113] width 602 height 43
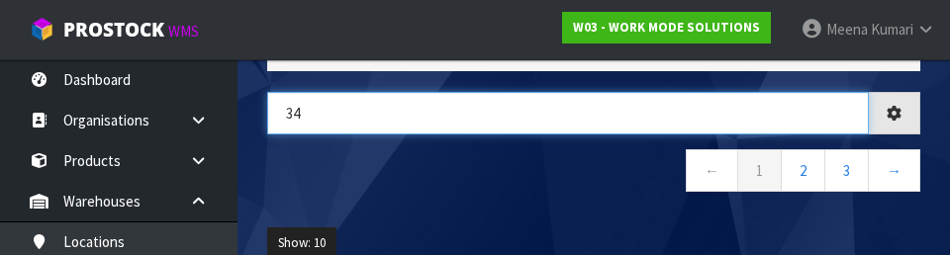
type input "3"
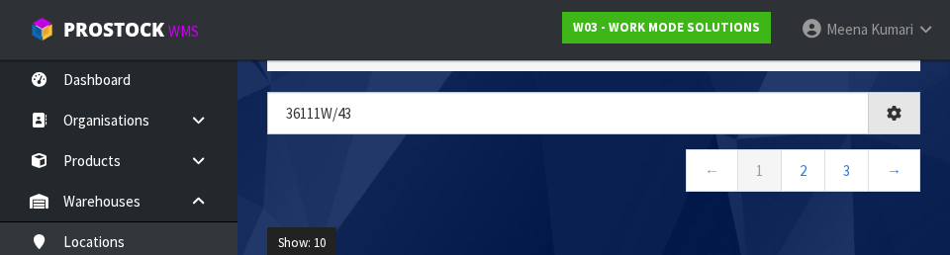
click at [502, 178] on nav "← 1 2 3 →" at bounding box center [593, 173] width 653 height 49
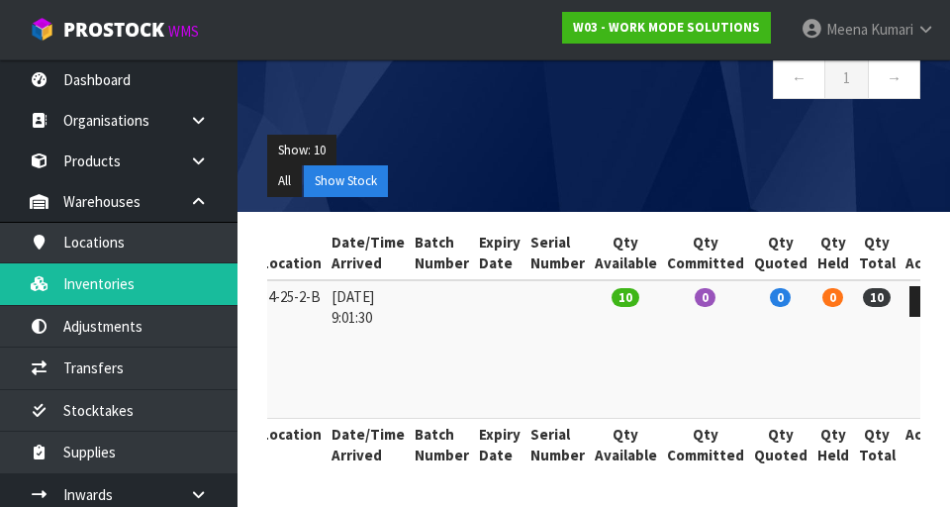
scroll to position [0, 0]
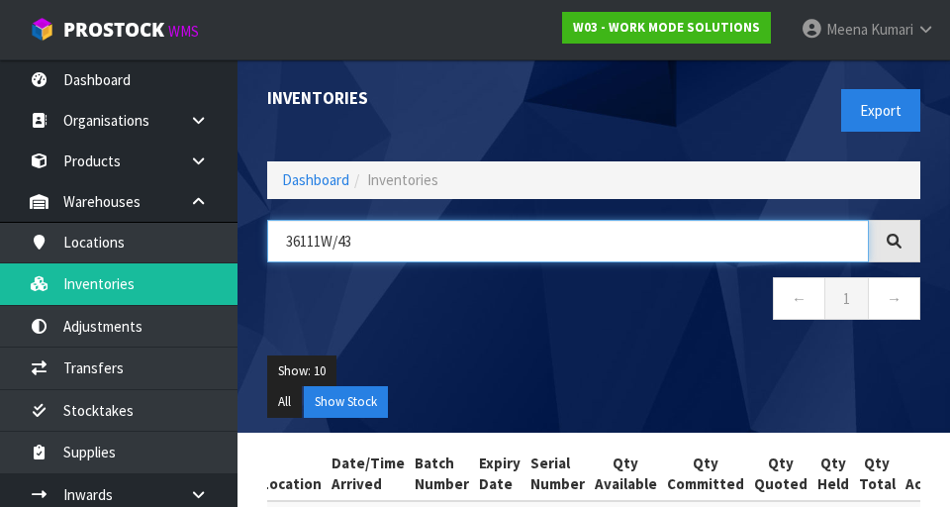
click at [711, 259] on input "36111W/43" at bounding box center [568, 241] width 602 height 43
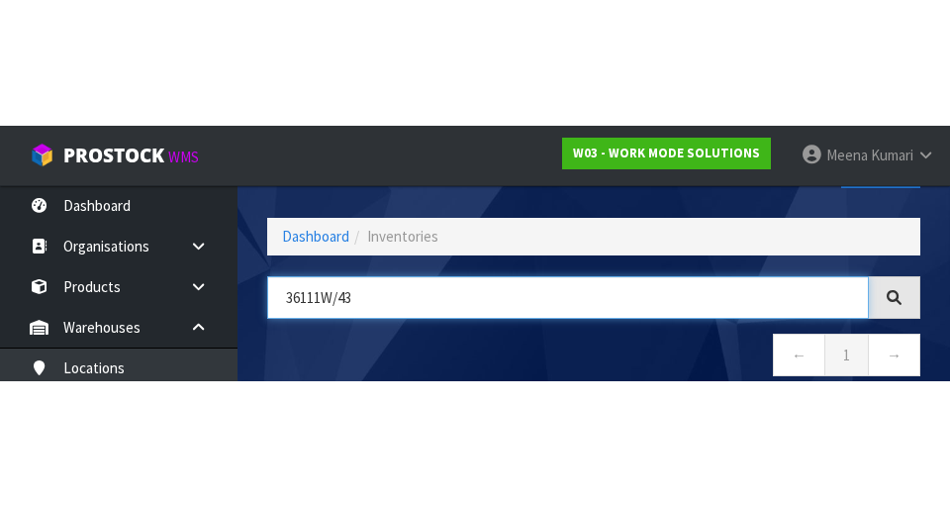
scroll to position [113, 0]
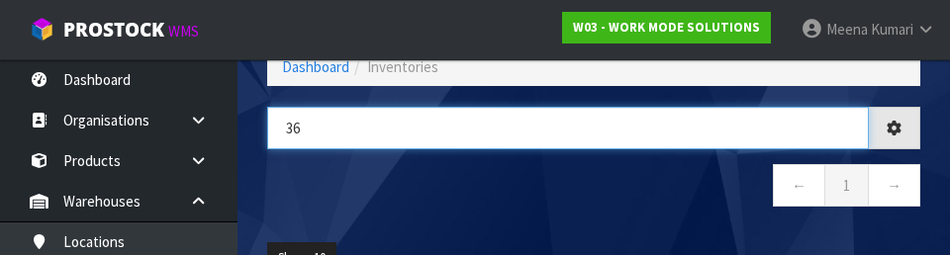
type input "3"
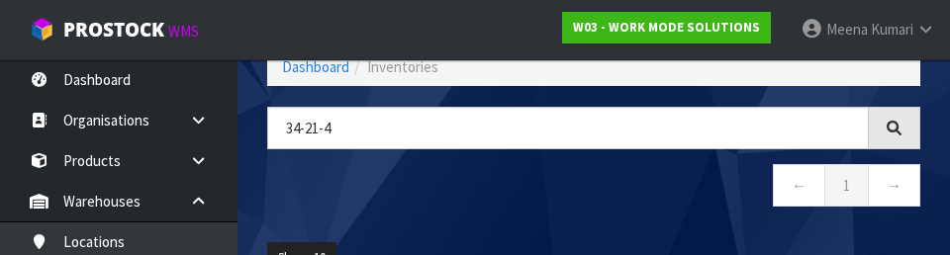
click at [554, 213] on div "34-21-4 ← 1 →" at bounding box center [593, 167] width 683 height 121
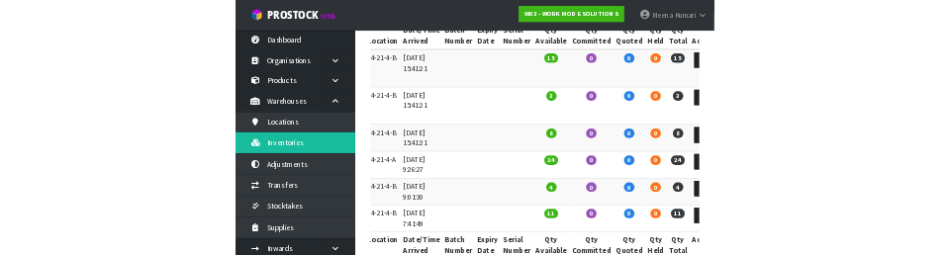
scroll to position [0, 0]
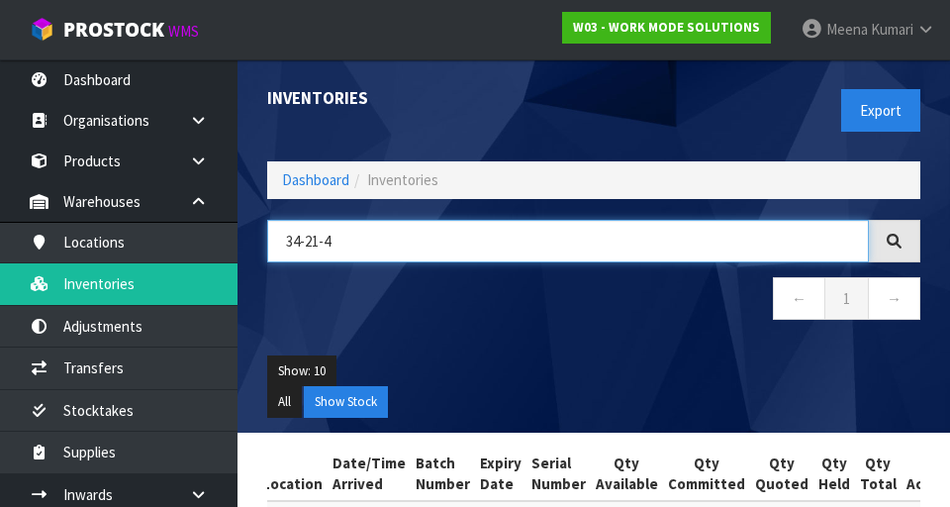
click at [496, 232] on input "34-21-4" at bounding box center [568, 241] width 602 height 43
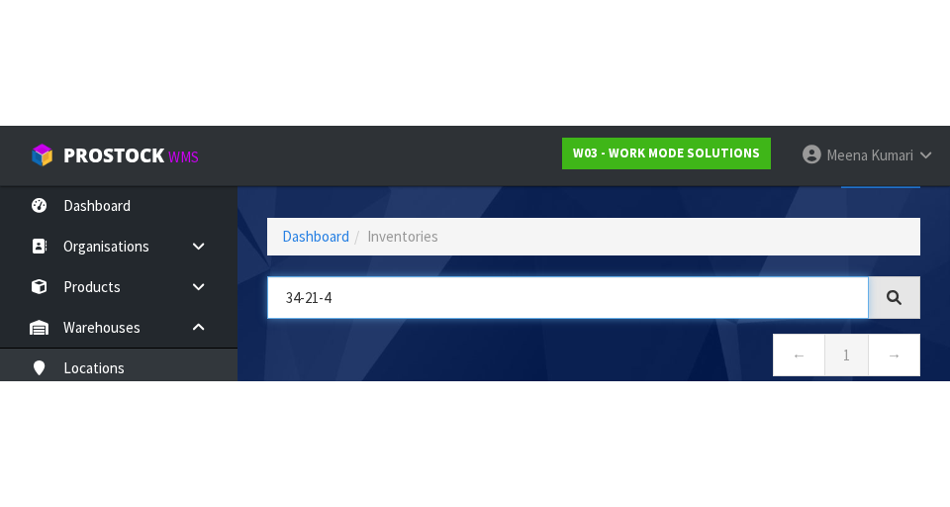
scroll to position [113, 0]
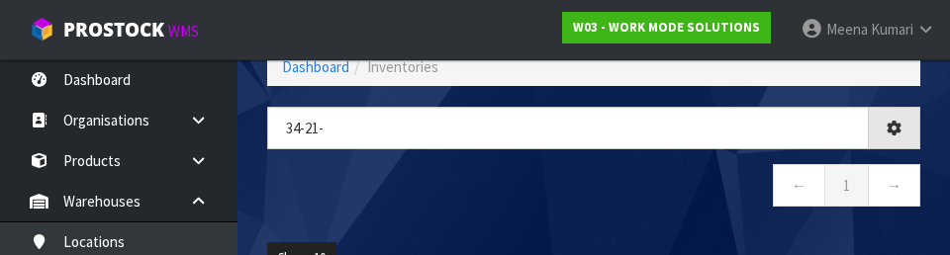
click at [577, 215] on div "34-21- ← 1 →" at bounding box center [593, 167] width 683 height 121
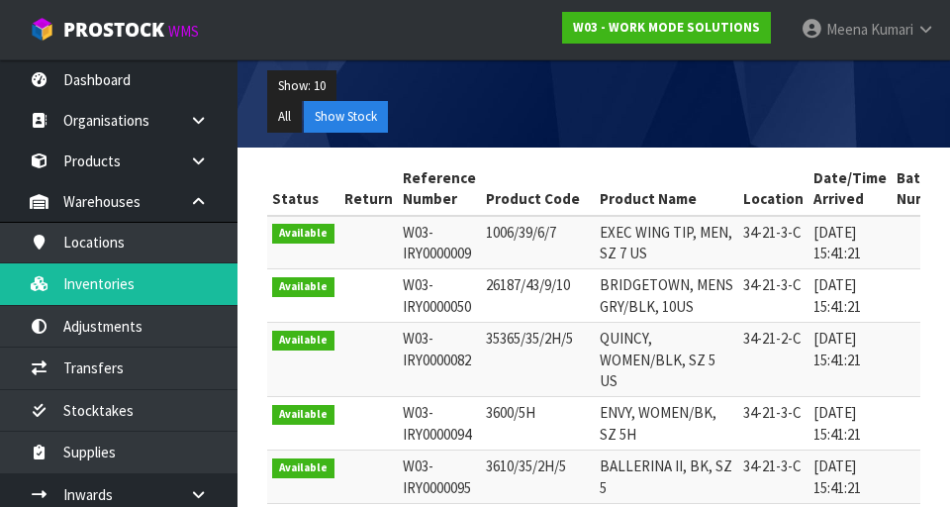
scroll to position [0, 0]
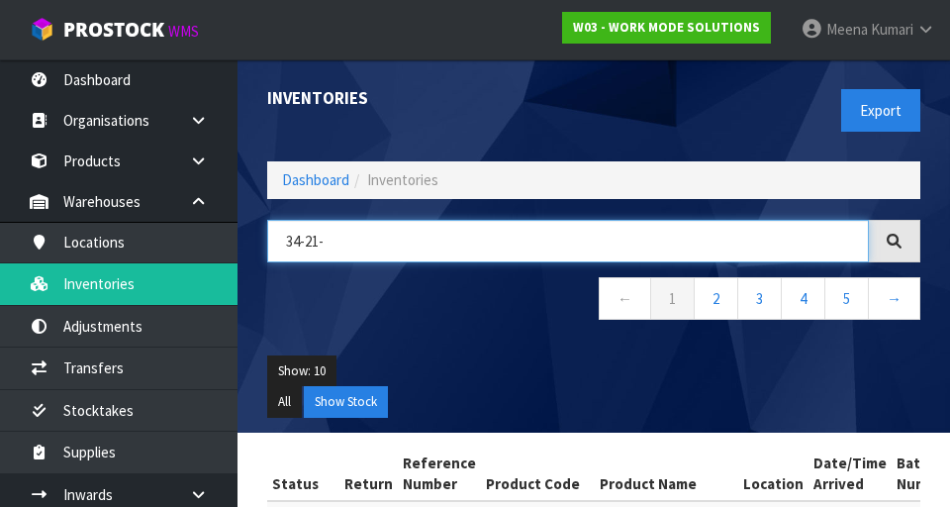
click at [790, 247] on input "34-21-" at bounding box center [568, 241] width 602 height 43
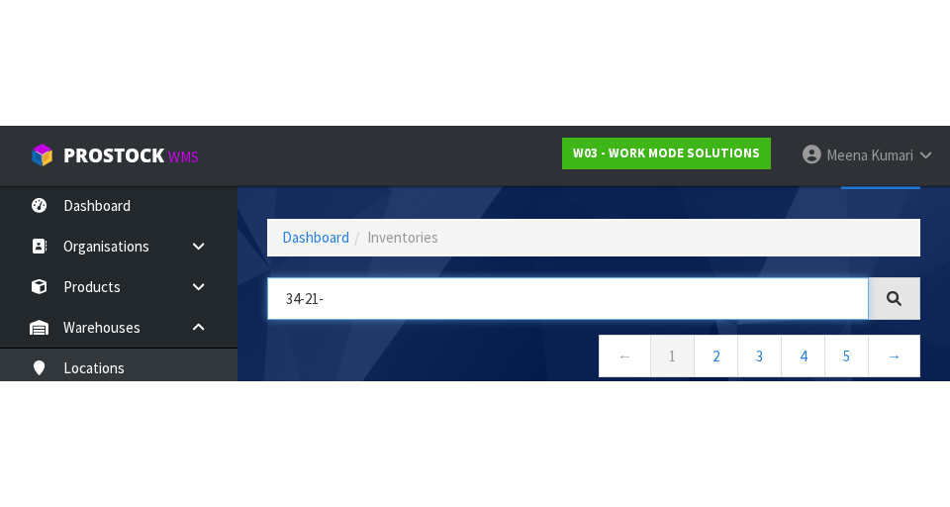
scroll to position [113, 0]
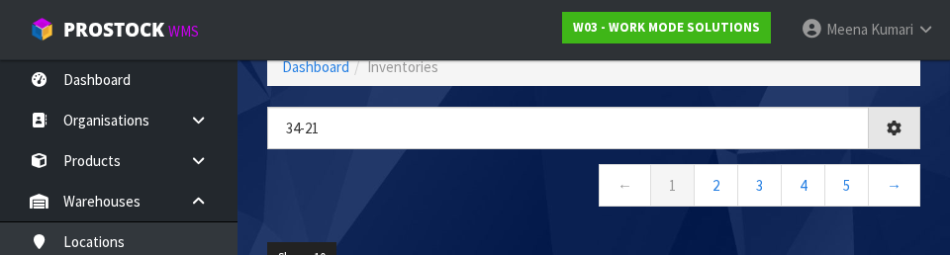
click at [531, 213] on nav "← 1 2 3 4 5 →" at bounding box center [593, 188] width 653 height 49
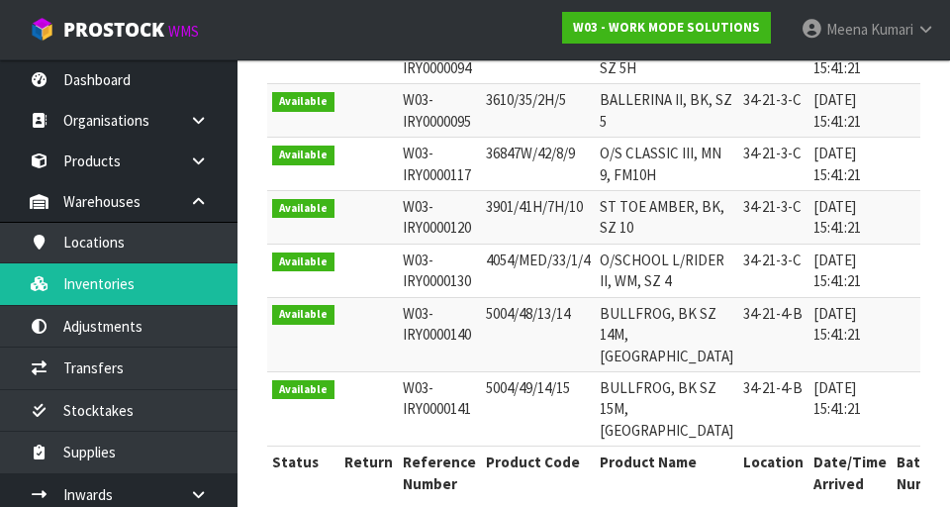
scroll to position [0, 0]
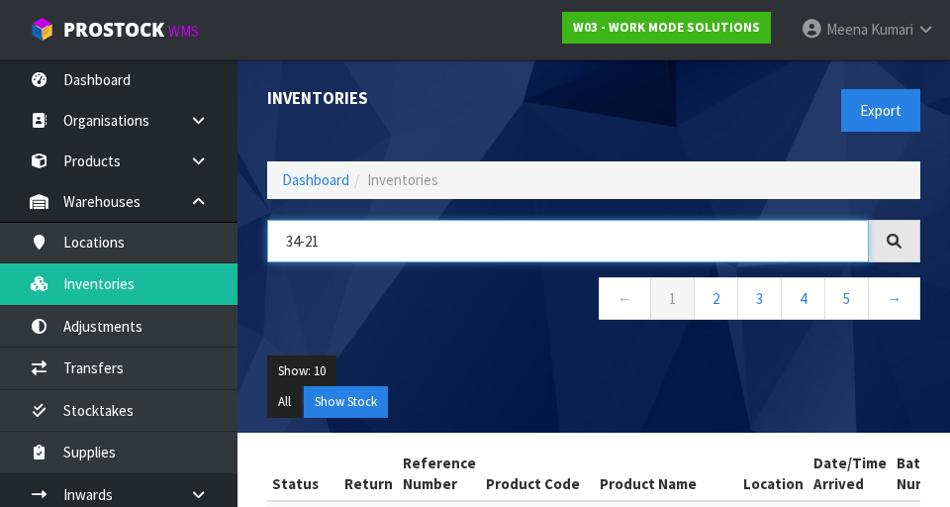
click at [382, 234] on input "34-21" at bounding box center [568, 241] width 602 height 43
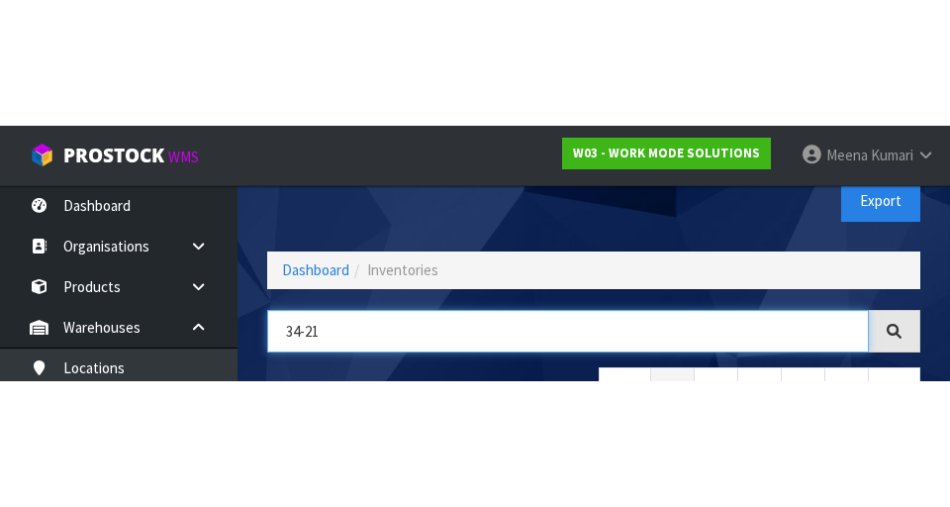
scroll to position [113, 0]
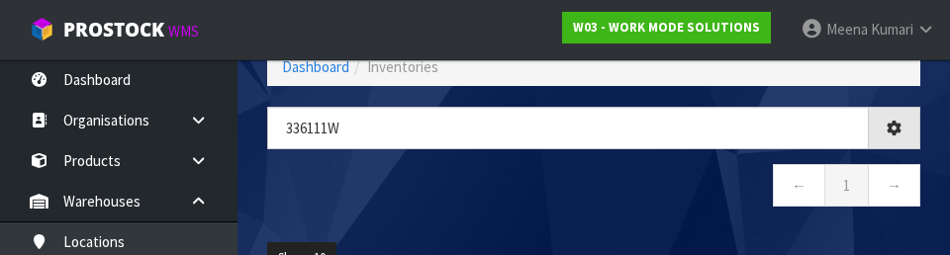
click at [491, 182] on nav "← 1 →" at bounding box center [593, 188] width 653 height 49
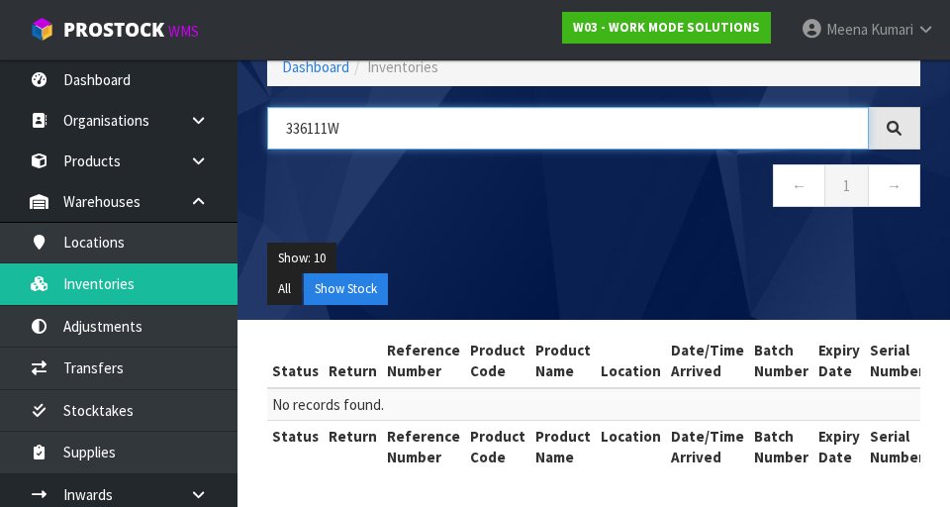
click at [404, 132] on input "336111W" at bounding box center [568, 128] width 602 height 43
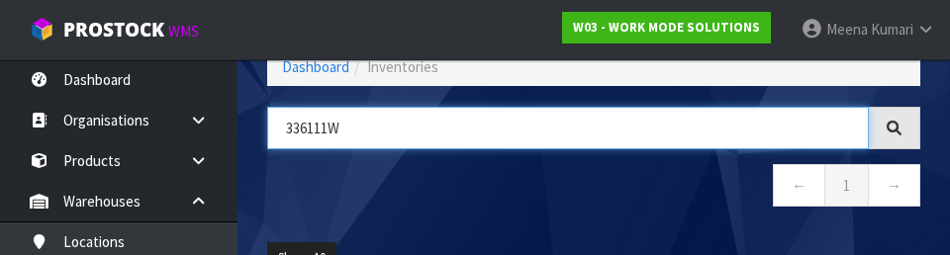
click at [303, 133] on input "336111W" at bounding box center [568, 128] width 602 height 43
click at [467, 124] on input "36111W" at bounding box center [568, 128] width 602 height 43
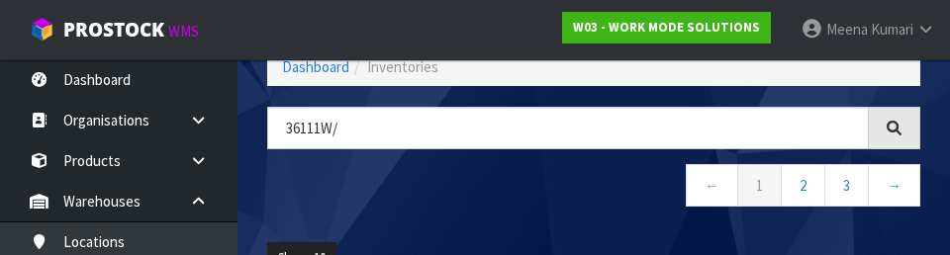
click at [529, 179] on nav "← 1 2 3 →" at bounding box center [593, 188] width 653 height 49
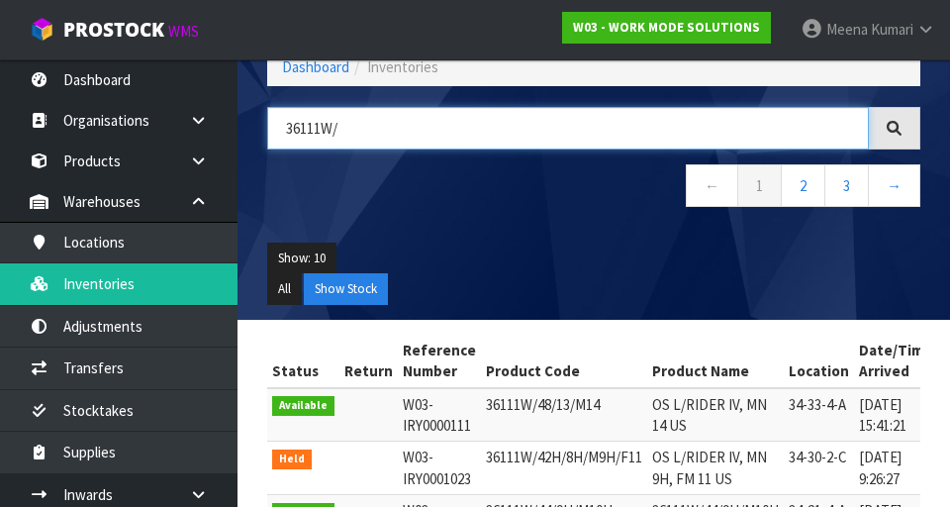
click at [454, 120] on input "36111W/" at bounding box center [568, 128] width 602 height 43
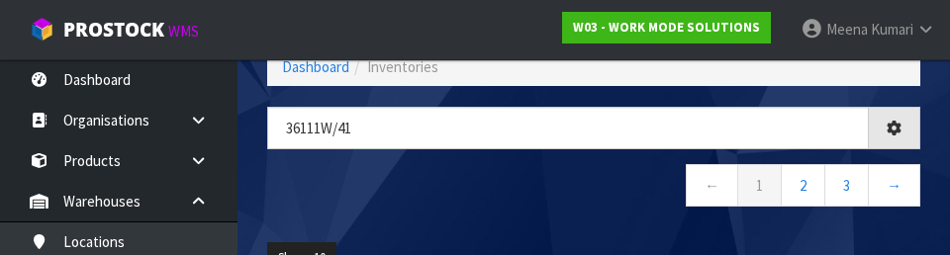
click at [482, 178] on nav "← 1 2 3 →" at bounding box center [593, 188] width 653 height 49
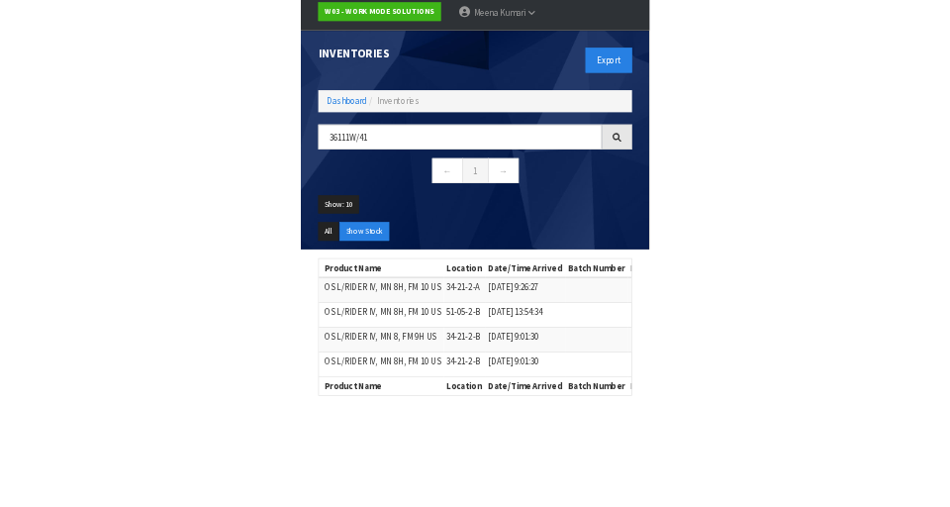
scroll to position [66, 0]
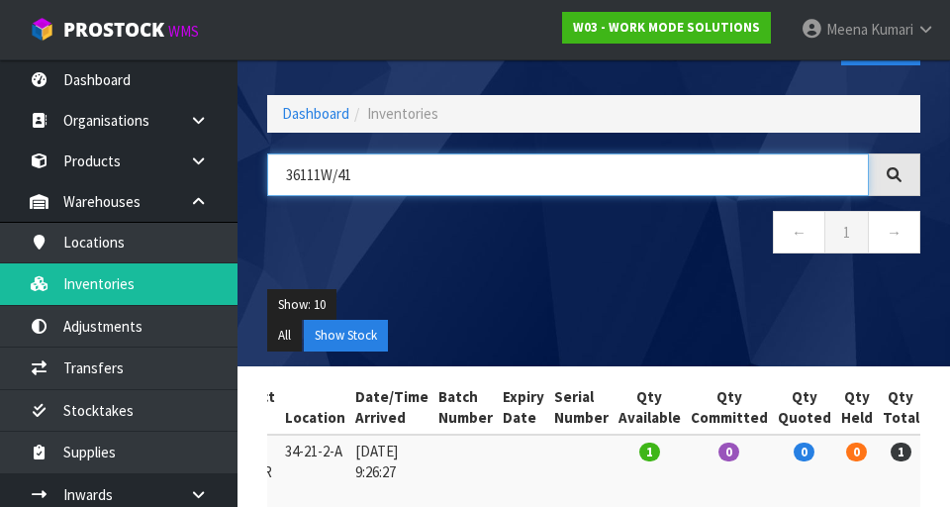
click at [458, 176] on input "36111W/41" at bounding box center [568, 174] width 602 height 43
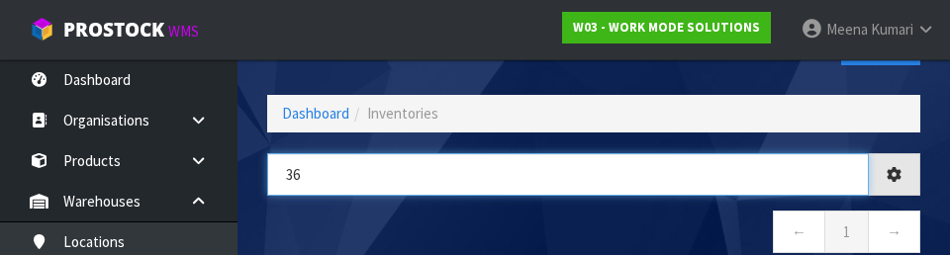
type input "3"
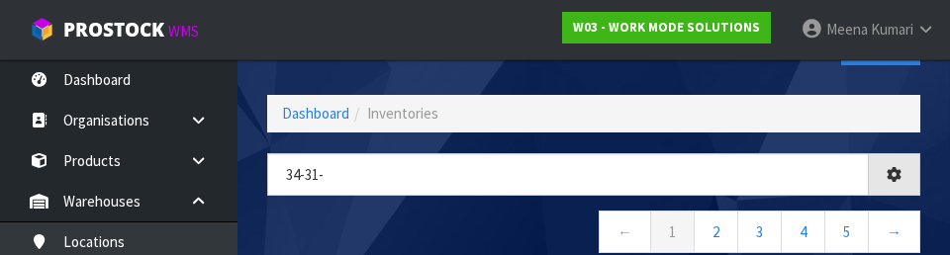
click at [481, 214] on nav "← 1 2 3 4 5 →" at bounding box center [593, 235] width 653 height 49
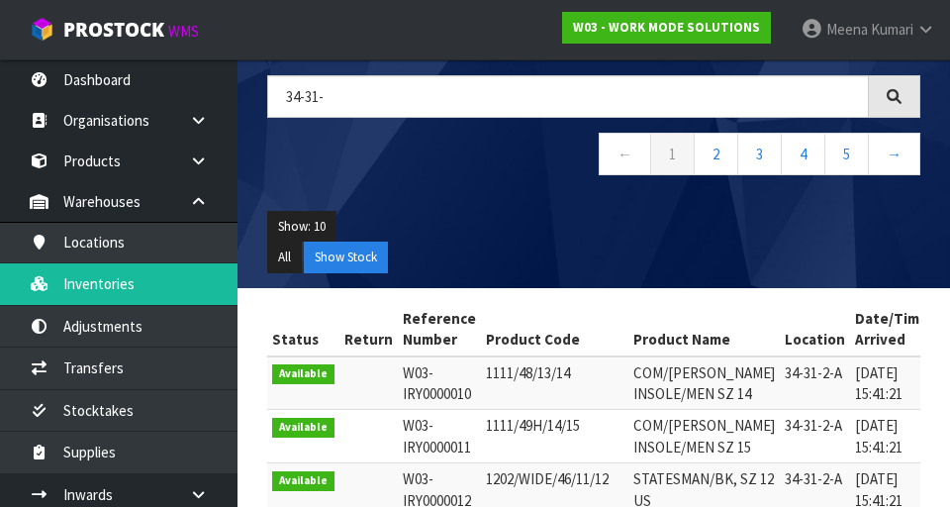
scroll to position [127, 0]
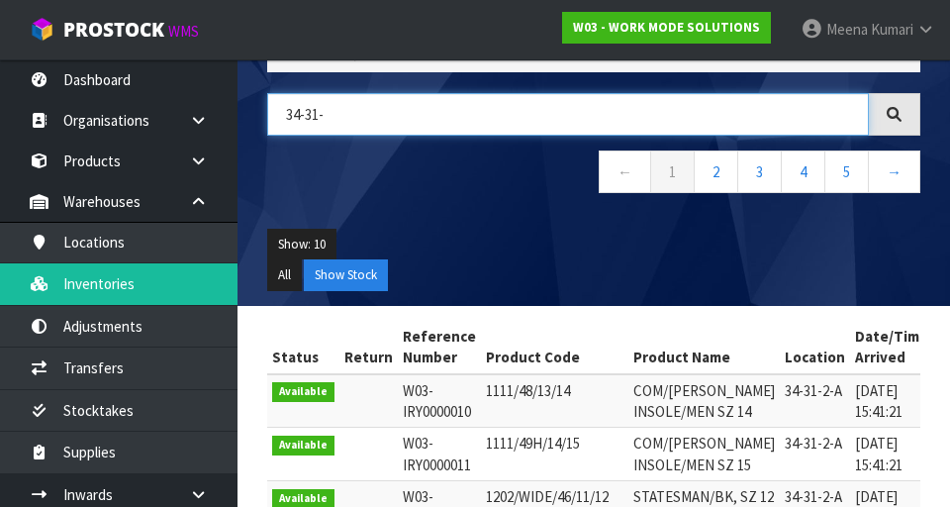
click at [413, 119] on input "34-31-" at bounding box center [568, 114] width 602 height 43
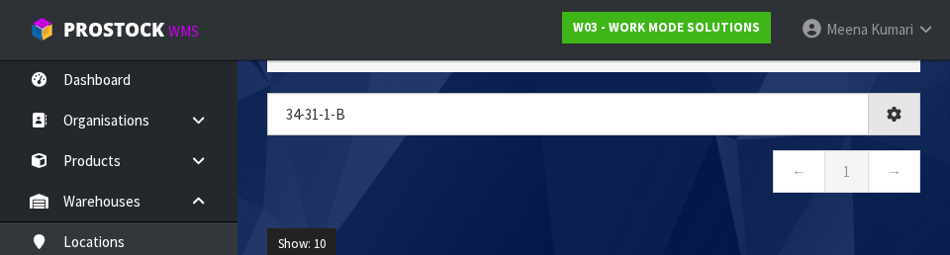
click at [592, 203] on div "34-31-1-b ← 1 →" at bounding box center [593, 153] width 683 height 121
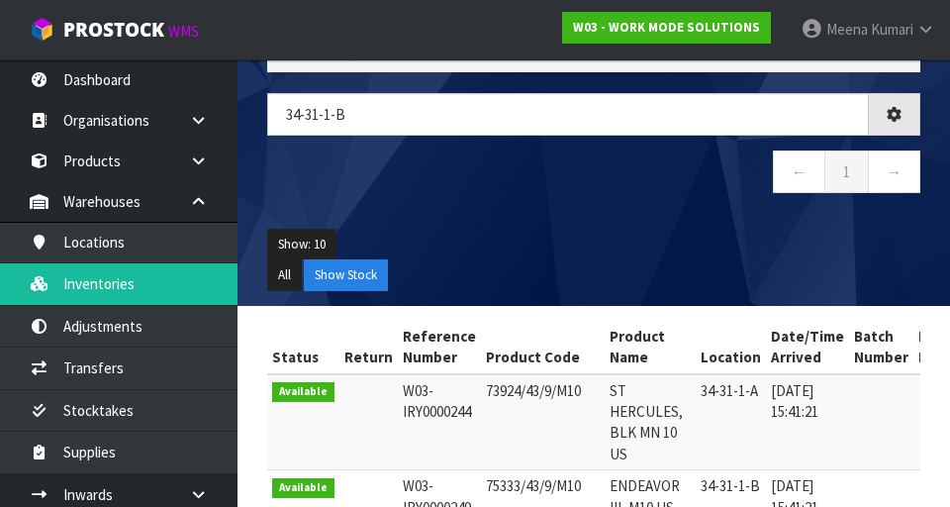
type input "34-31-1-B"
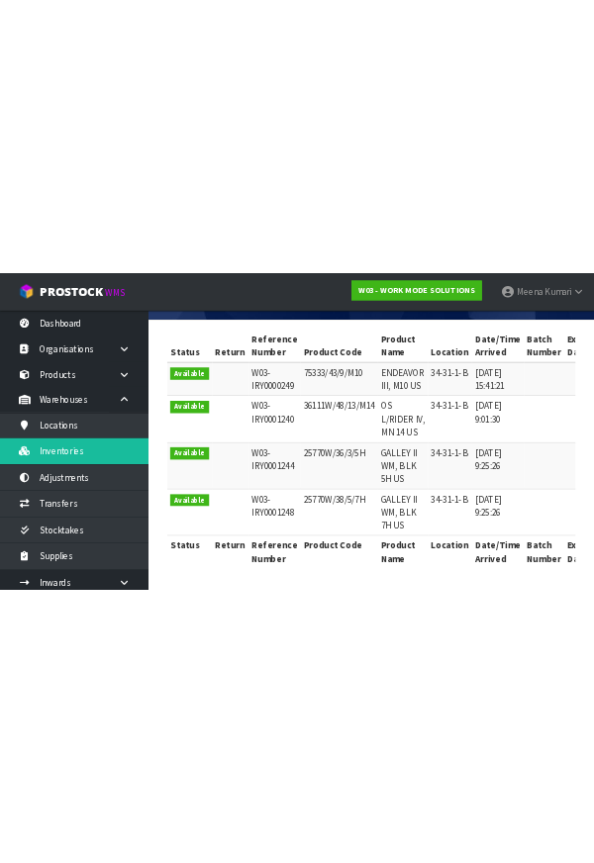
scroll to position [0, 0]
